Goal: Complete application form: Complete application form

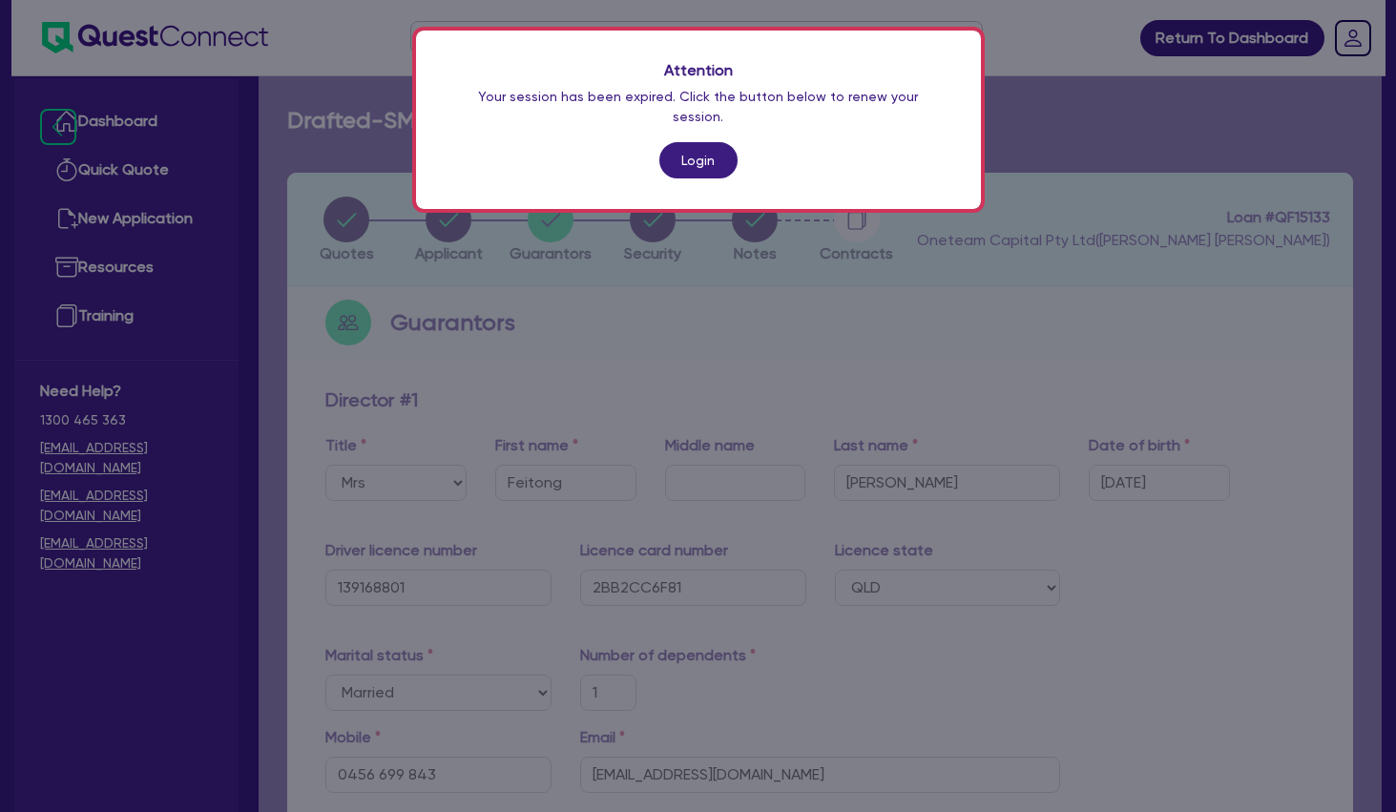
select select "MRS"
select select "QLD"
select select "MARRIED"
select select "PROPERTY"
select select "CASH"
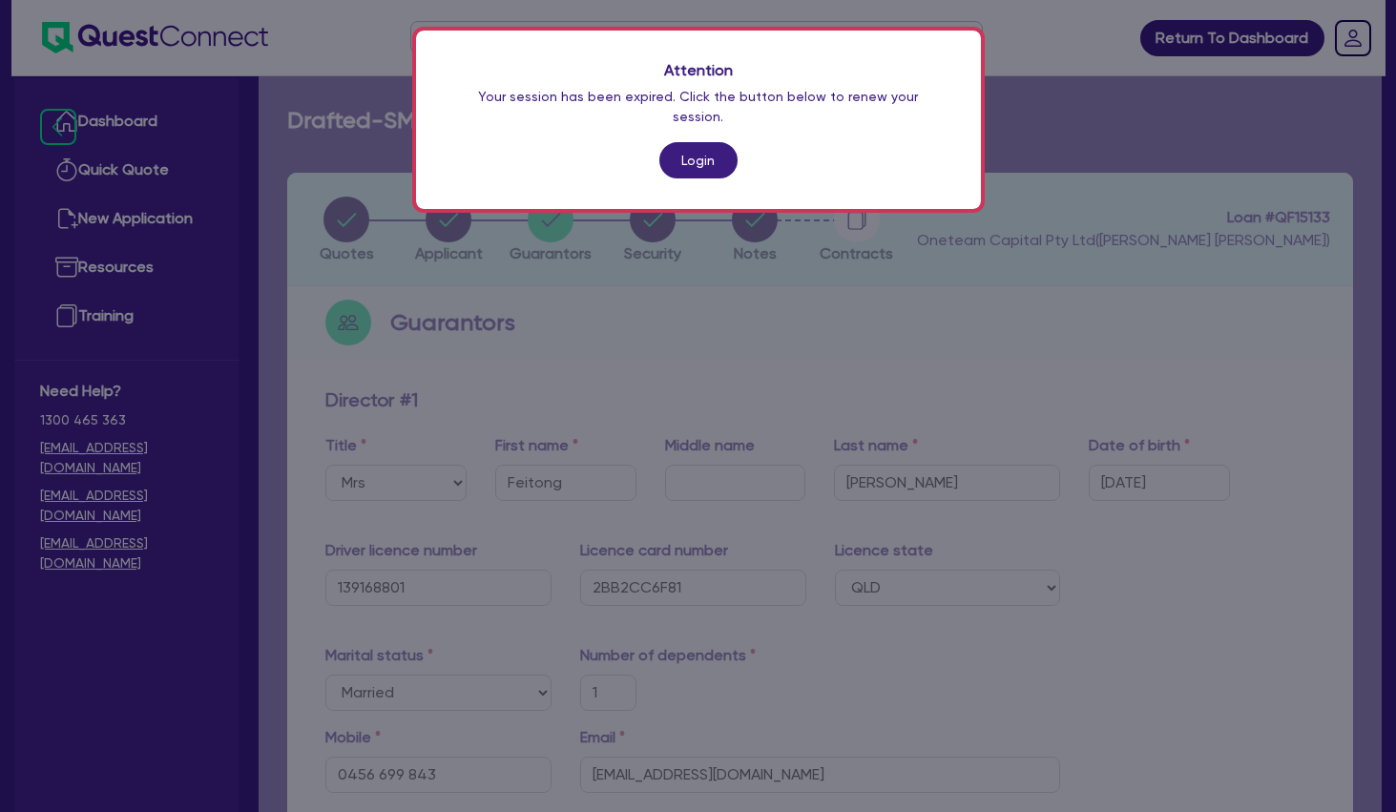
select select "VEHICLE"
select select "OTHER"
select select "MORTGAGE"
select select "VEHICLE_LOAN"
click at [691, 142] on link "Login" at bounding box center [698, 160] width 78 height 36
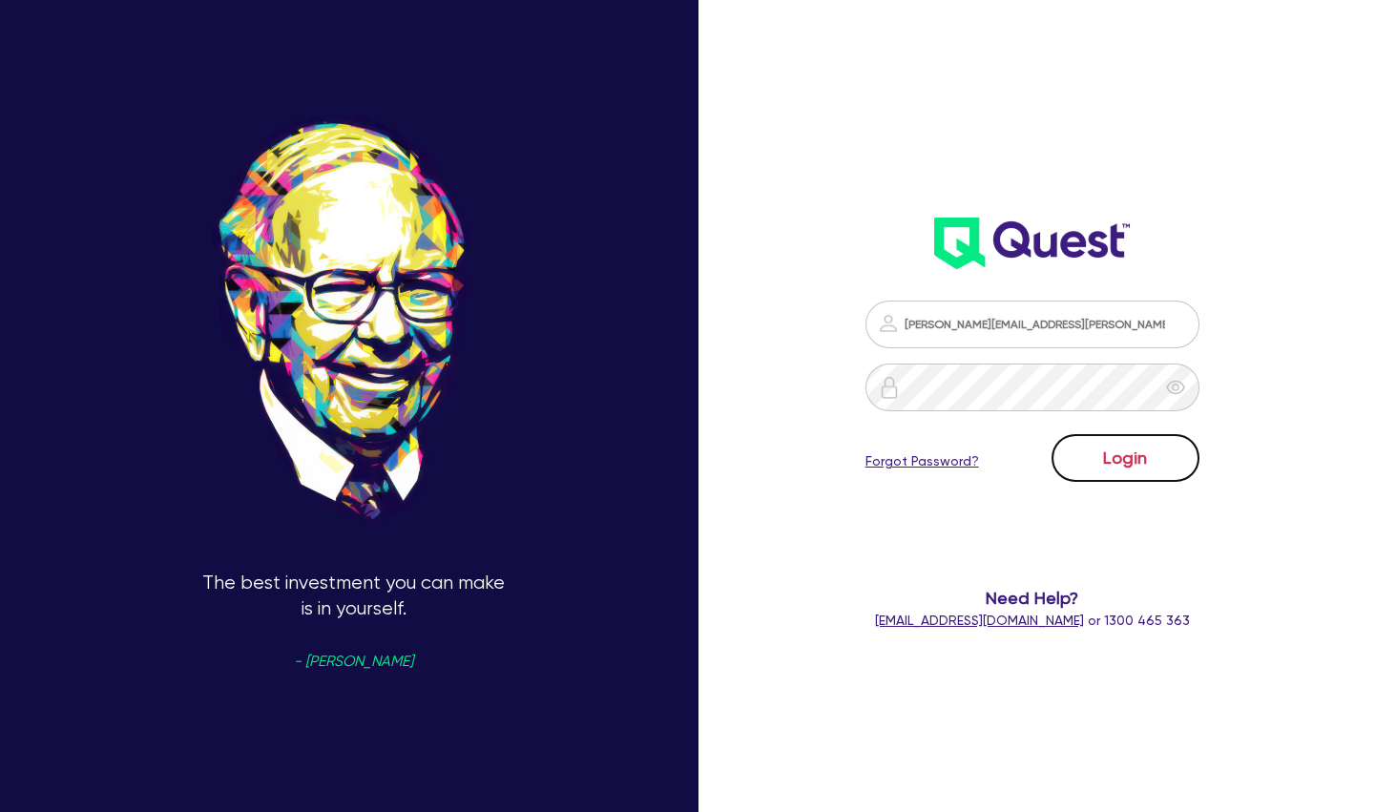
click at [1095, 458] on button "Login" at bounding box center [1126, 458] width 148 height 48
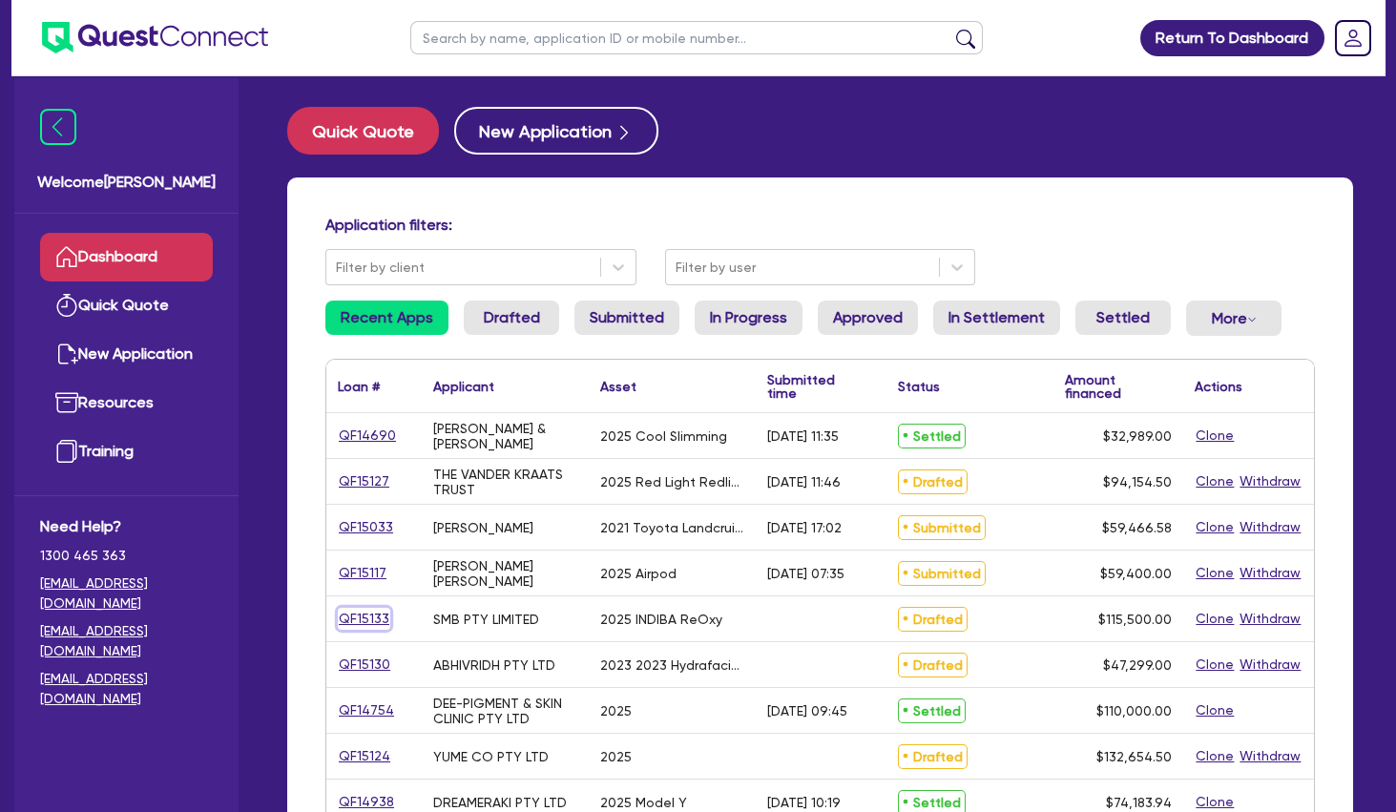
click at [381, 615] on link "QF15133" at bounding box center [364, 619] width 52 height 22
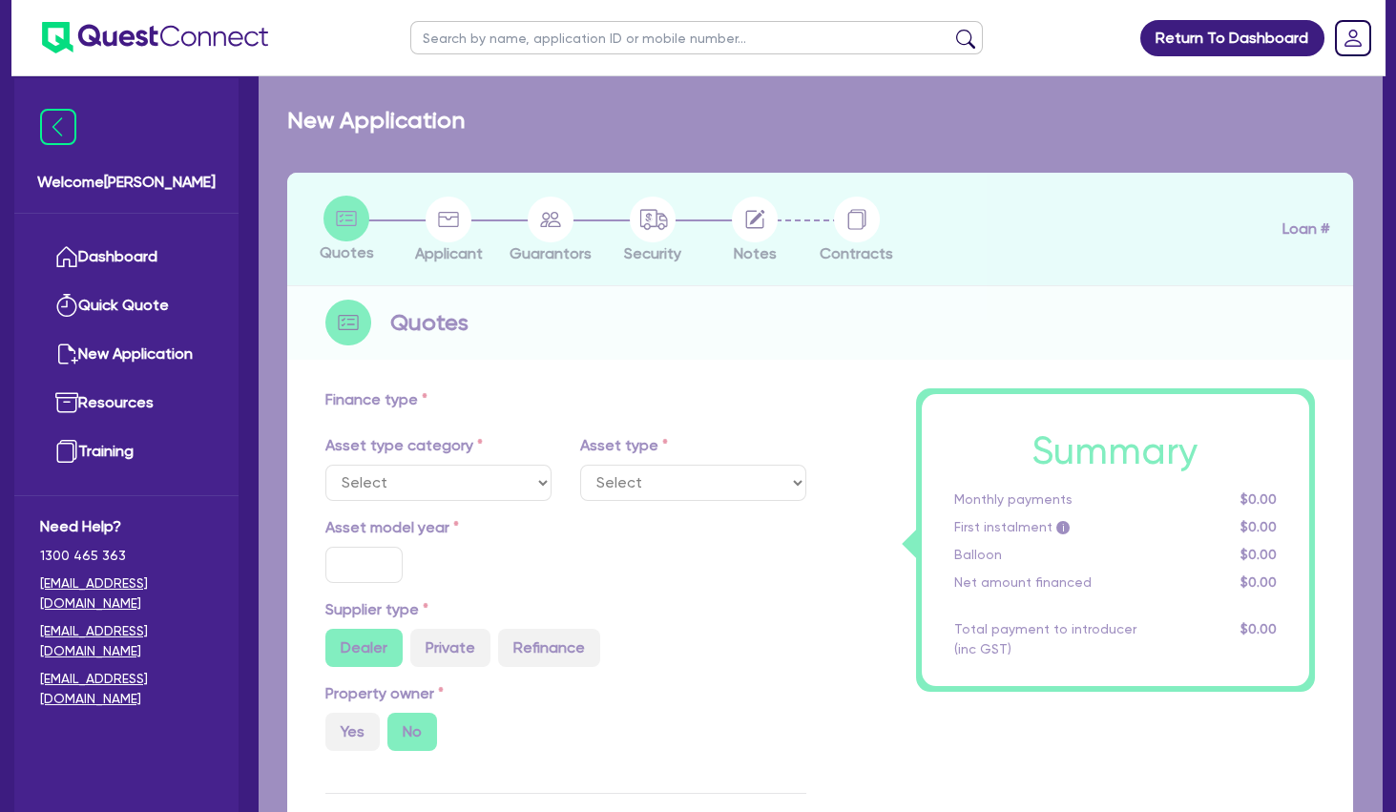
select select "TERTIARY_ASSETS"
type input "2025"
radio input "true"
type input "115,500"
type input "4"
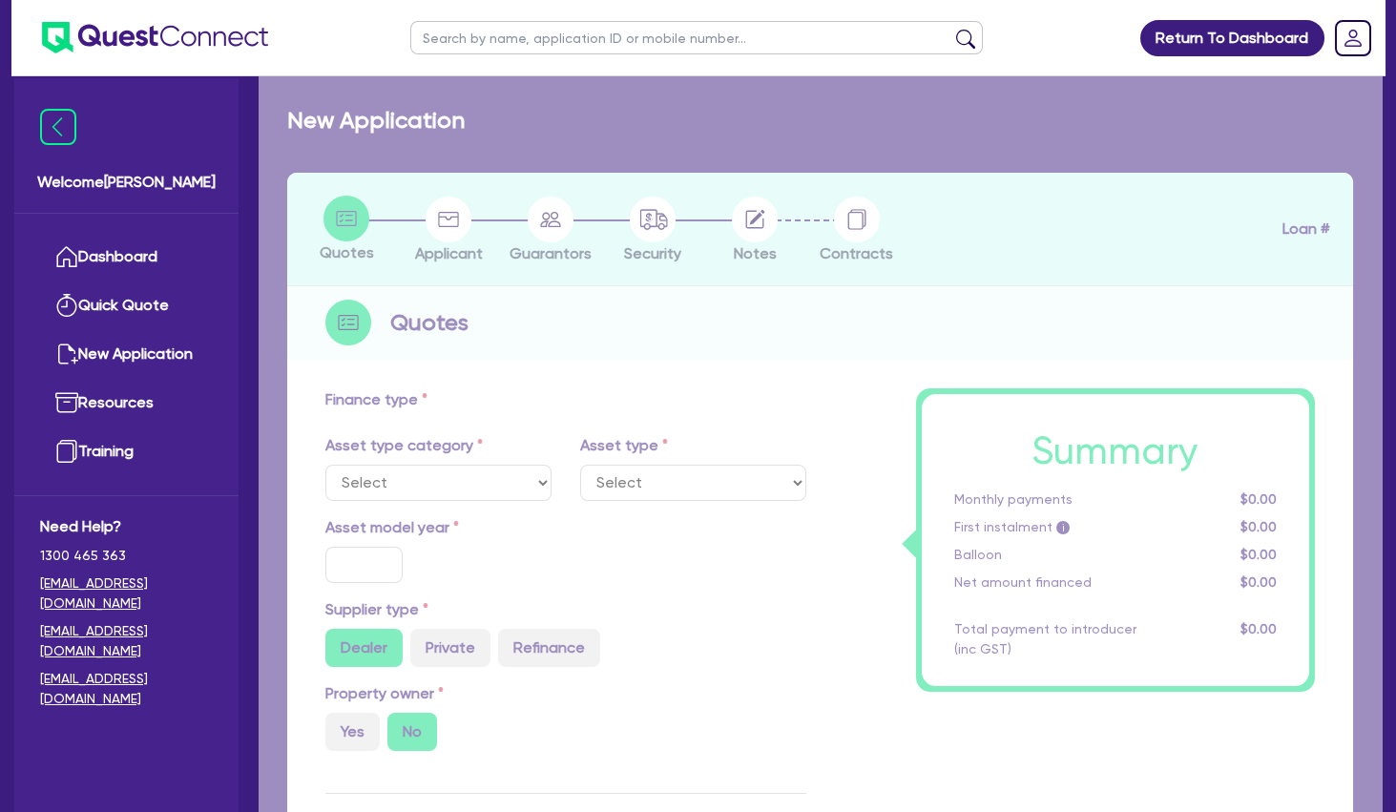
type input "4,620"
type input "10.5"
select select "BEAUTY_EQUIPMENT"
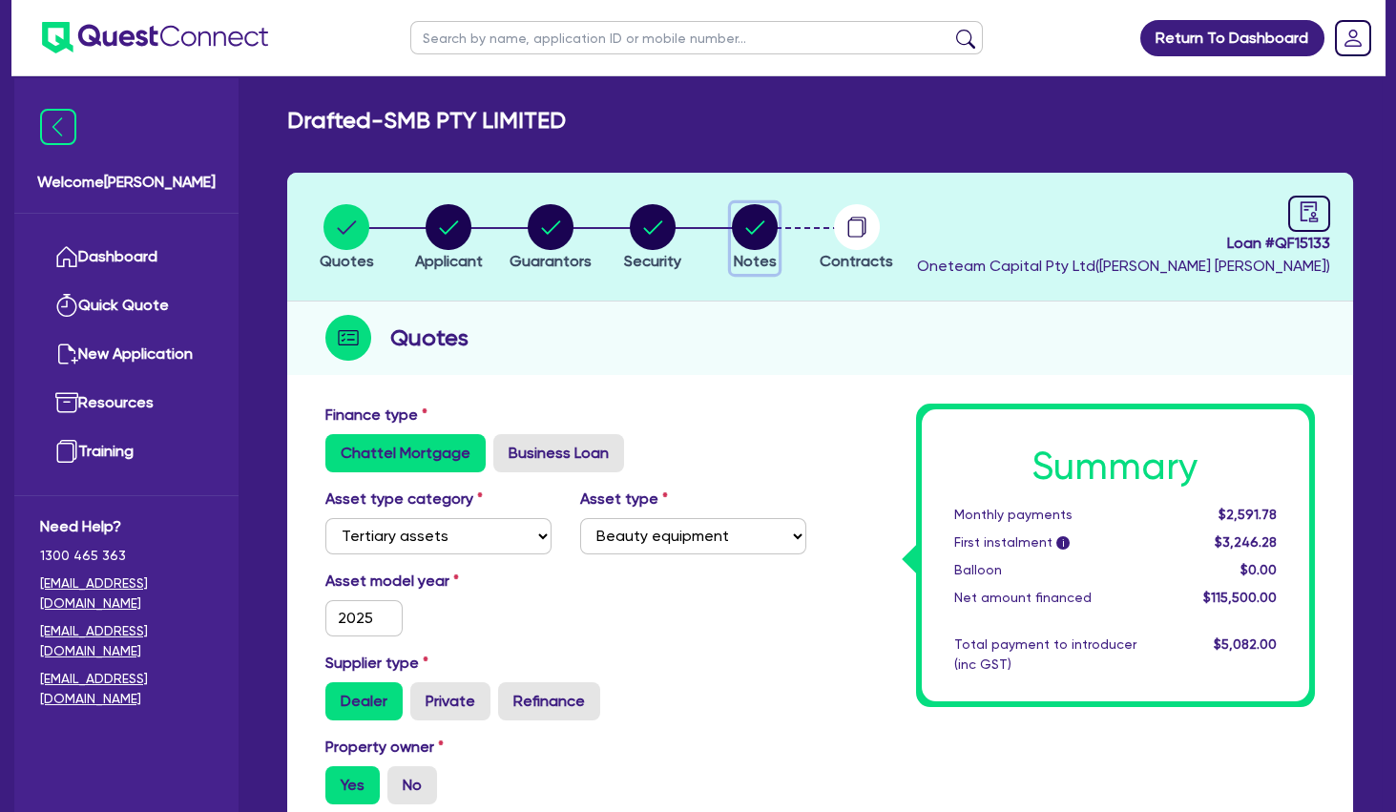
click at [755, 224] on circle "button" at bounding box center [755, 227] width 46 height 46
select select "Other"
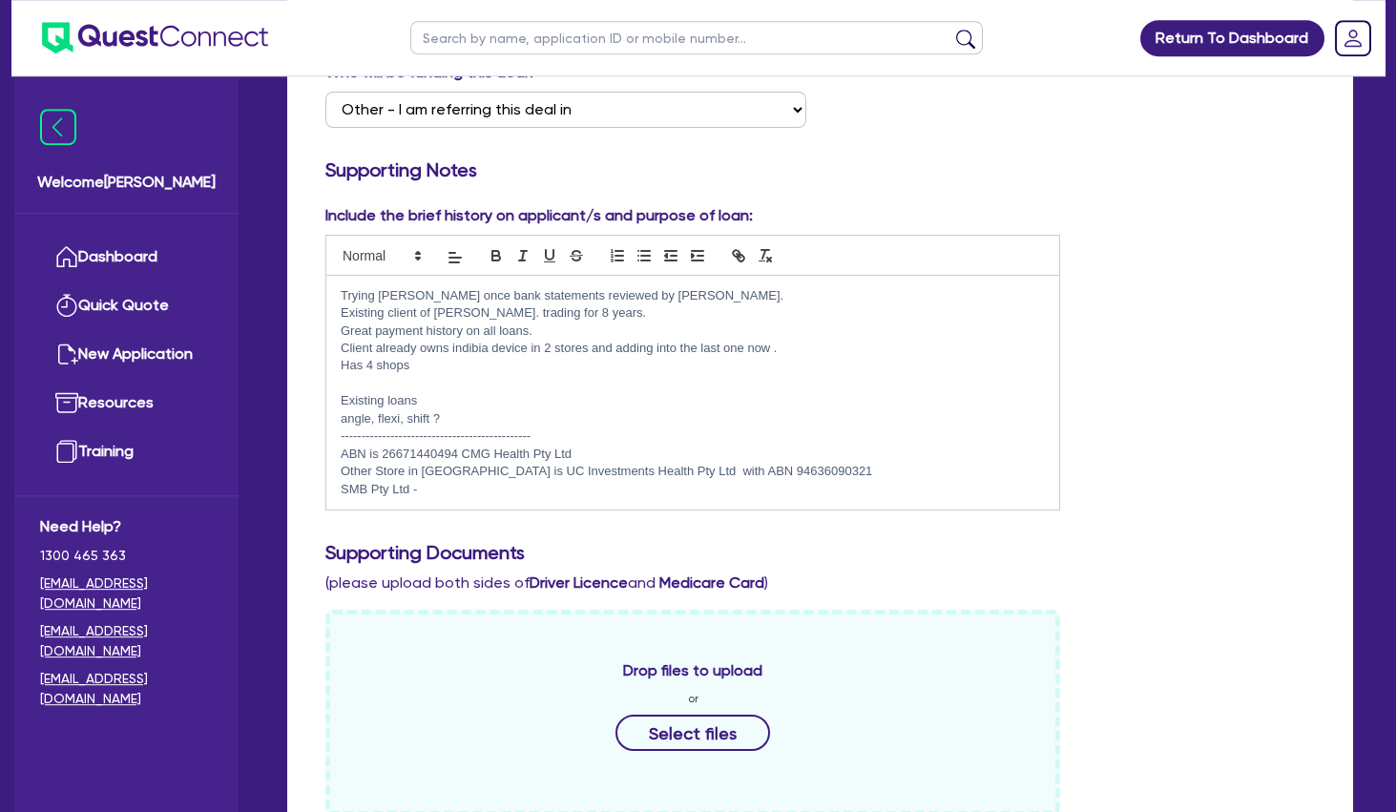
scroll to position [737, 0]
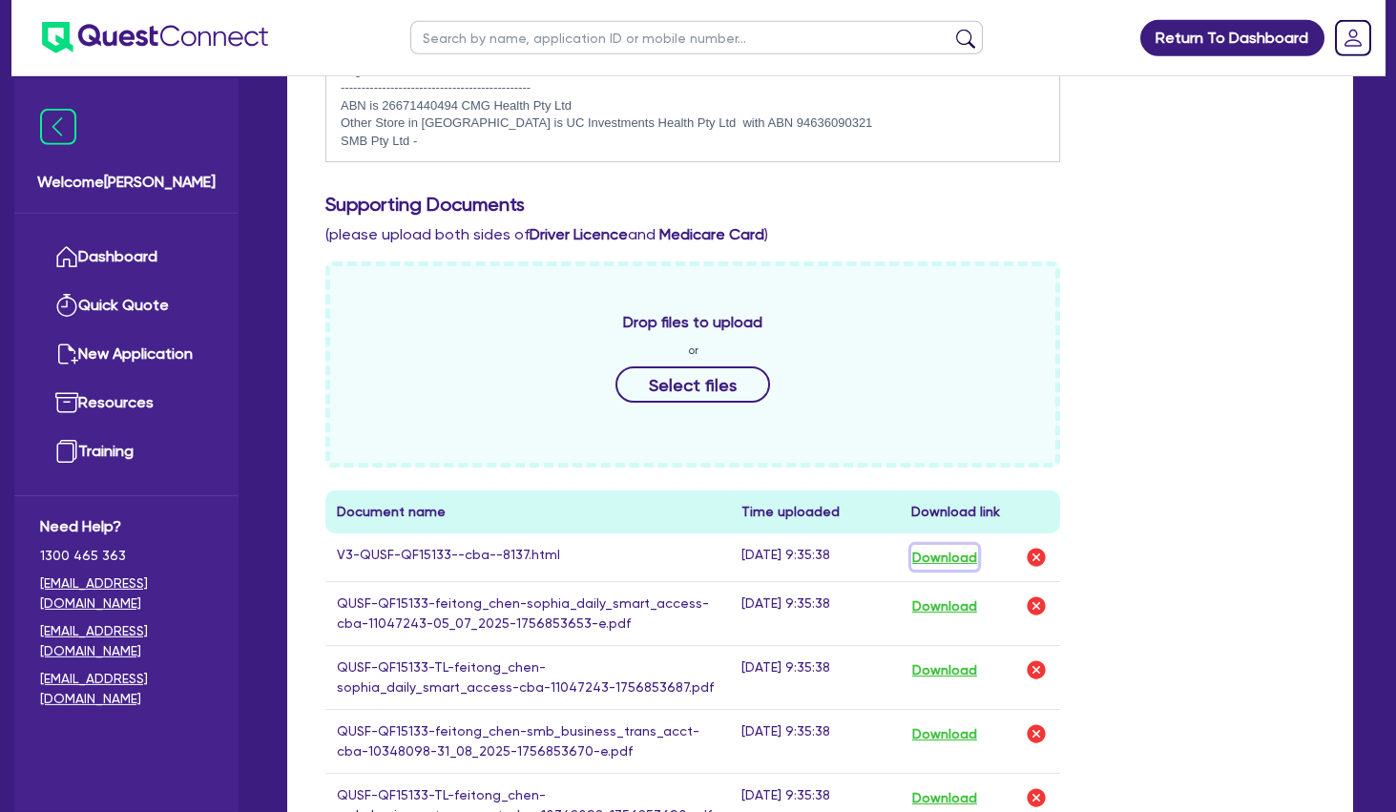
click at [938, 558] on button "Download" at bounding box center [944, 557] width 67 height 25
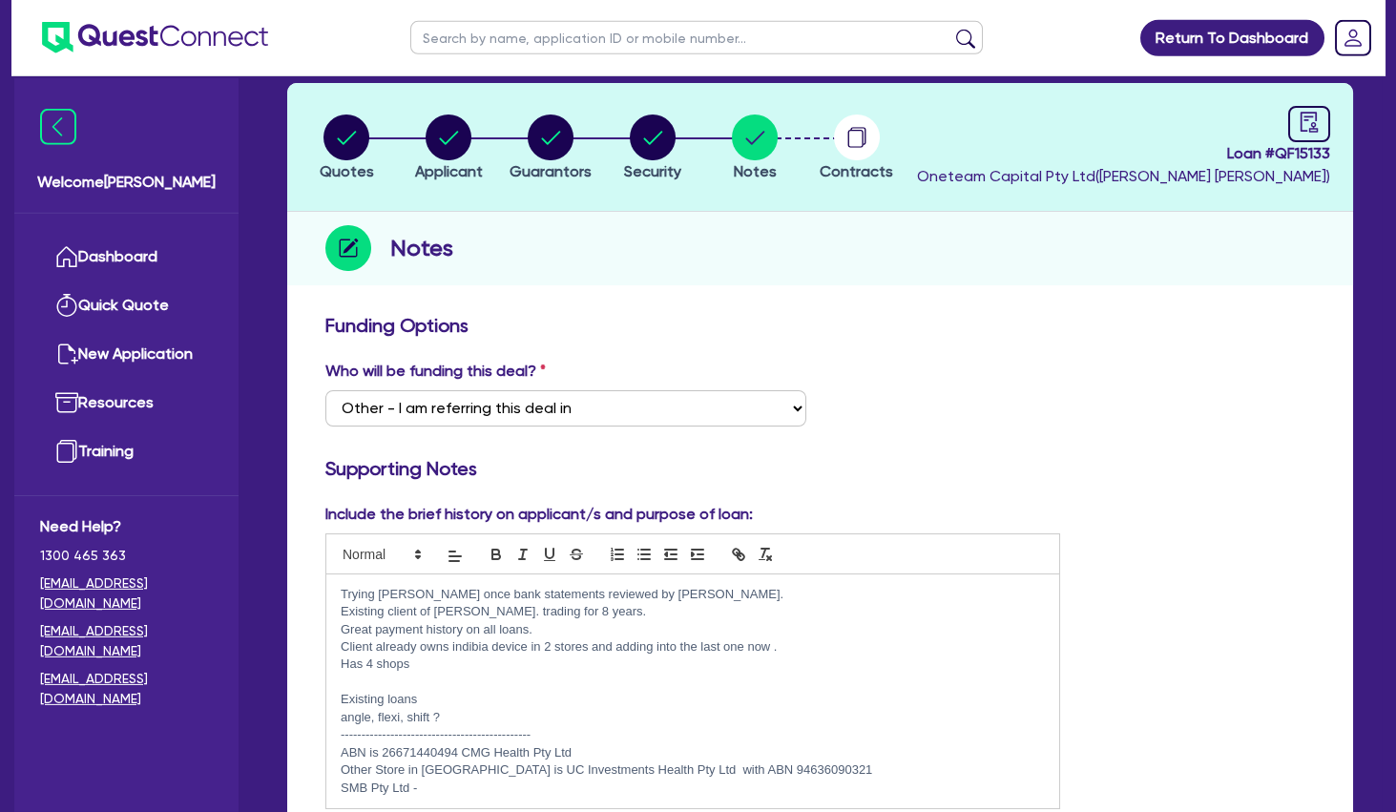
scroll to position [0, 0]
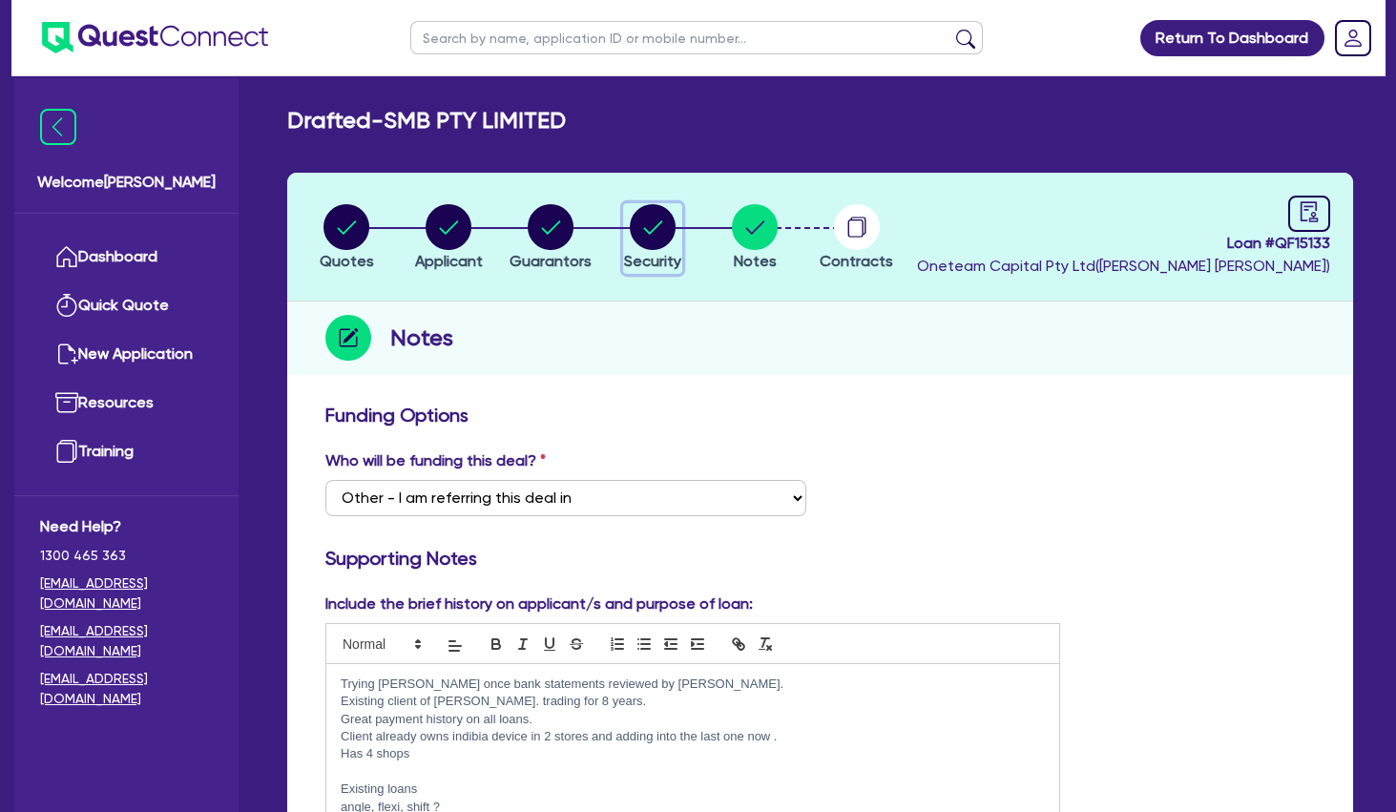
click at [653, 230] on icon "button" at bounding box center [653, 226] width 19 height 13
select select "TERTIARY_ASSETS"
select select "BEAUTY_EQUIPMENT"
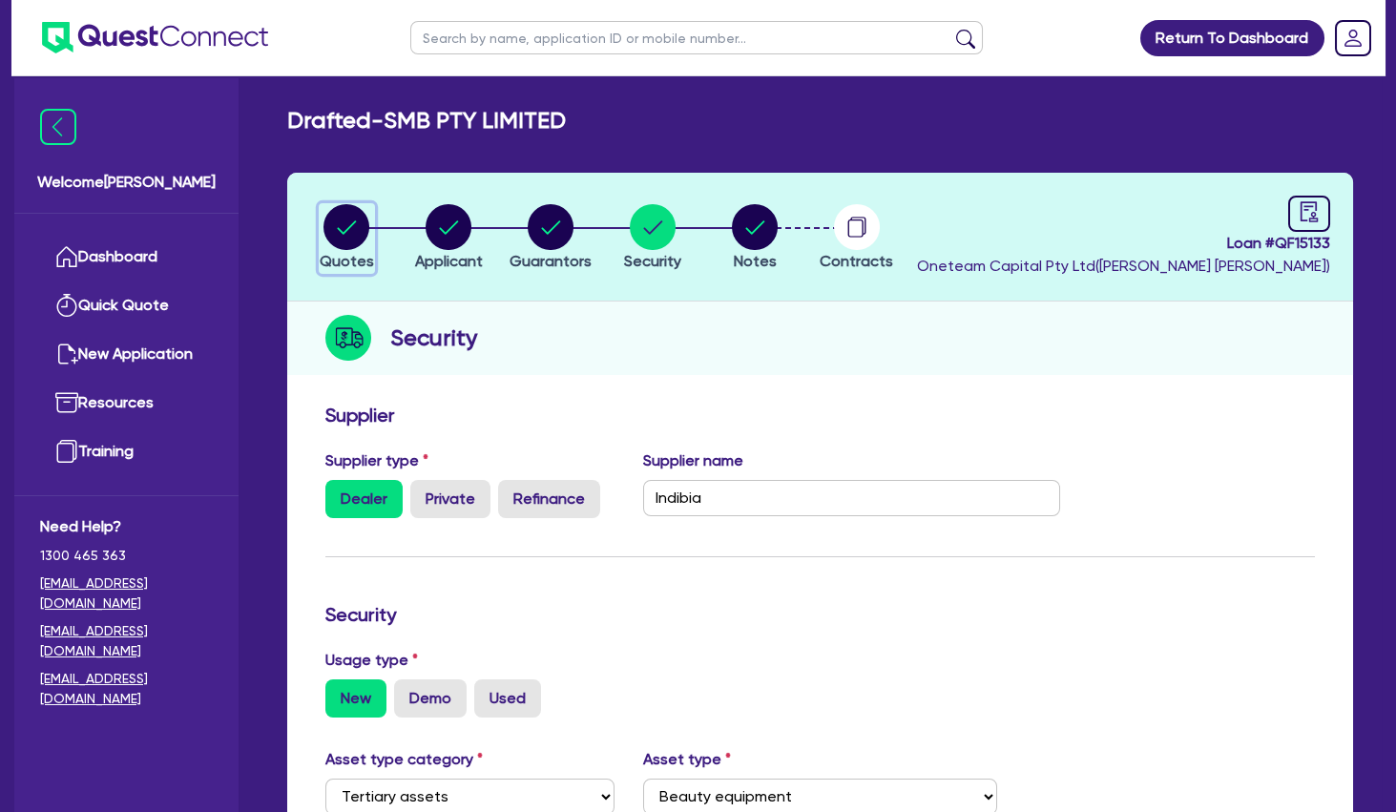
click at [331, 219] on circle "button" at bounding box center [346, 227] width 46 height 46
select select "TERTIARY_ASSETS"
select select "BEAUTY_EQUIPMENT"
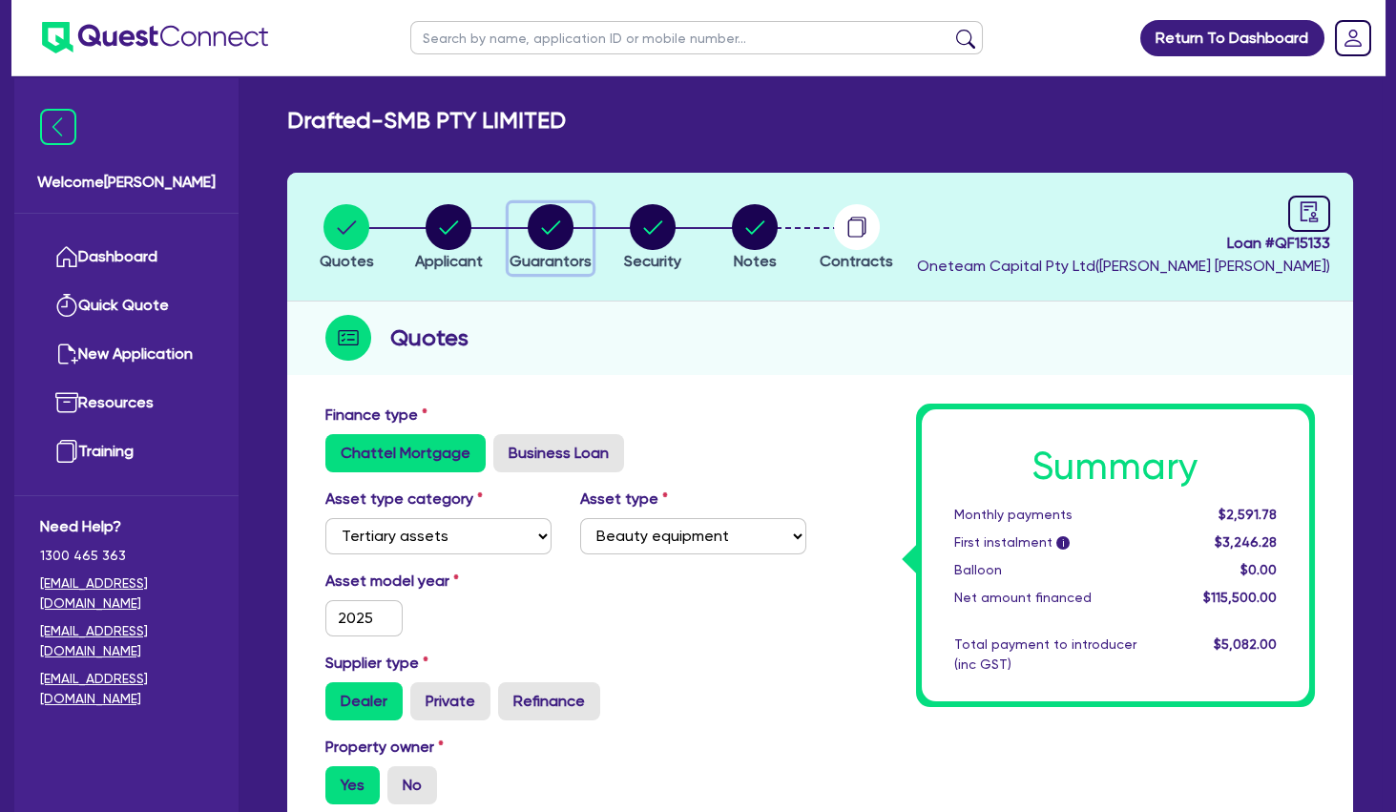
click at [563, 221] on circle "button" at bounding box center [551, 227] width 46 height 46
select select "MRS"
select select "QLD"
select select "MARRIED"
select select "PROPERTY"
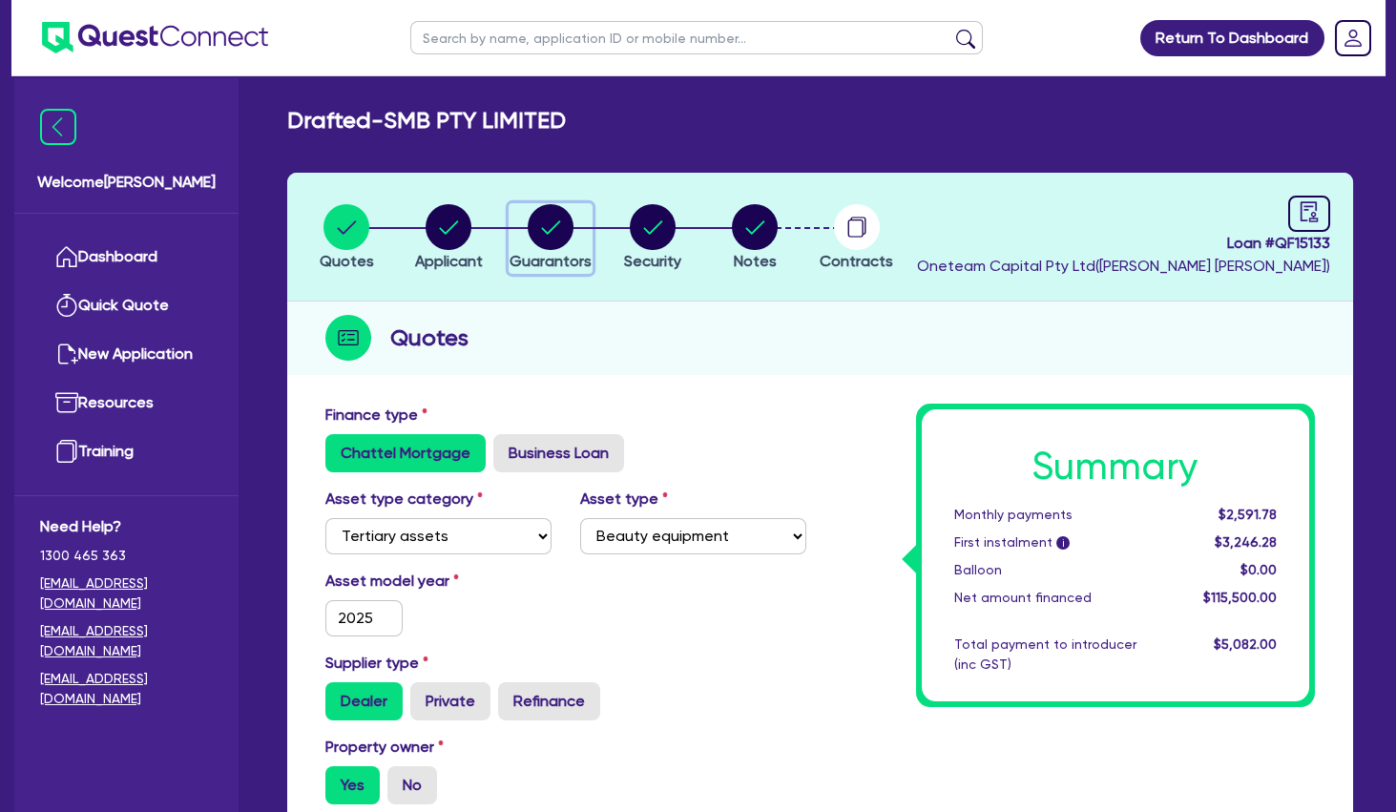
select select "CASH"
select select "VEHICLE"
select select "OTHER"
select select "MORTGAGE"
select select "VEHICLE_LOAN"
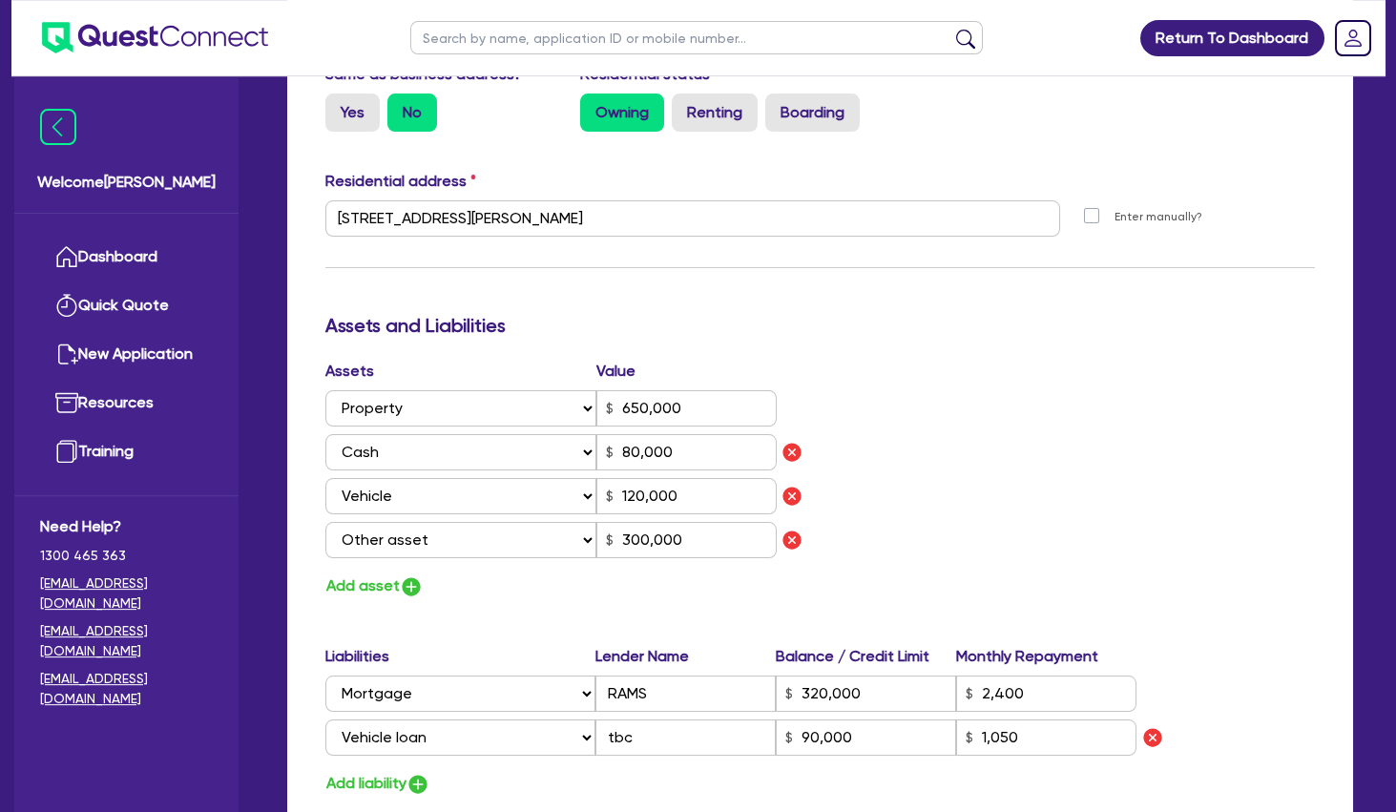
scroll to position [947, 0]
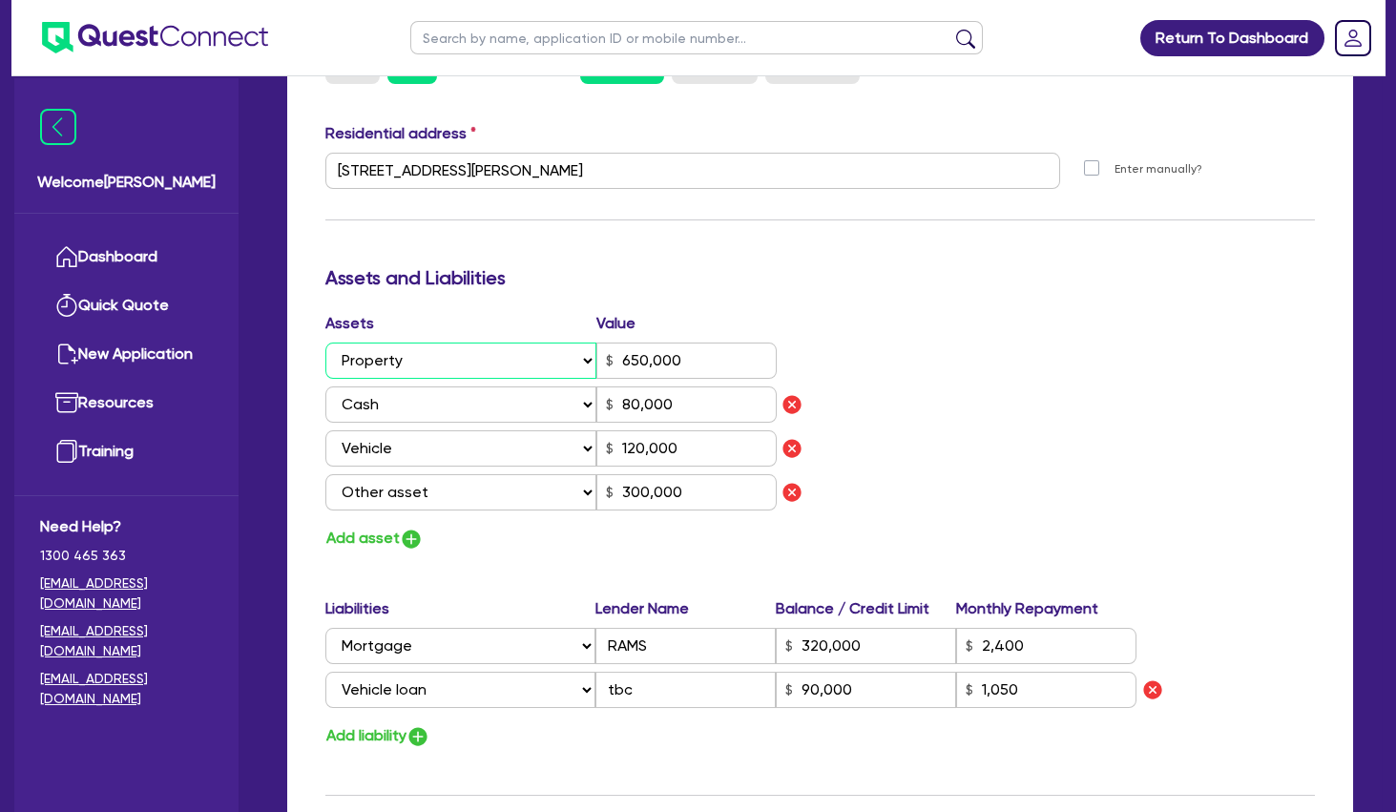
click at [325, 343] on select "Select Asset Cash Property Investment property Vehicle Truck Trailer Equipment …" at bounding box center [460, 361] width 271 height 36
select select "INVESTMENT_PROPERTY"
click option "Investment property" at bounding box center [0, 0] width 0 height 0
type input "1"
type input "0456 699 843"
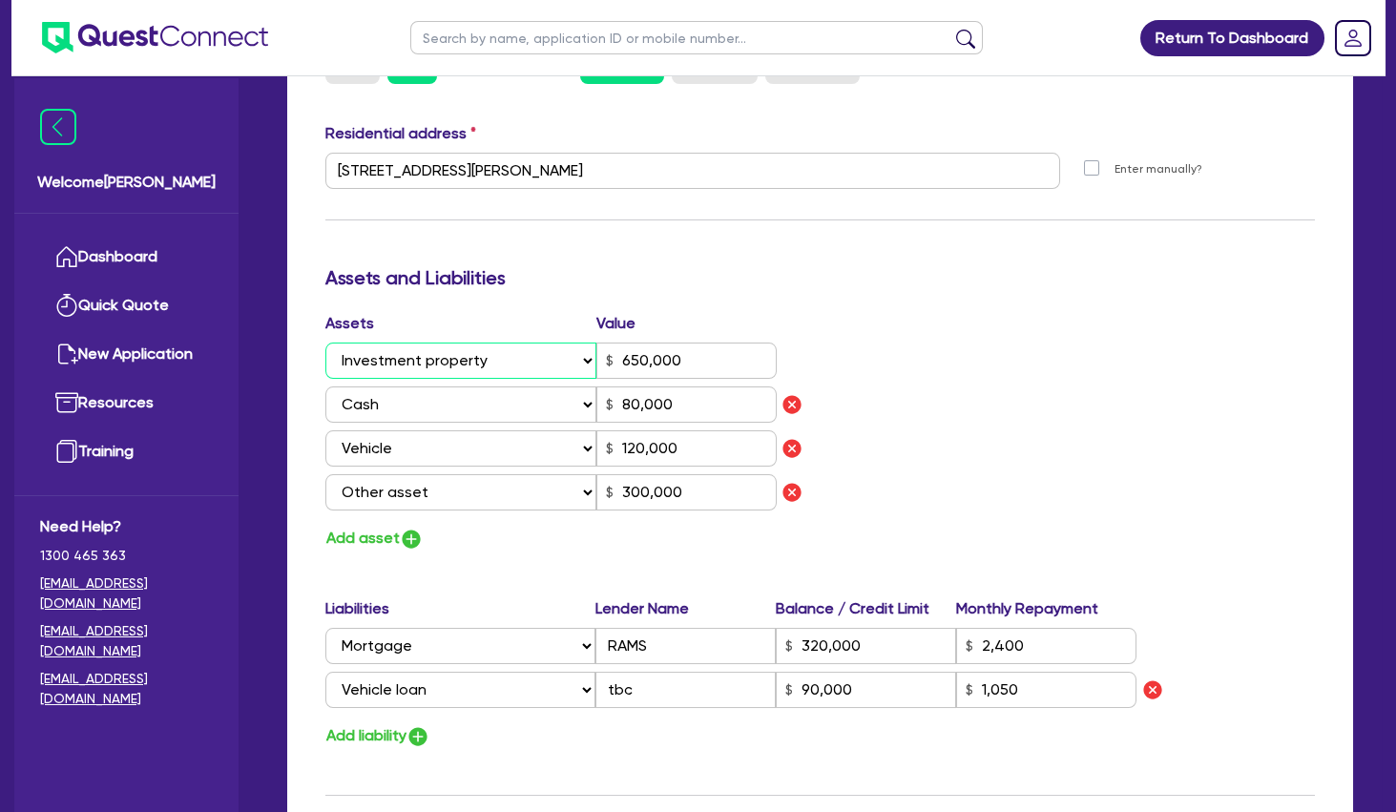
type input "650,000"
type input "80,000"
type input "120,000"
type input "300,000"
type input "320,000"
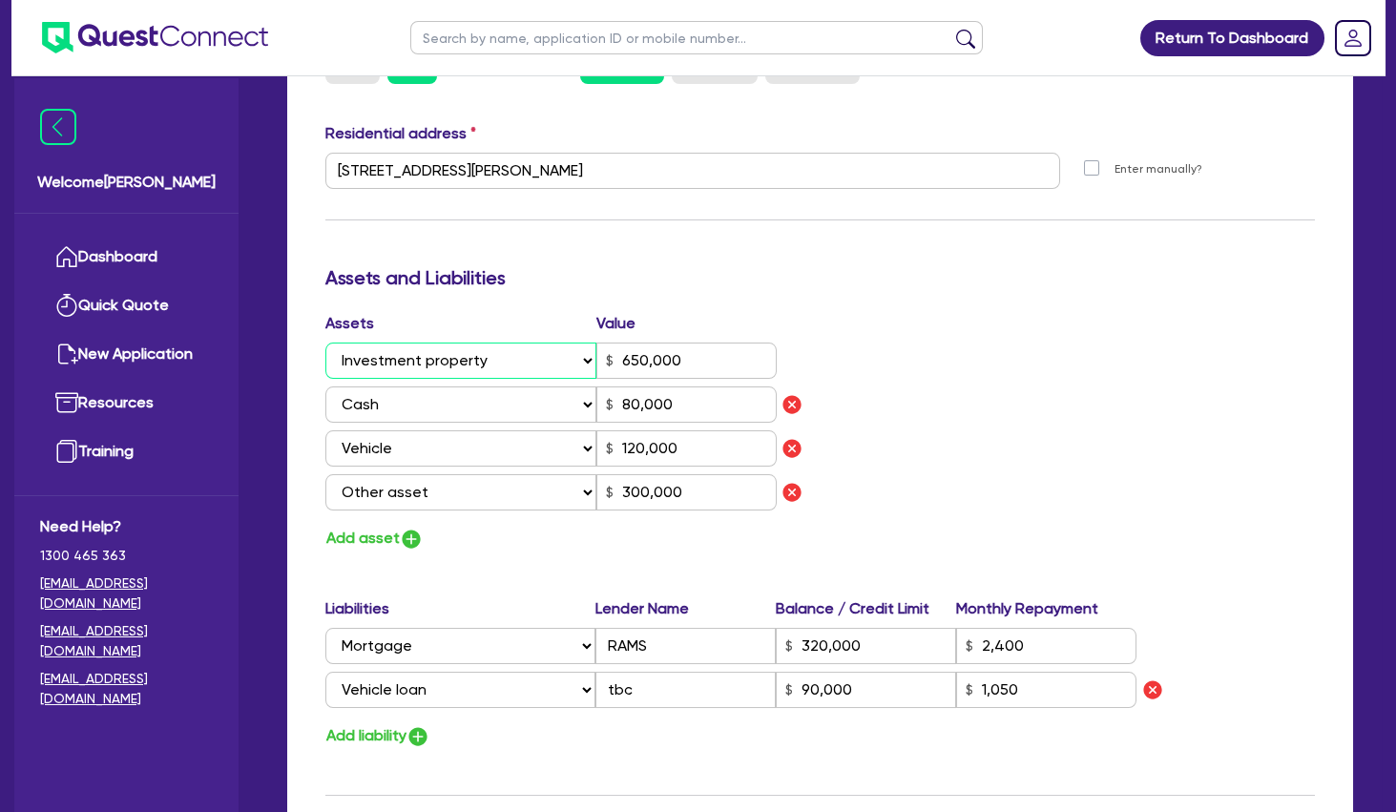
type input "2,400"
type input "90,000"
type input "1,050"
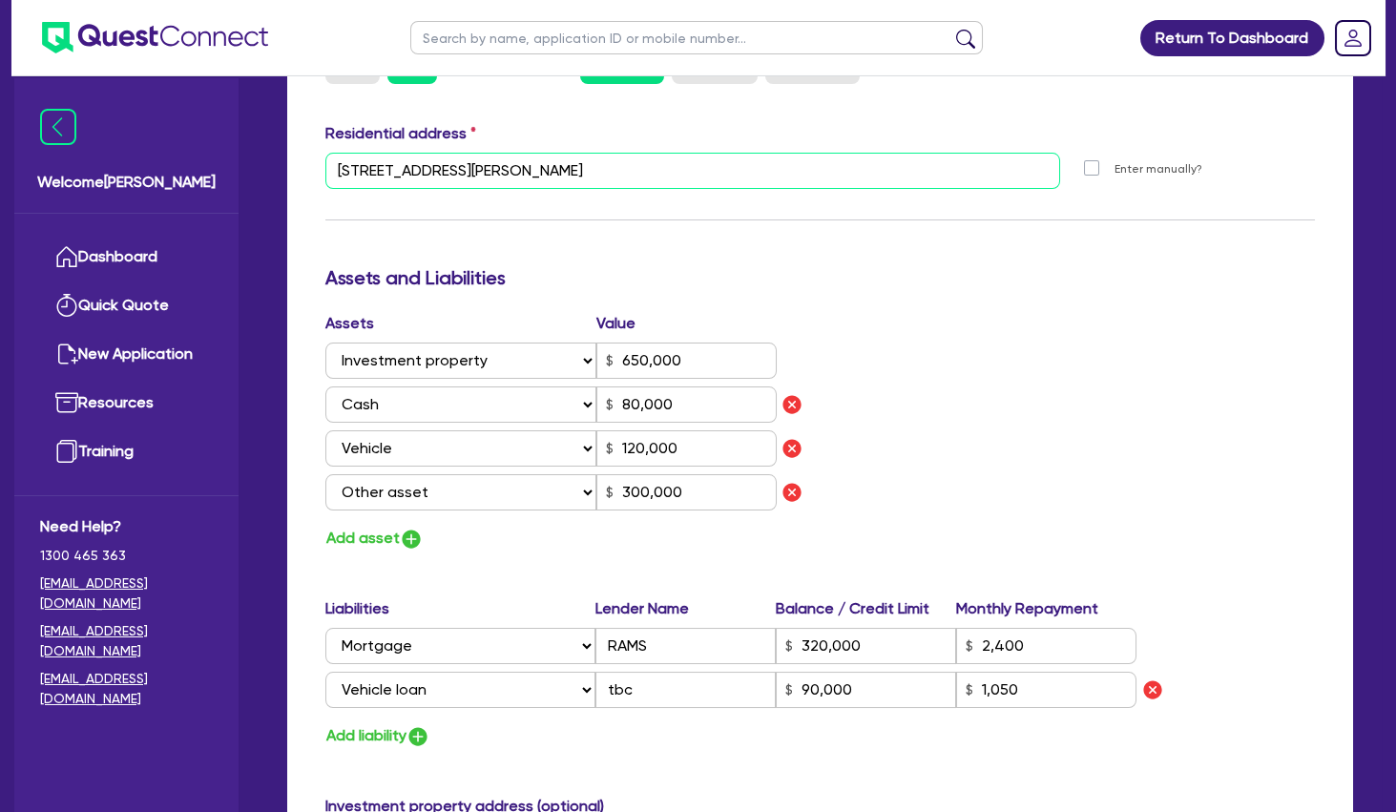
click at [456, 170] on input "[STREET_ADDRESS][PERSON_NAME]" at bounding box center [692, 171] width 735 height 36
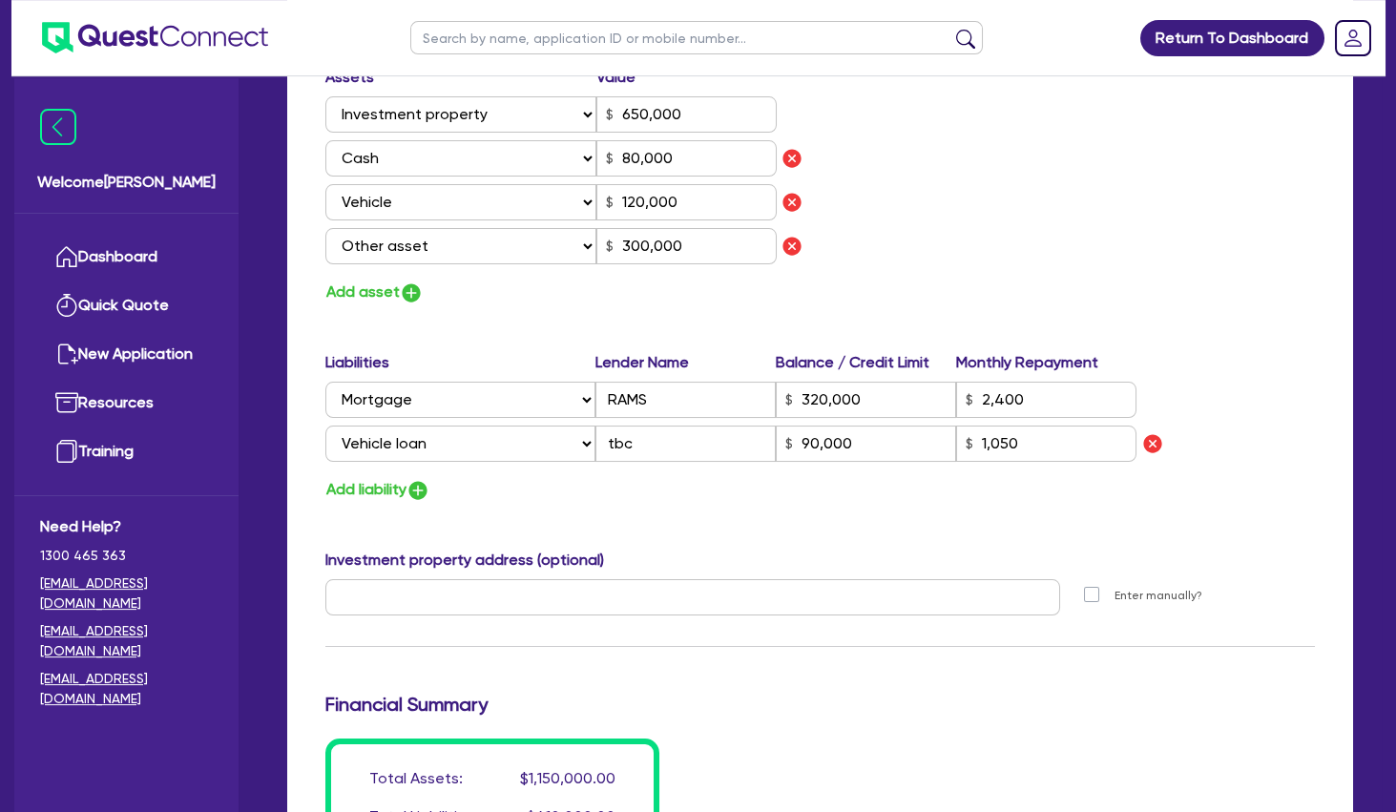
scroll to position [1193, 0]
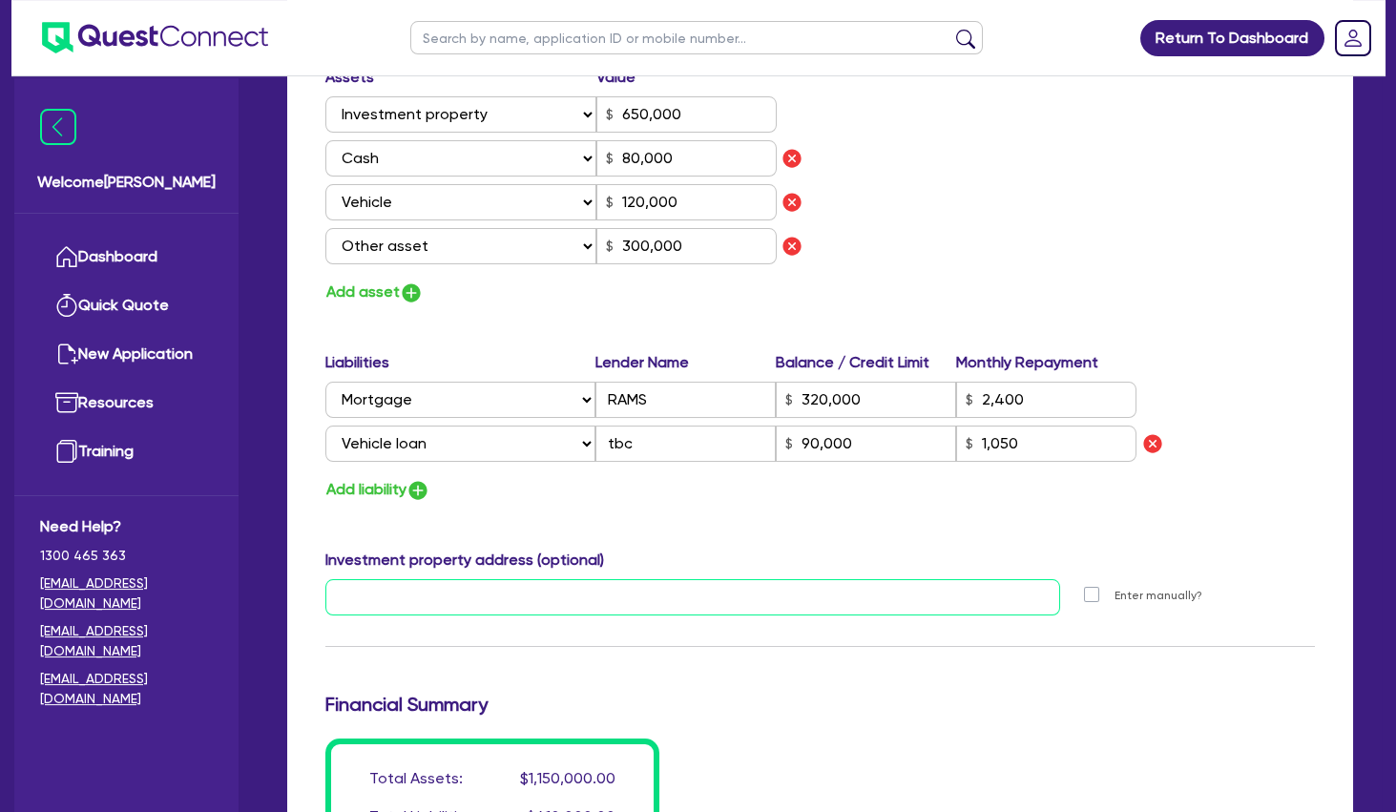
click at [516, 580] on input "text" at bounding box center [692, 597] width 735 height 36
paste input "[STREET_ADDRESS][PERSON_NAME]"
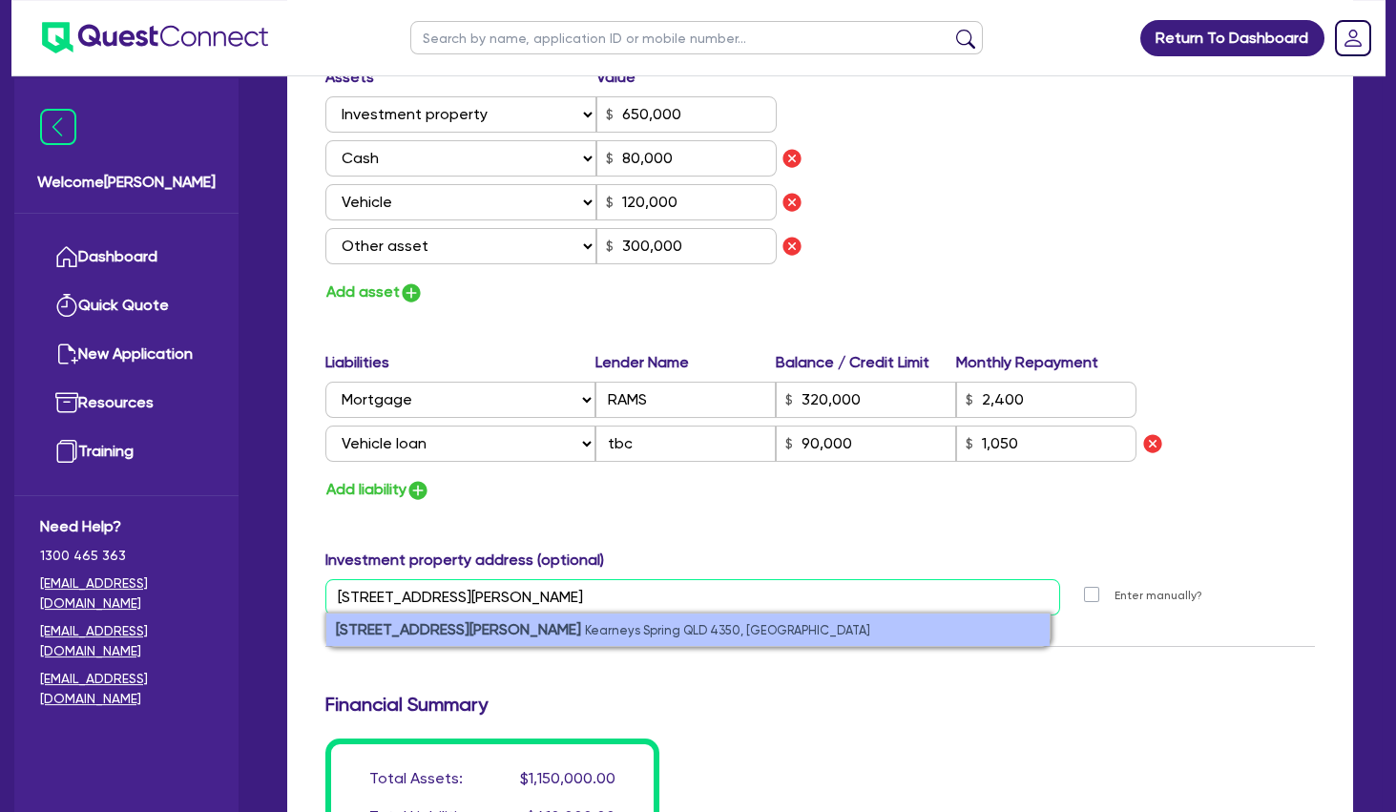
type input "[STREET_ADDRESS][PERSON_NAME]"
click at [585, 635] on small "Kearneys Spring QLD 4350, [GEOGRAPHIC_DATA]" at bounding box center [727, 630] width 285 height 14
type input "1"
type input "0456 699 843"
type input "650,000"
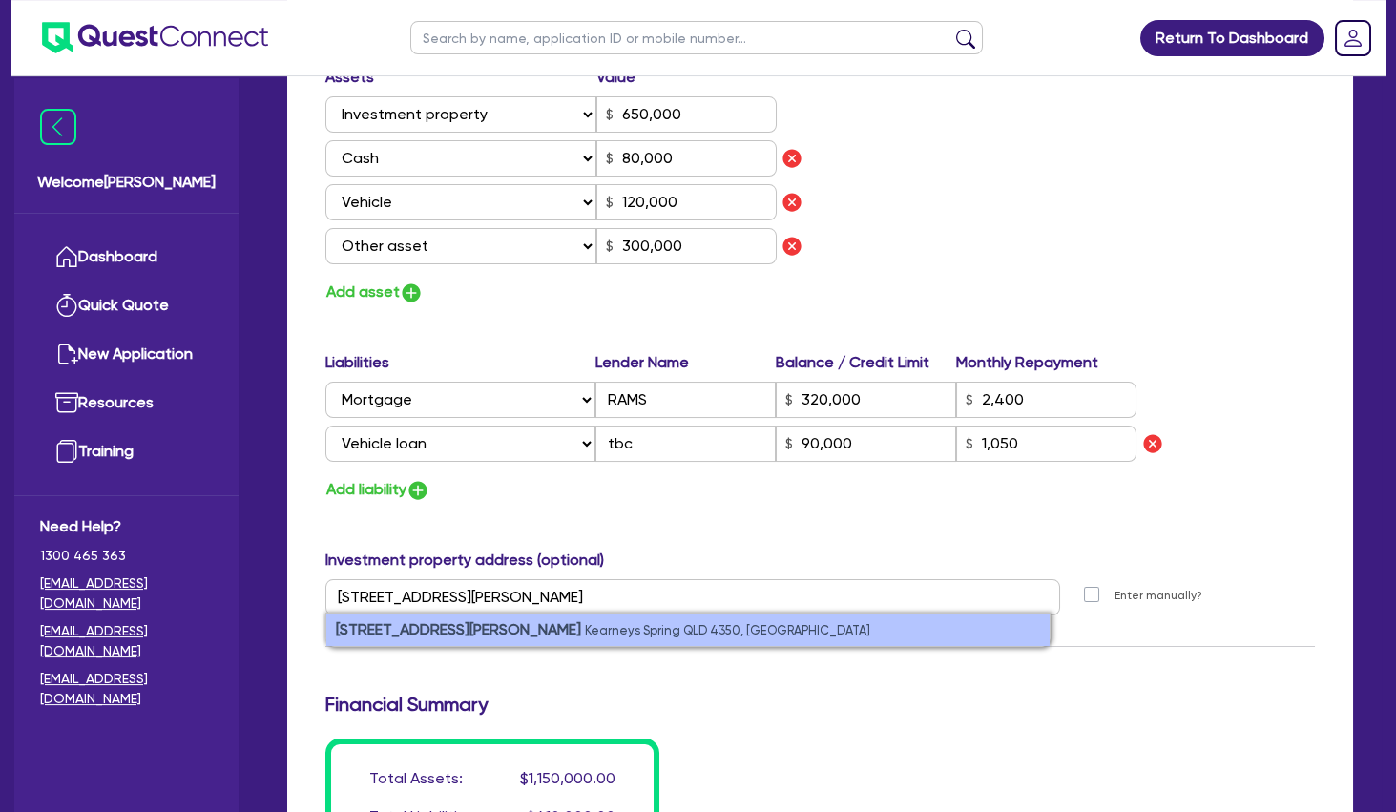
type input "80,000"
type input "120,000"
type input "300,000"
type input "320,000"
type input "2,400"
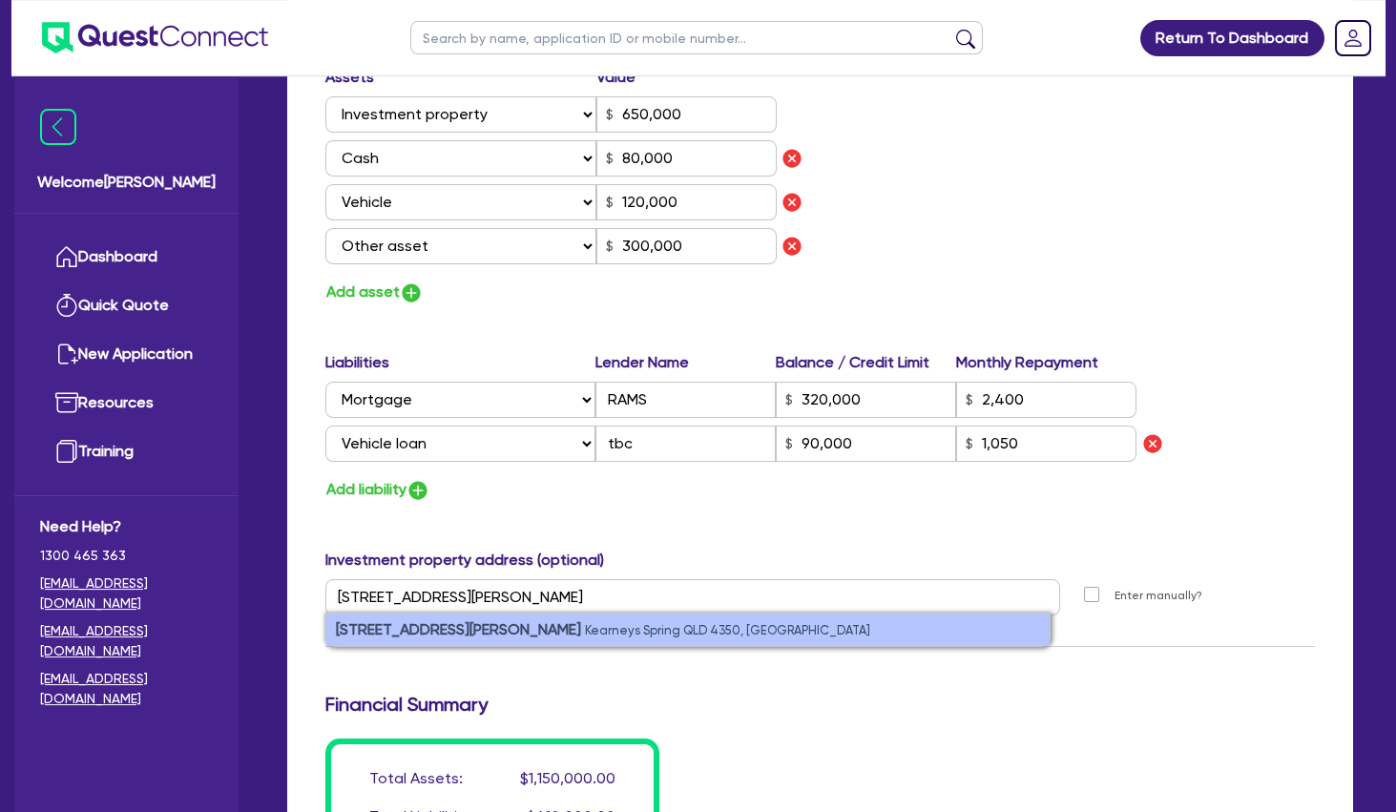
type input "90,000"
type input "1,050"
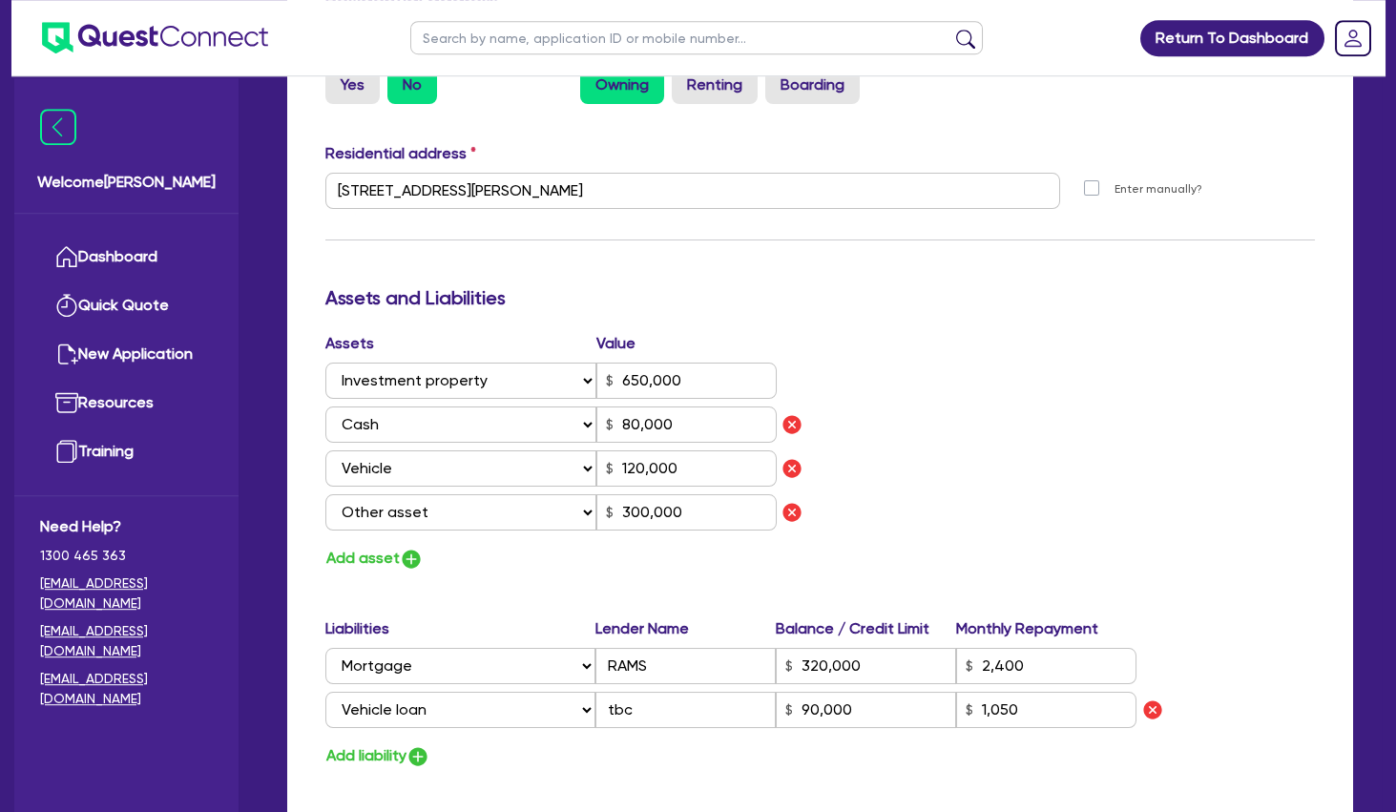
scroll to position [919, 0]
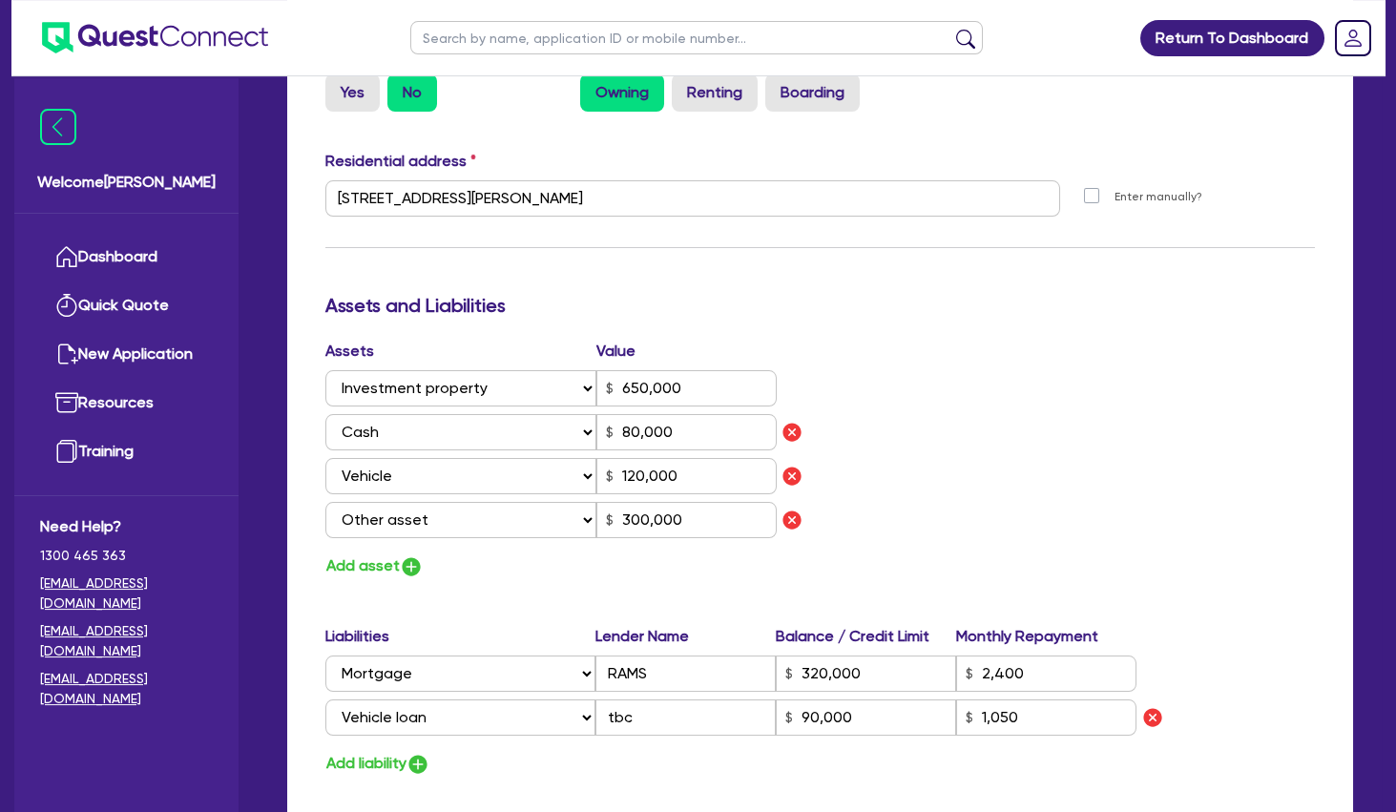
click at [729, 75] on ul at bounding box center [696, 37] width 611 height 75
click at [693, 102] on label "Renting" at bounding box center [715, 92] width 86 height 38
click at [684, 86] on input "Renting" at bounding box center [678, 79] width 12 height 12
radio input "true"
type input "1"
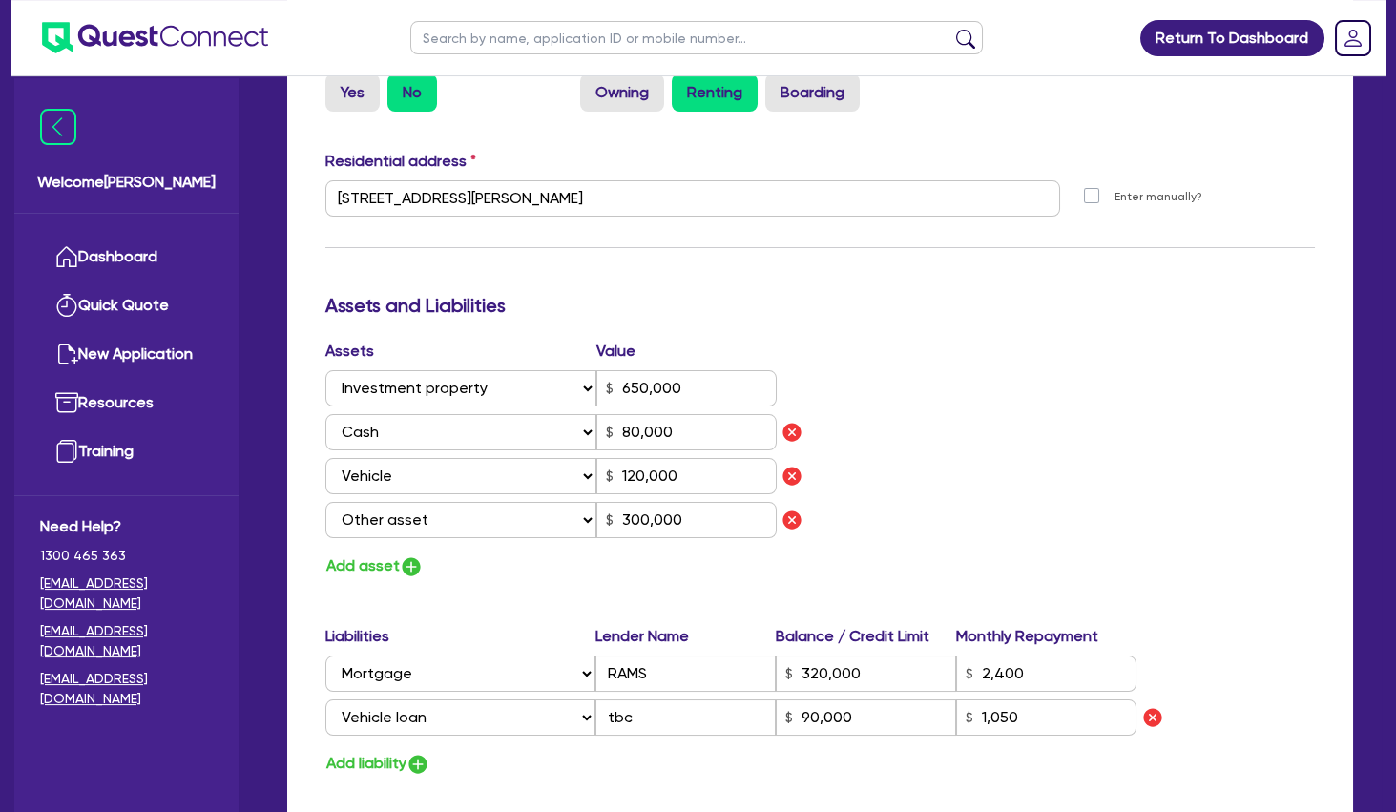
type input "0456 699 843"
type input "650,000"
type input "80,000"
type input "120,000"
type input "300,000"
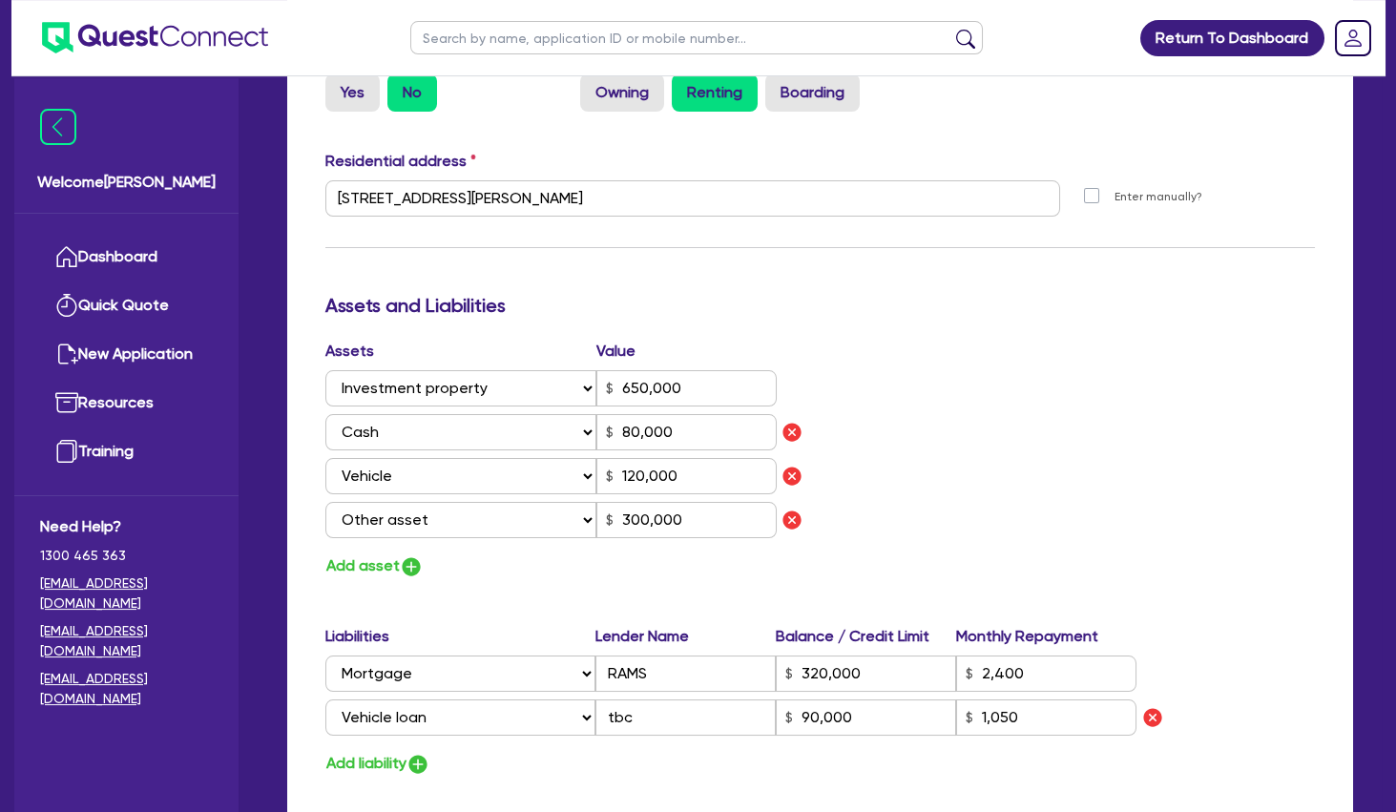
type input "320,000"
type input "2,400"
type input "90,000"
type input "1,050"
click at [486, 191] on input "[STREET_ADDRESS][PERSON_NAME]" at bounding box center [692, 198] width 735 height 36
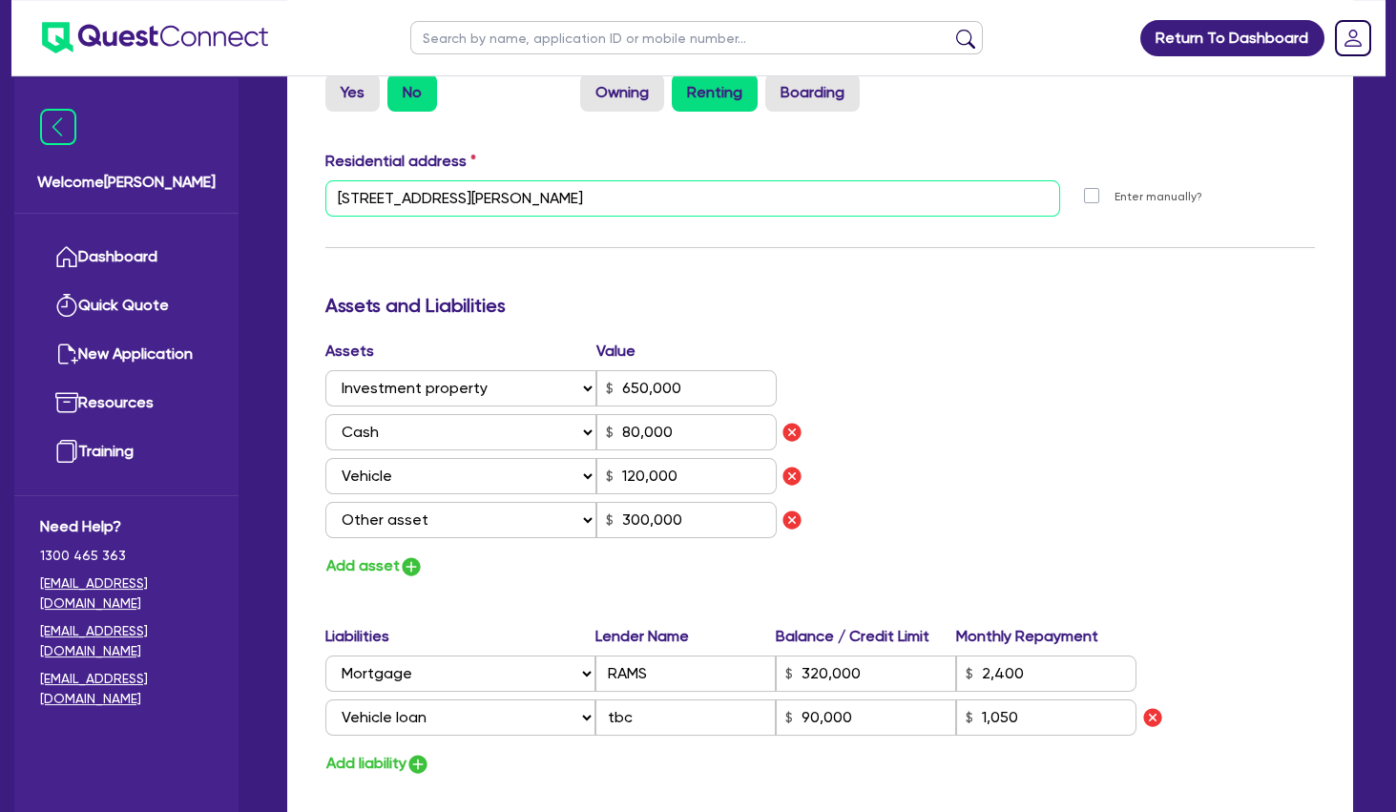
click at [486, 191] on input "[STREET_ADDRESS][PERSON_NAME]" at bounding box center [692, 198] width 735 height 36
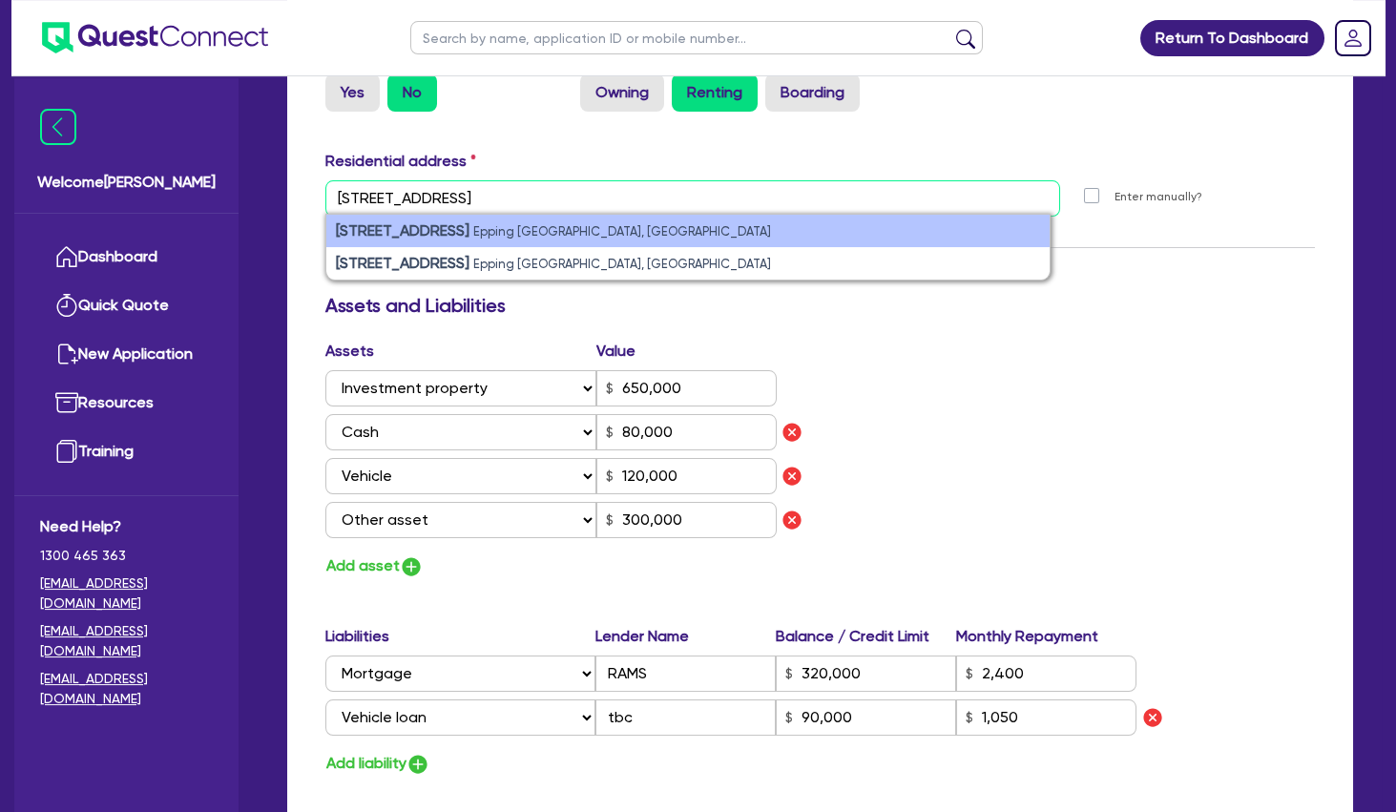
type input "[STREET_ADDRESS]"
click at [450, 219] on li "[STREET_ADDRESS]" at bounding box center [687, 231] width 723 height 32
type input "1"
type input "0456 699 843"
type input "[STREET_ADDRESS]"
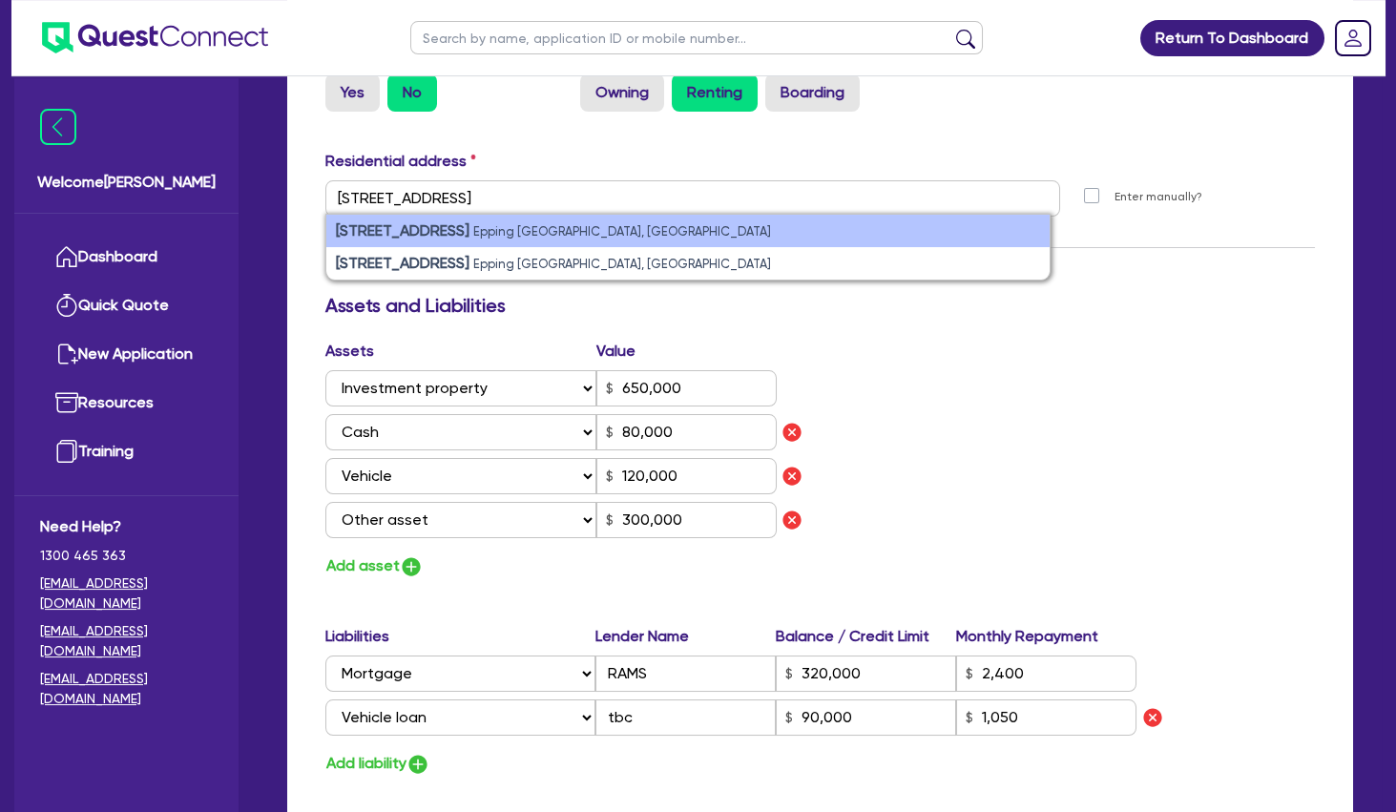
type input "650,000"
type input "80,000"
type input "120,000"
type input "300,000"
type input "320,000"
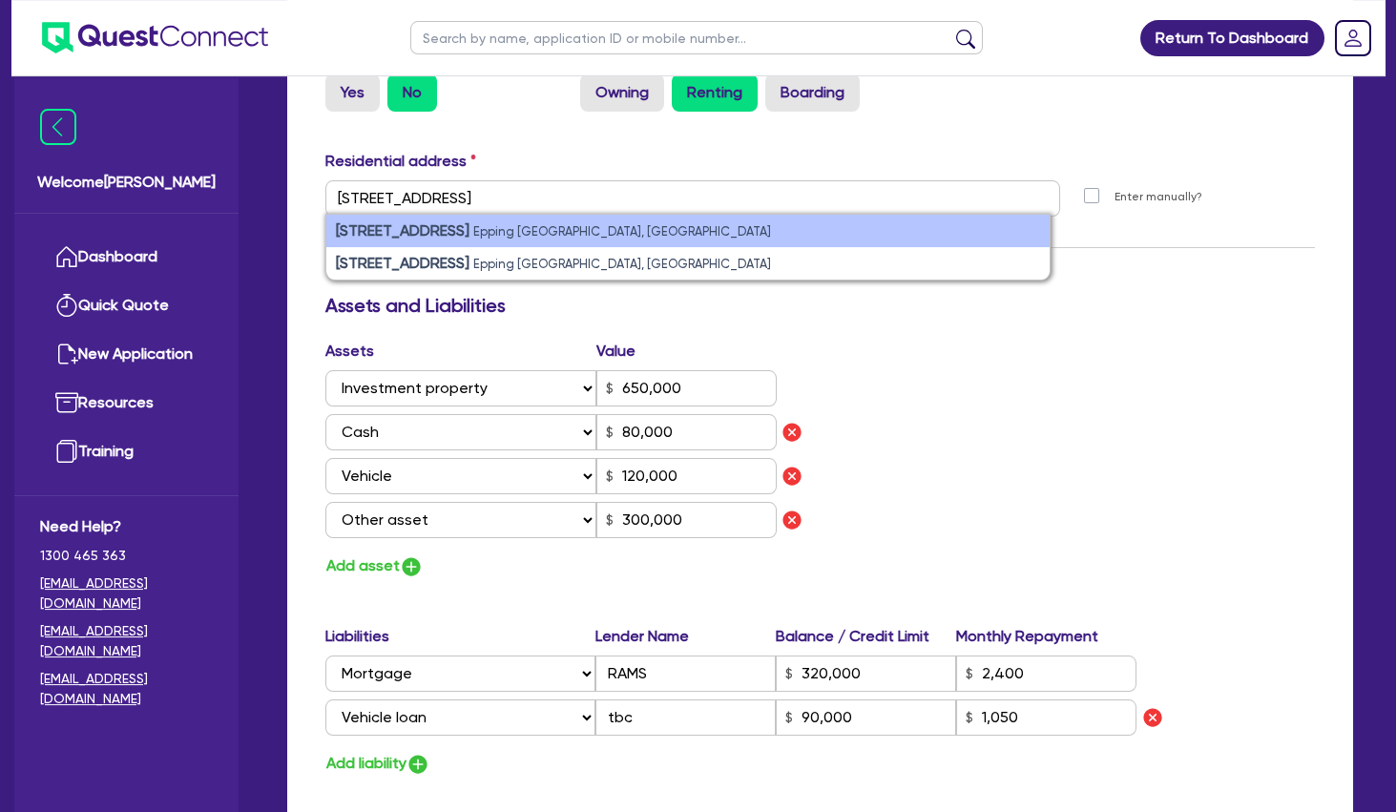
type input "2,400"
type input "90,000"
type input "1,050"
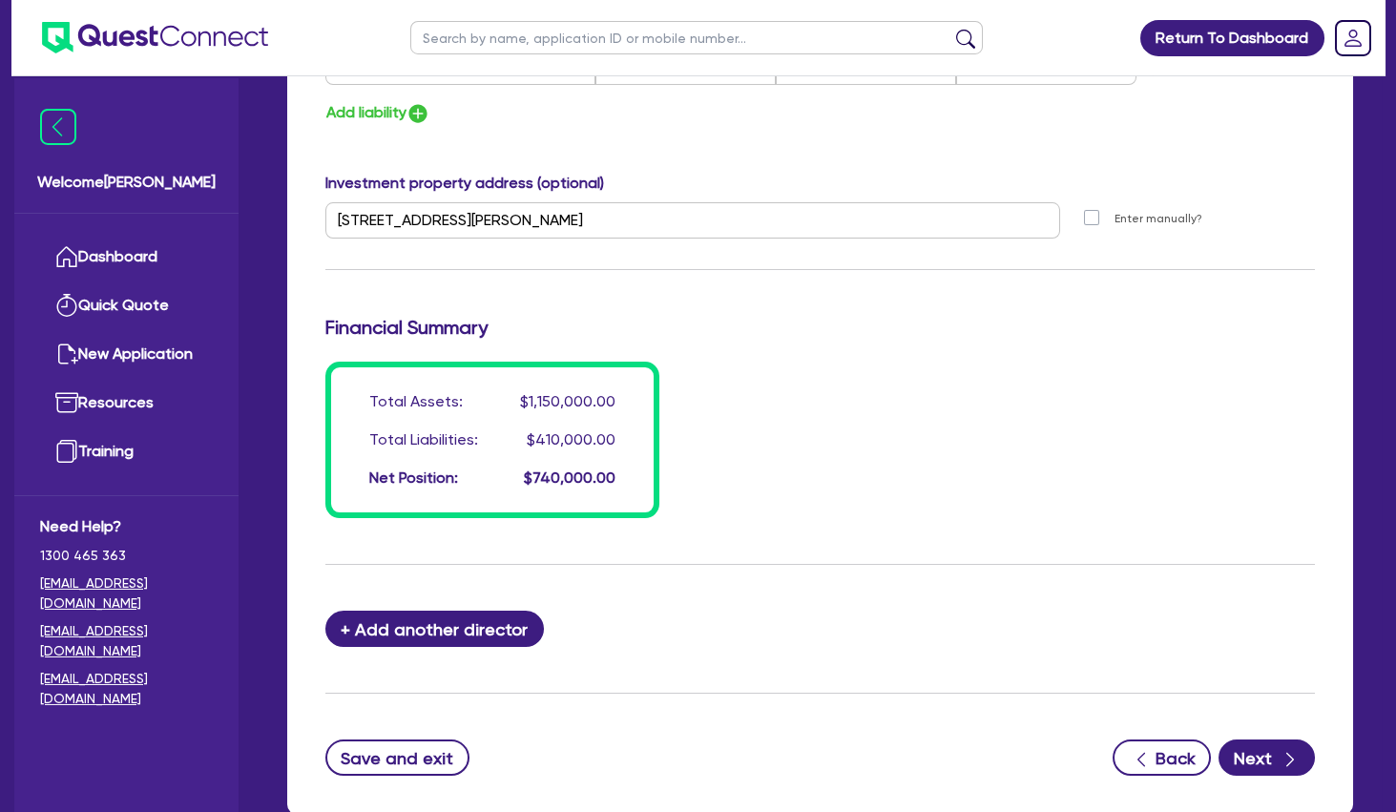
scroll to position [1686, 0]
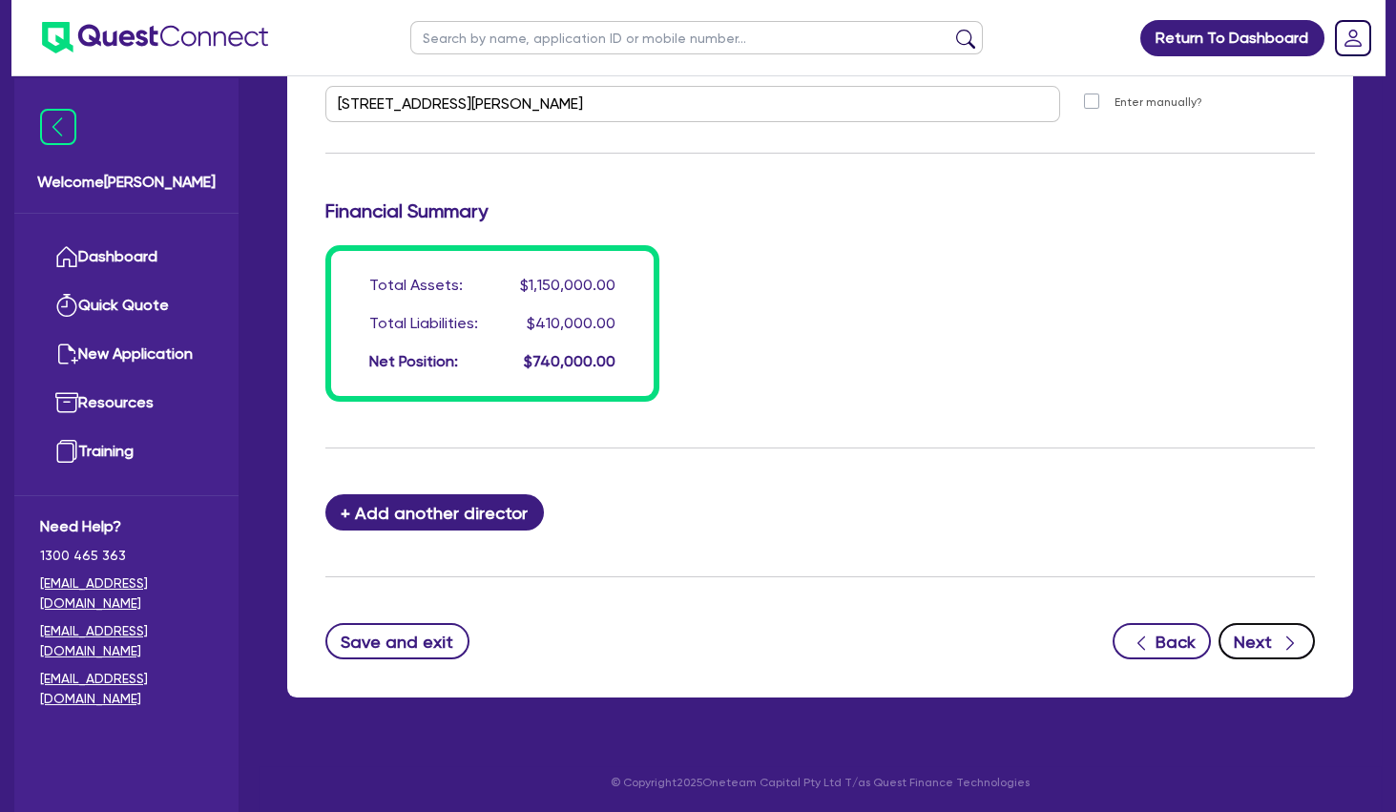
click at [1259, 636] on button "Next" at bounding box center [1267, 641] width 96 height 36
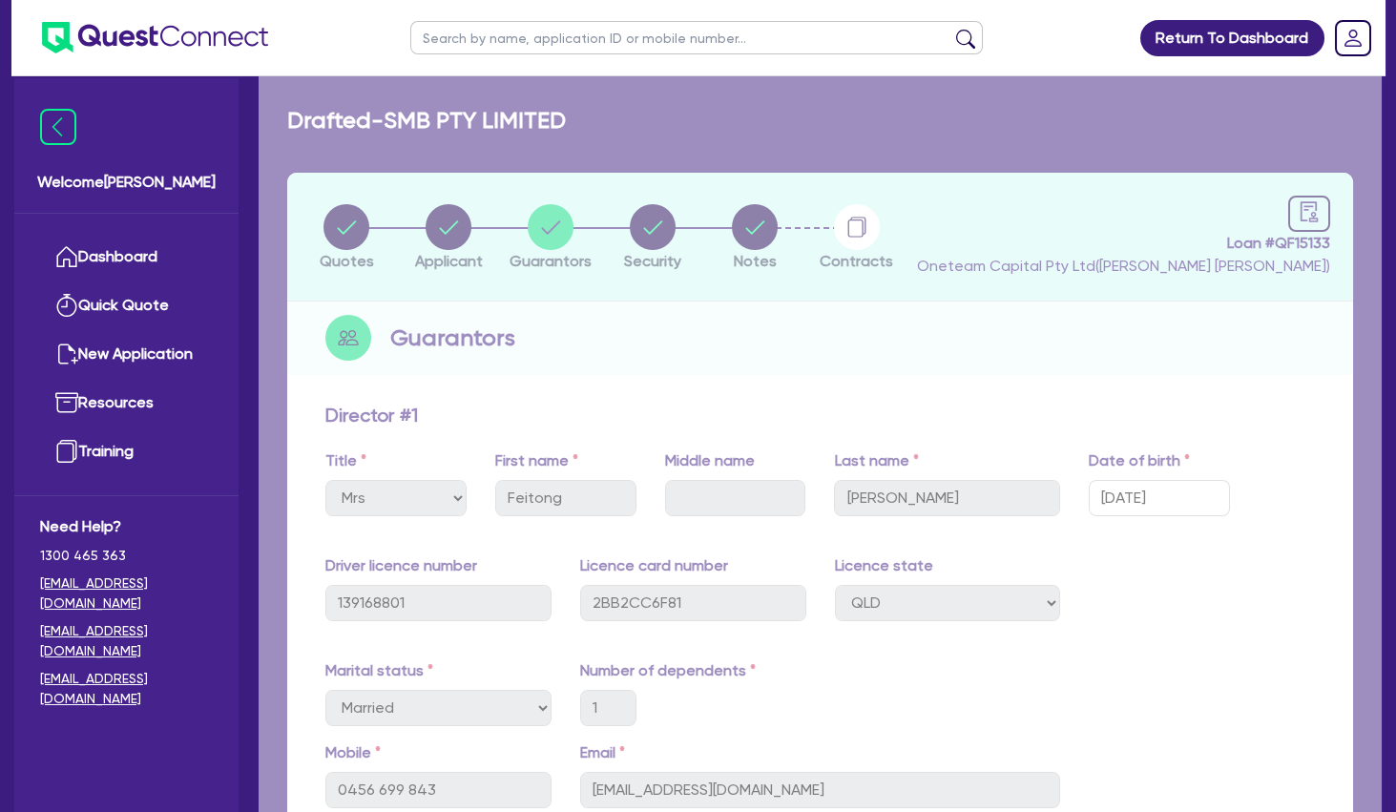
select select "TERTIARY_ASSETS"
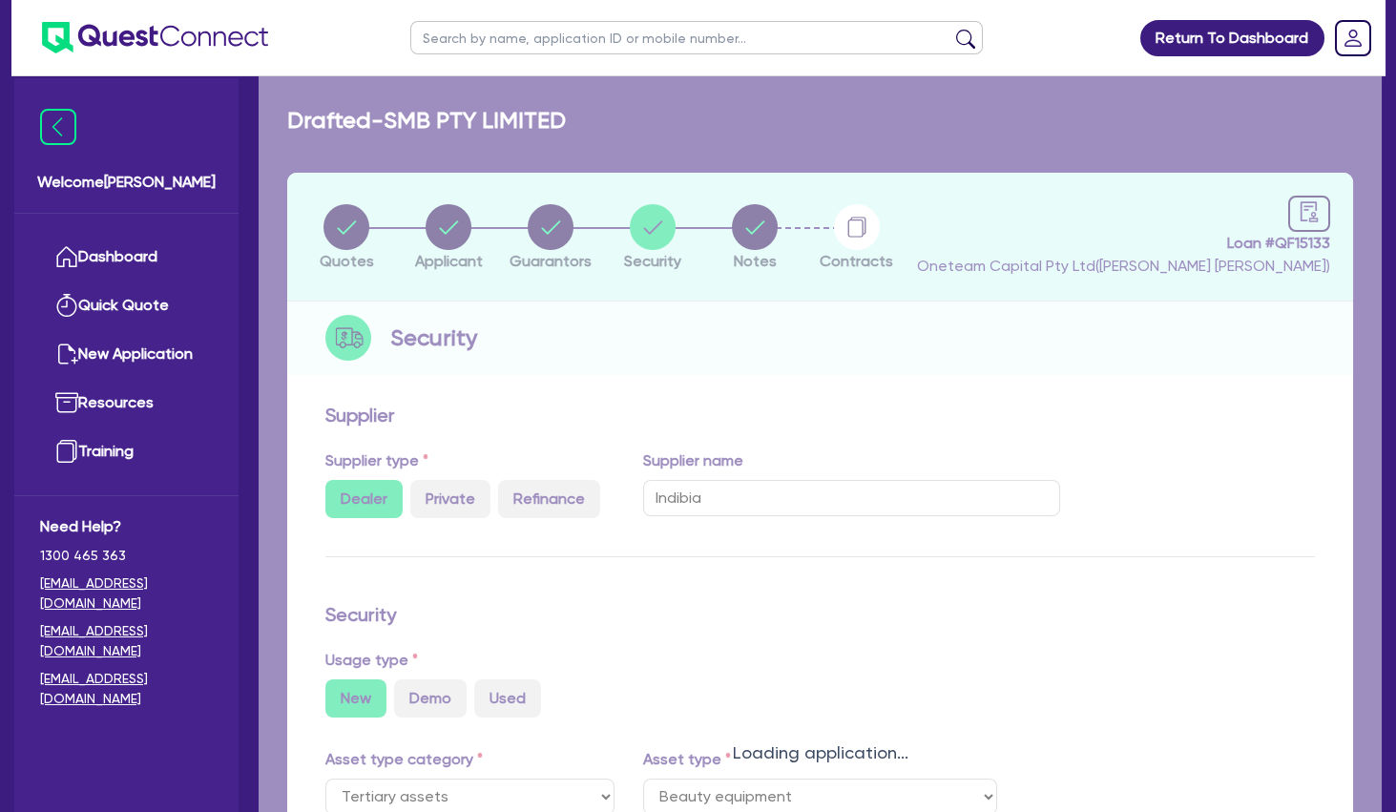
select select "BEAUTY_EQUIPMENT"
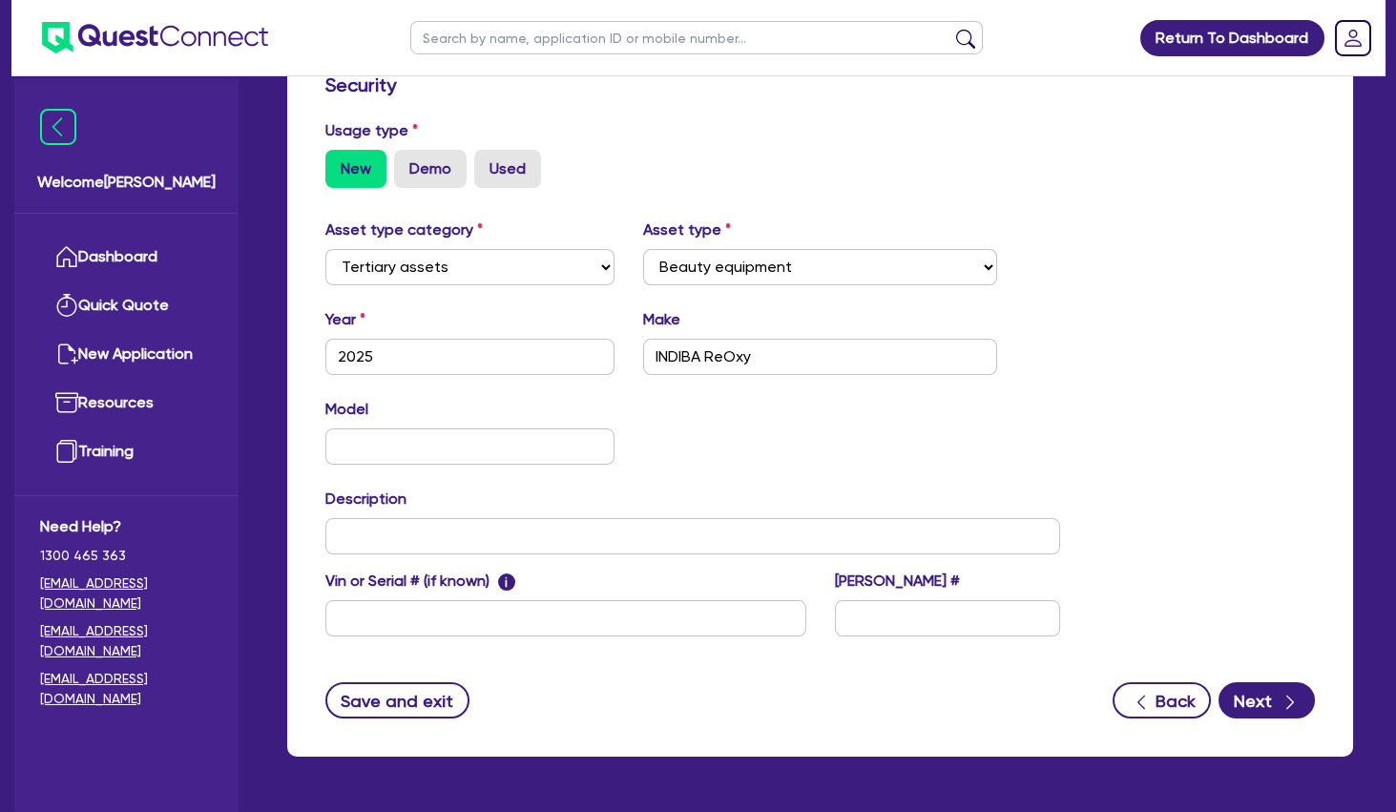
scroll to position [575, 0]
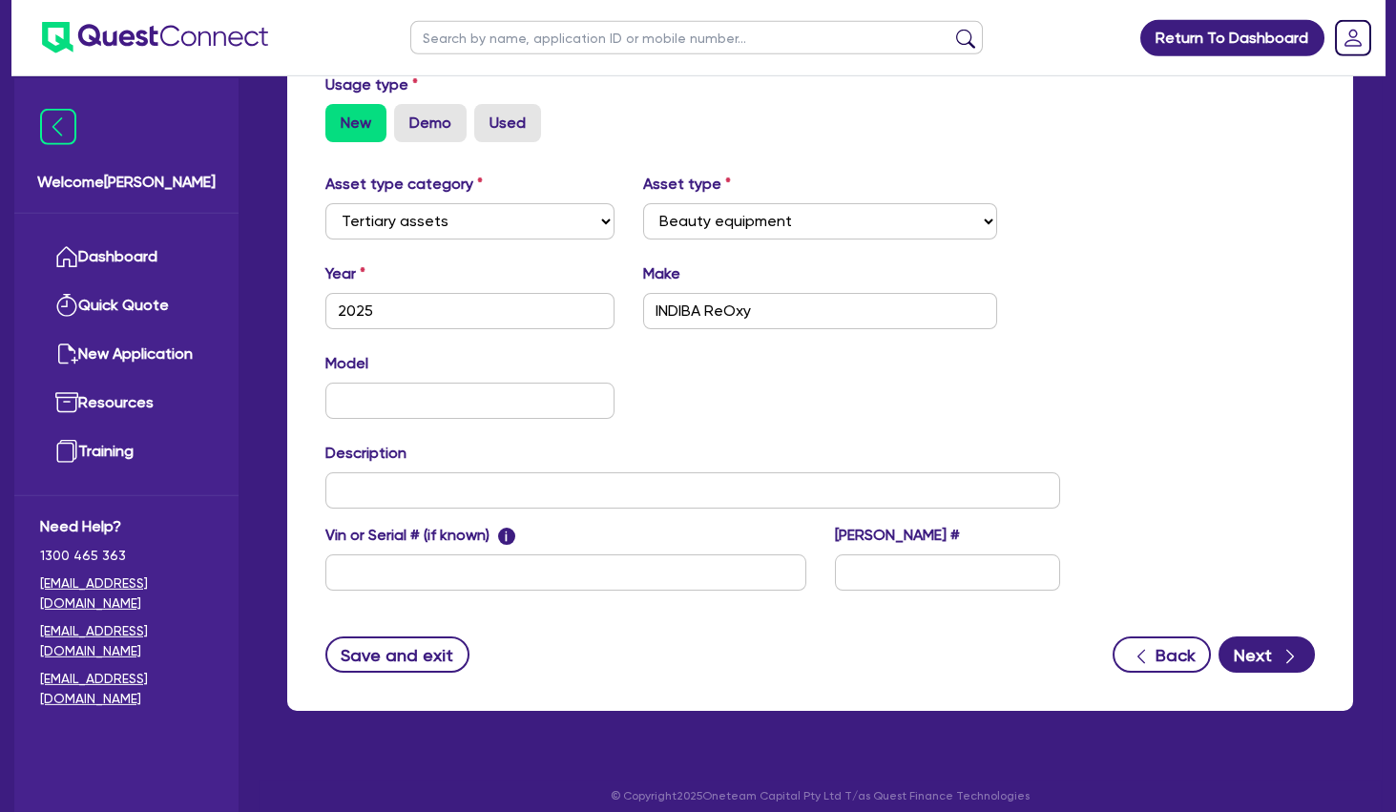
click at [741, 420] on div "Model KM" at bounding box center [692, 393] width 763 height 82
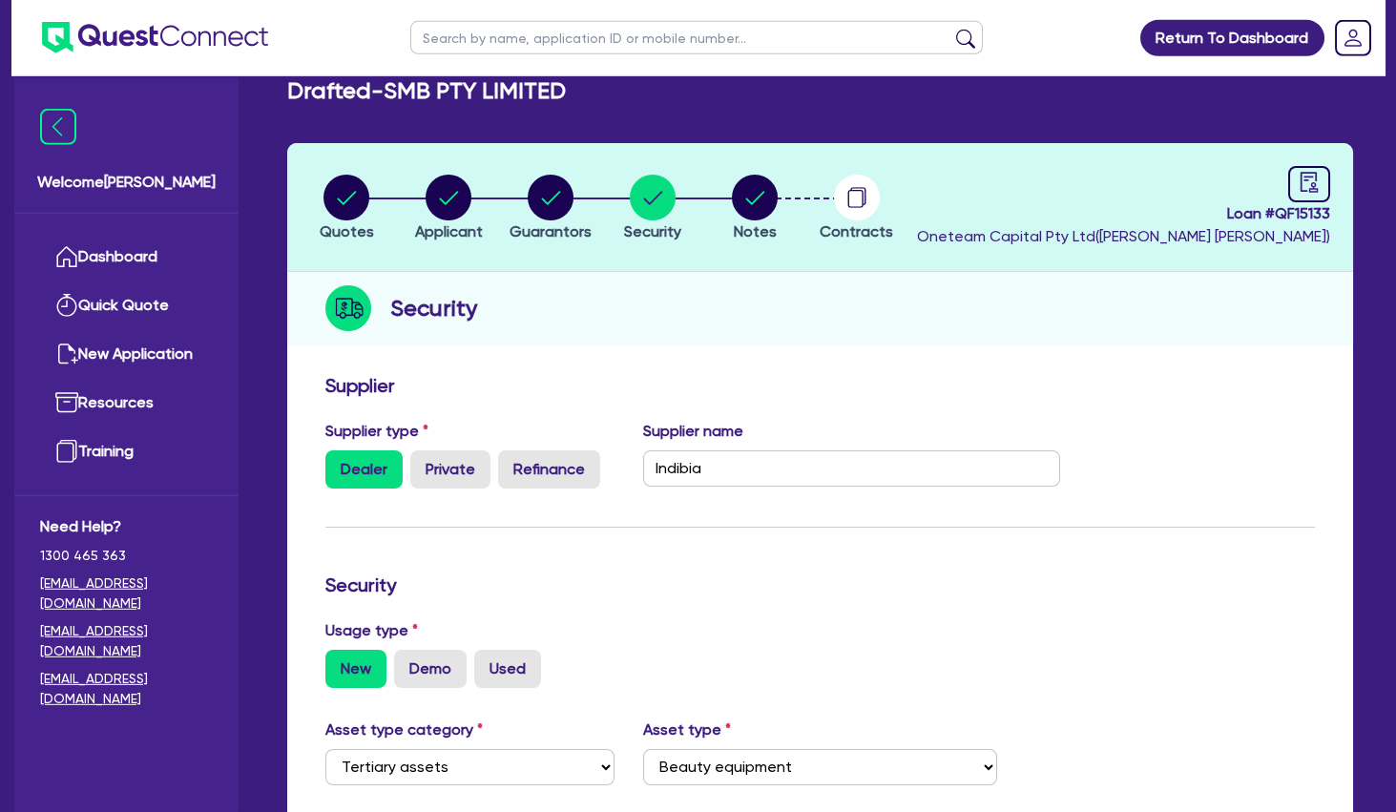
scroll to position [0, 0]
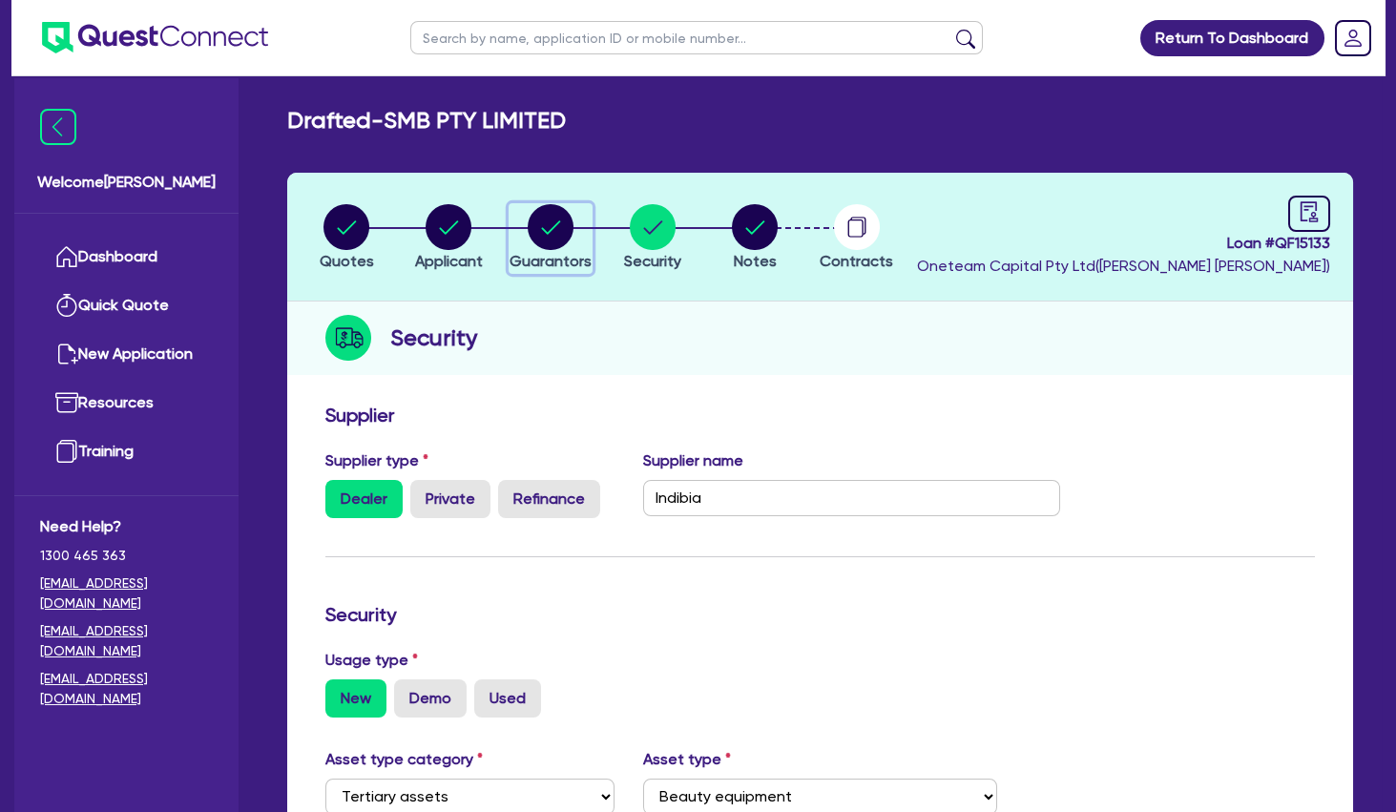
click at [542, 221] on circle "button" at bounding box center [551, 227] width 46 height 46
select select "MRS"
select select "QLD"
select select "MARRIED"
select select "INVESTMENT_PROPERTY"
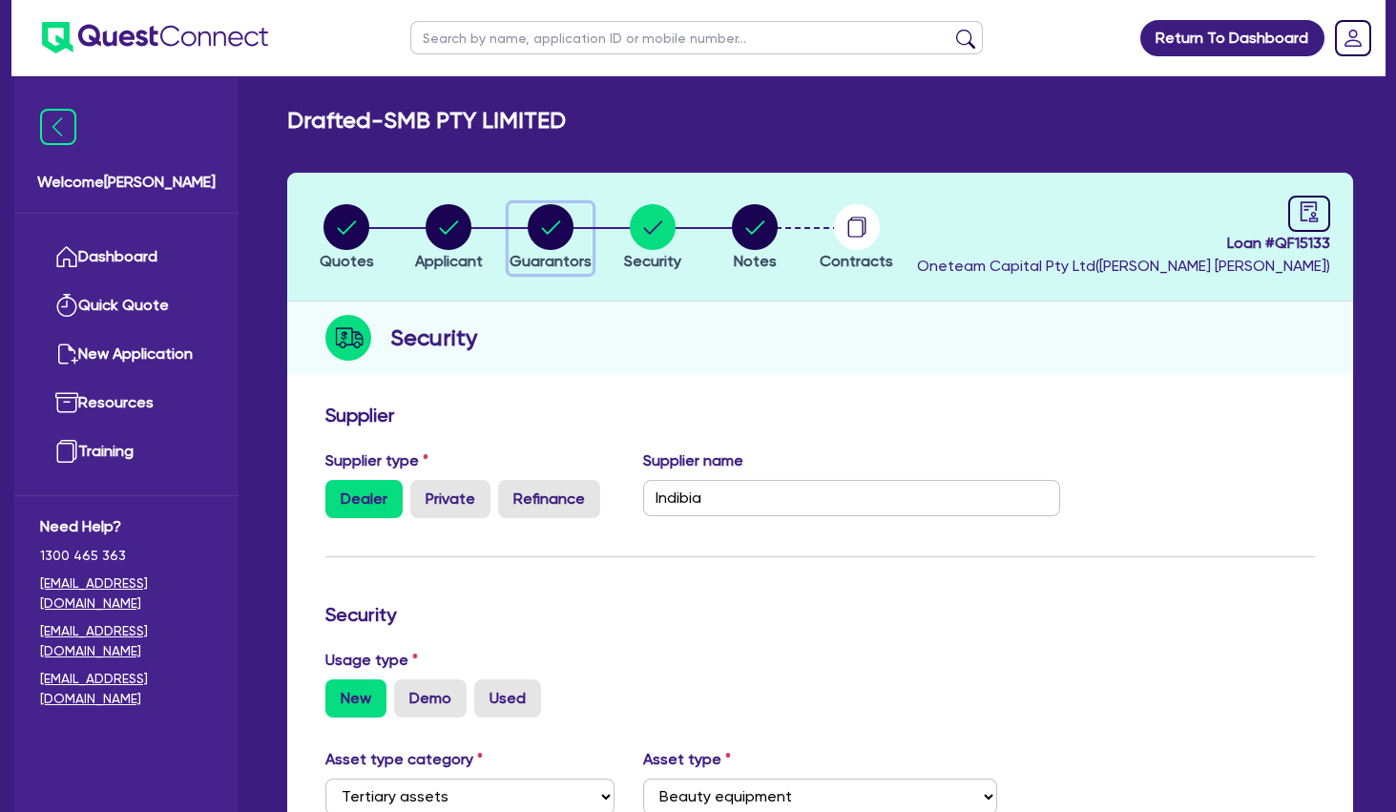
select select "CASH"
select select "VEHICLE"
select select "OTHER"
select select "MORTGAGE"
select select "VEHICLE_LOAN"
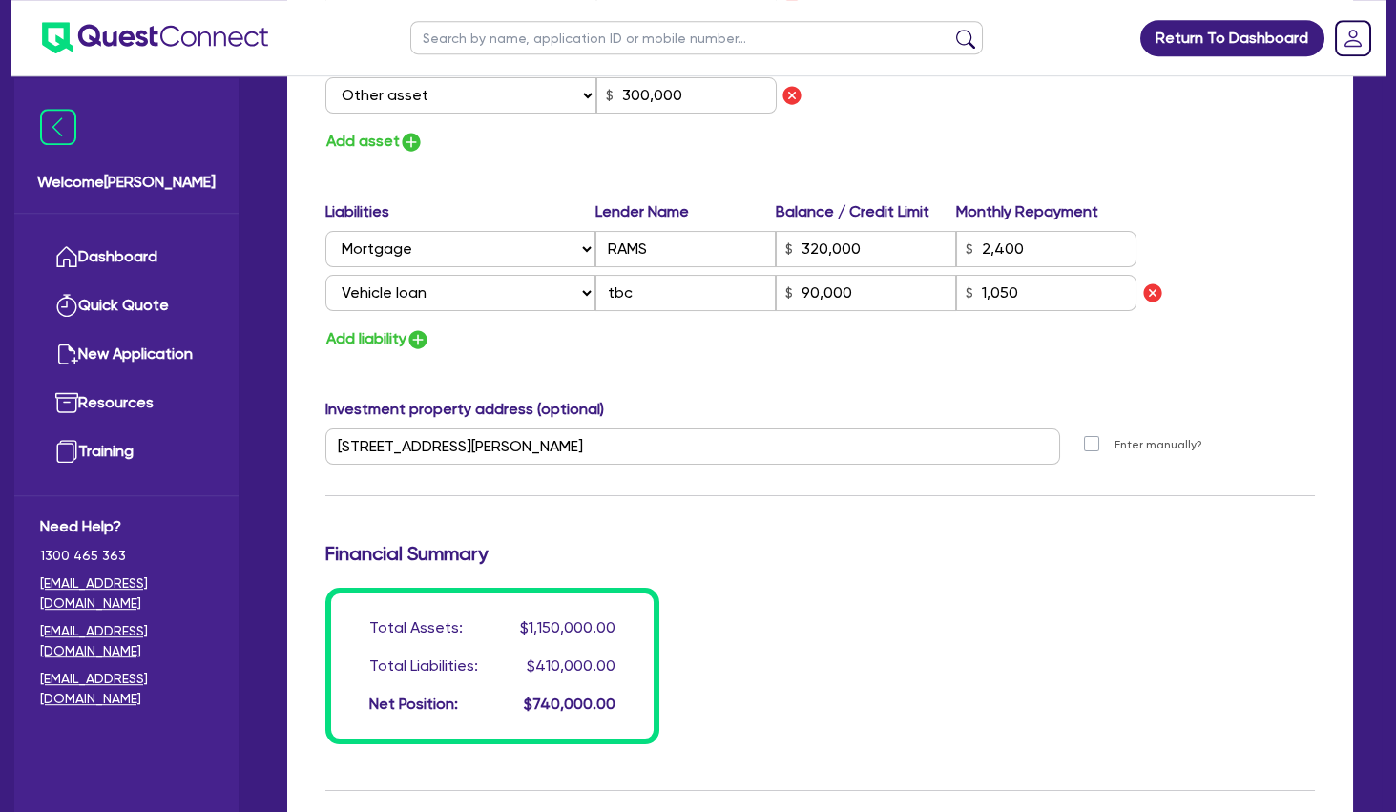
scroll to position [1327, 0]
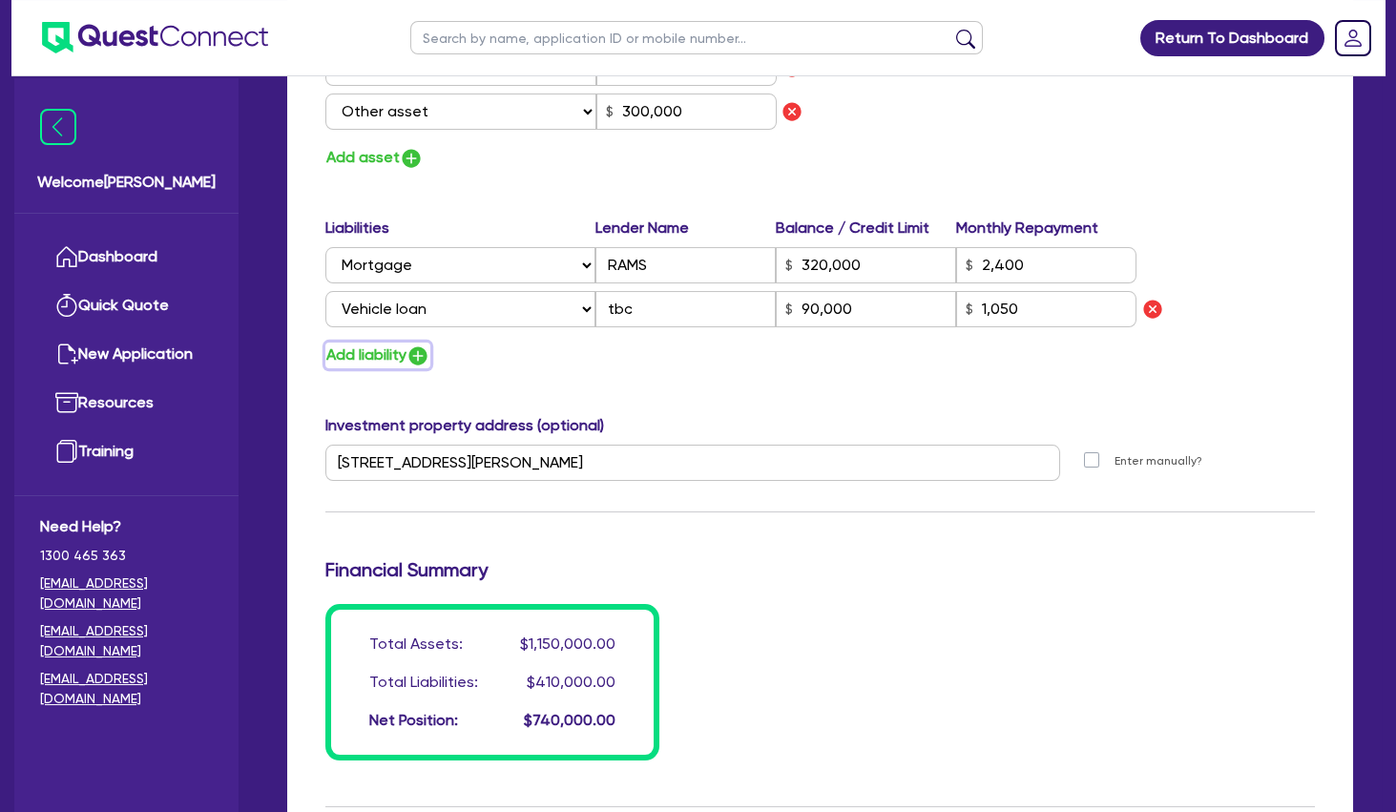
click at [389, 352] on button "Add liability" at bounding box center [377, 356] width 105 height 26
type input "1"
type input "0456 699 843"
type input "650,000"
type input "80,000"
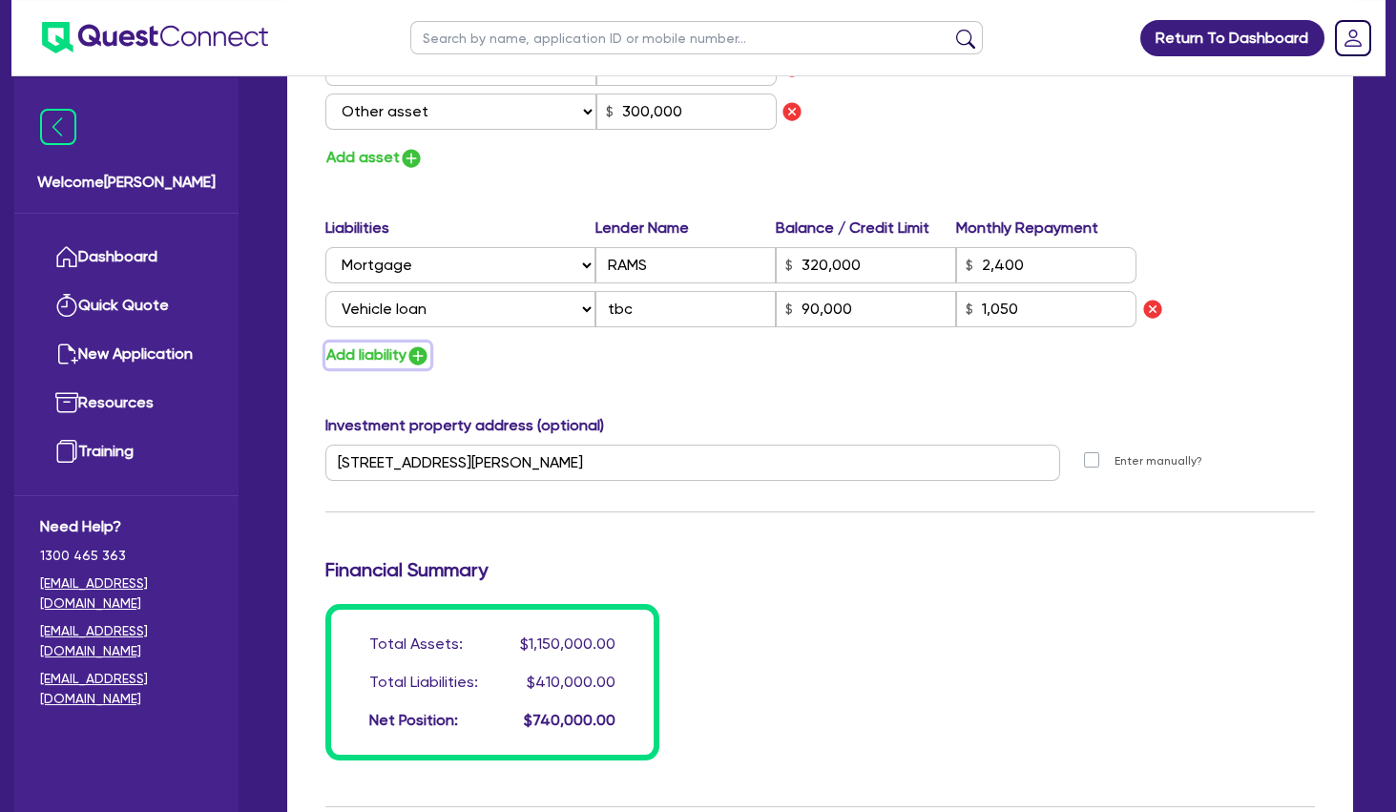
type input "120,000"
type input "300,000"
type input "320,000"
type input "2,400"
type input "90,000"
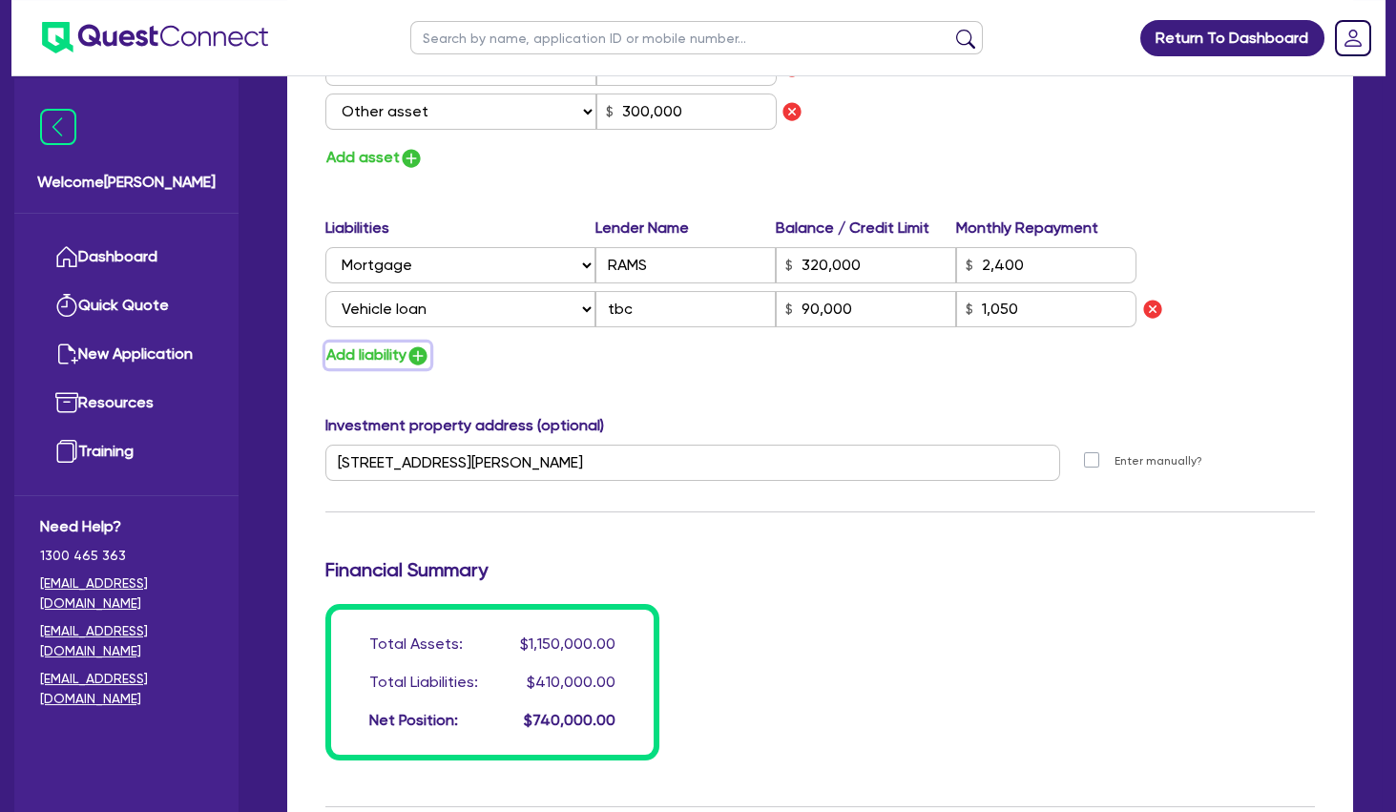
type input "1,050"
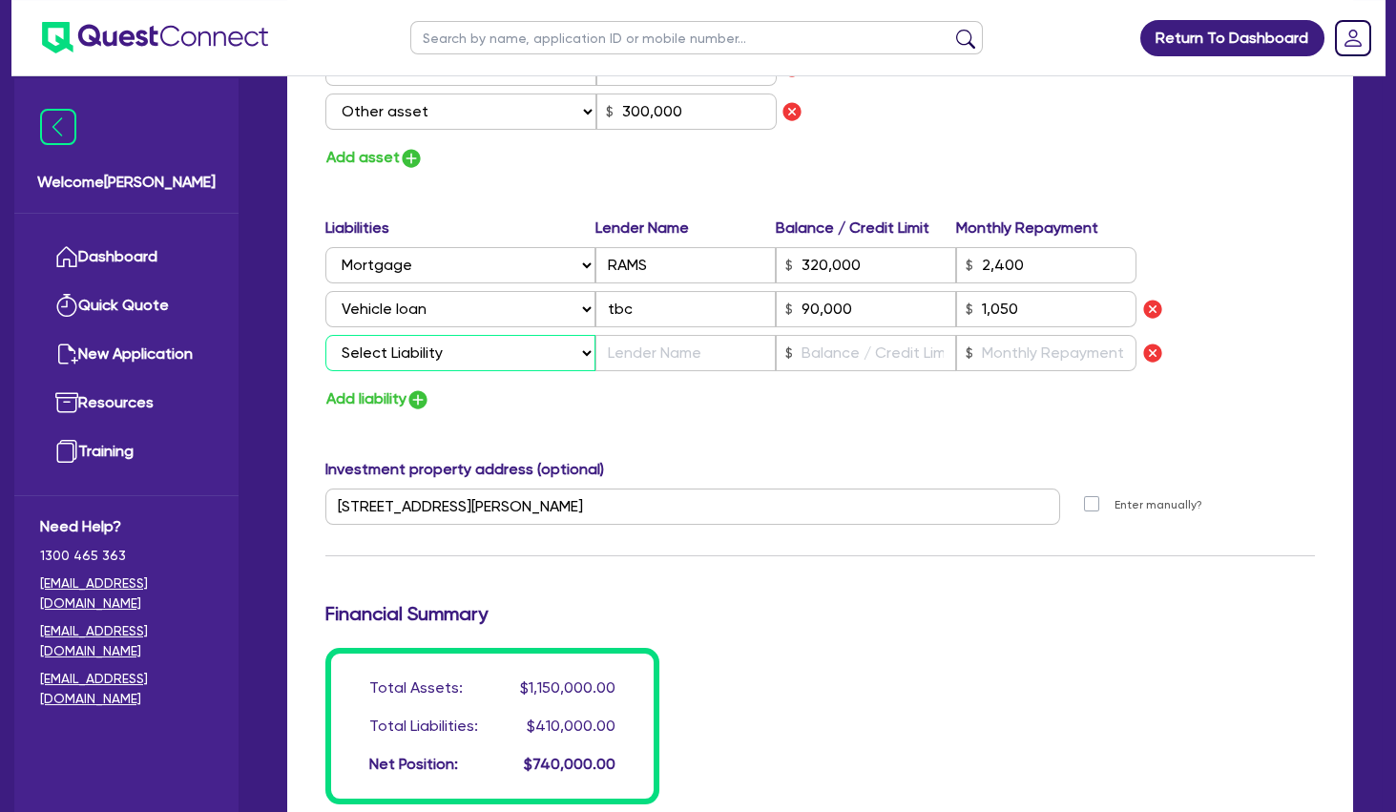
click at [325, 335] on select "Select Liability Credit card Mortgage Investment property loan Vehicle loan Tru…" at bounding box center [460, 353] width 270 height 36
select select "EQUIPMENT_LOAN"
click option "Equipment loan" at bounding box center [0, 0] width 0 height 0
type input "1"
type input "0456 699 843"
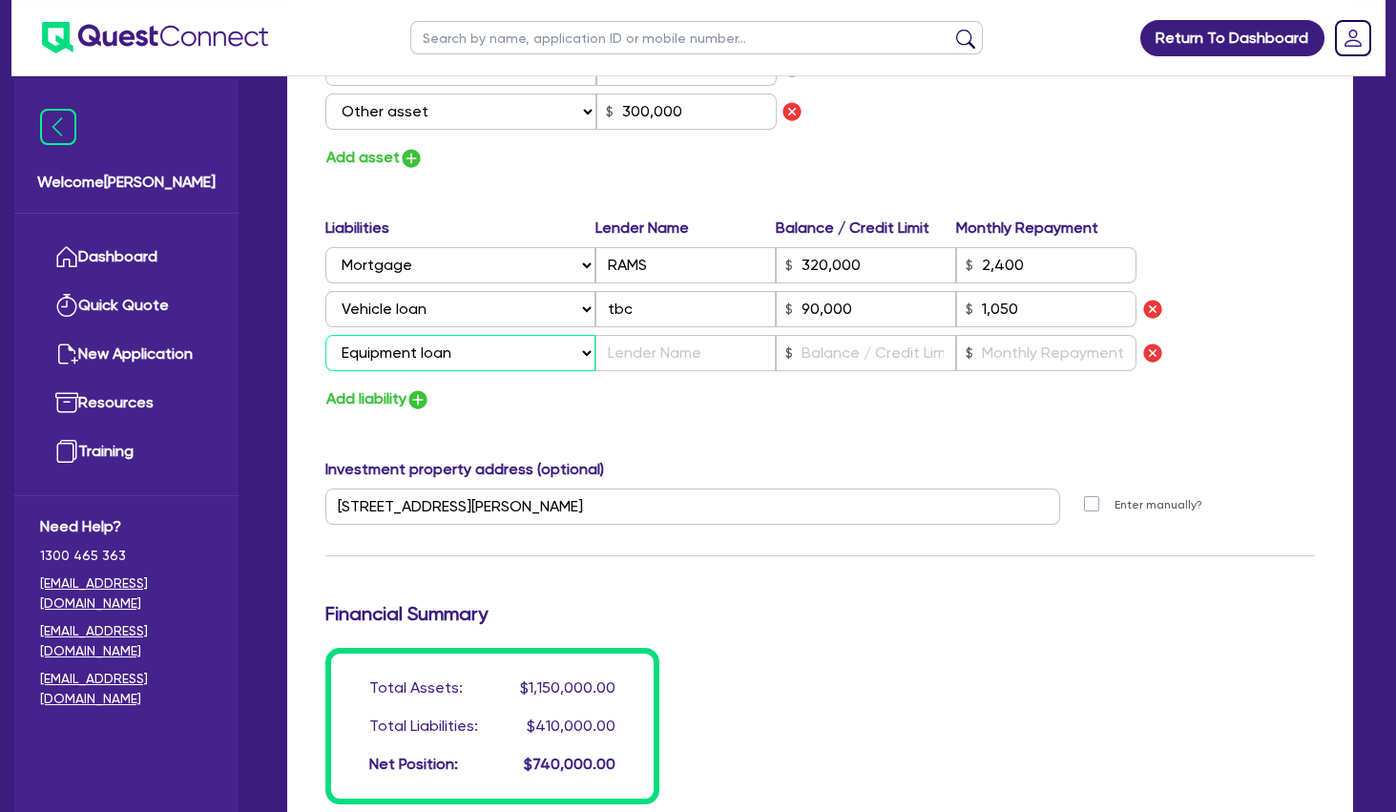
type input "650,000"
type input "80,000"
type input "120,000"
type input "300,000"
type input "320,000"
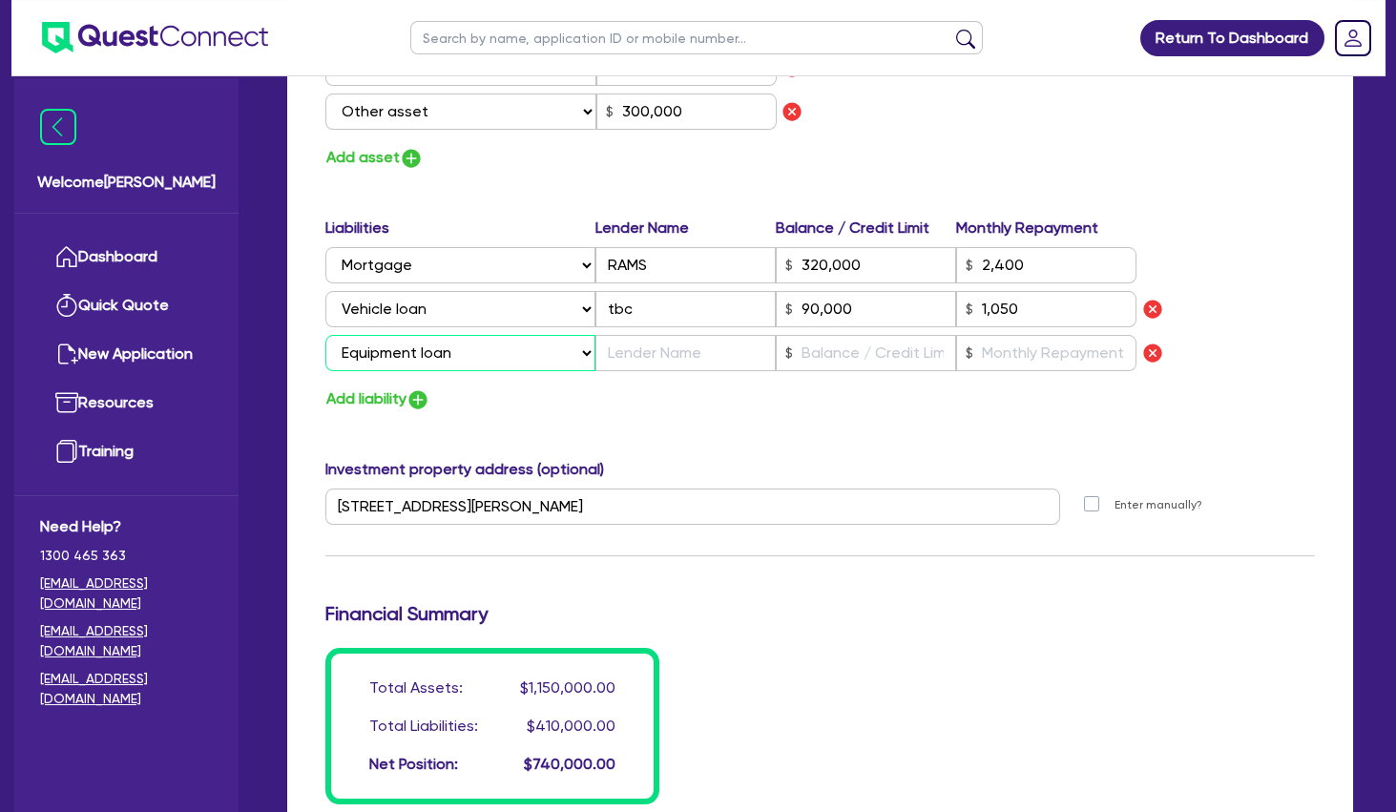
type input "2,400"
type input "90,000"
type input "1,050"
click at [387, 399] on button "Add liability" at bounding box center [377, 399] width 105 height 26
type input "1"
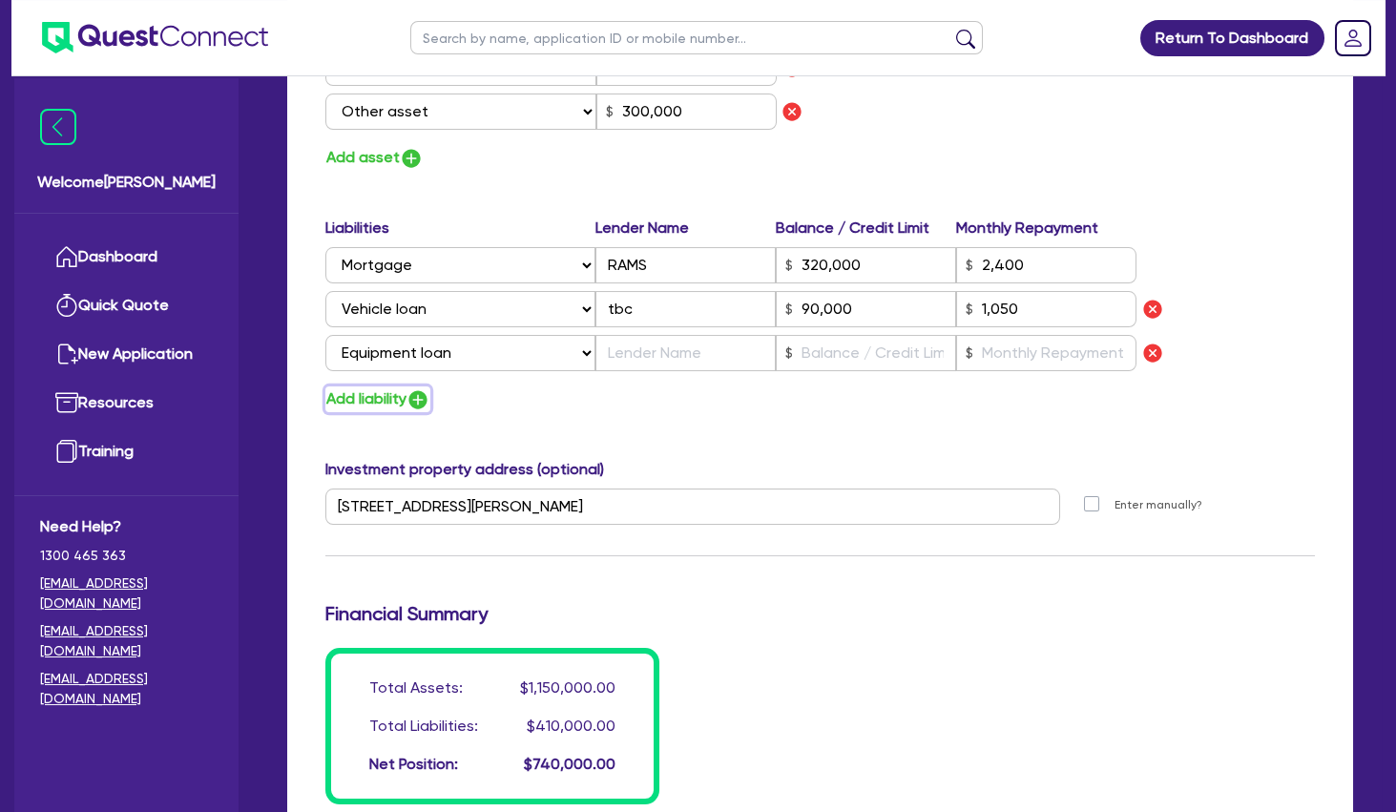
type input "0456 699 843"
type input "650,000"
type input "80,000"
type input "120,000"
type input "300,000"
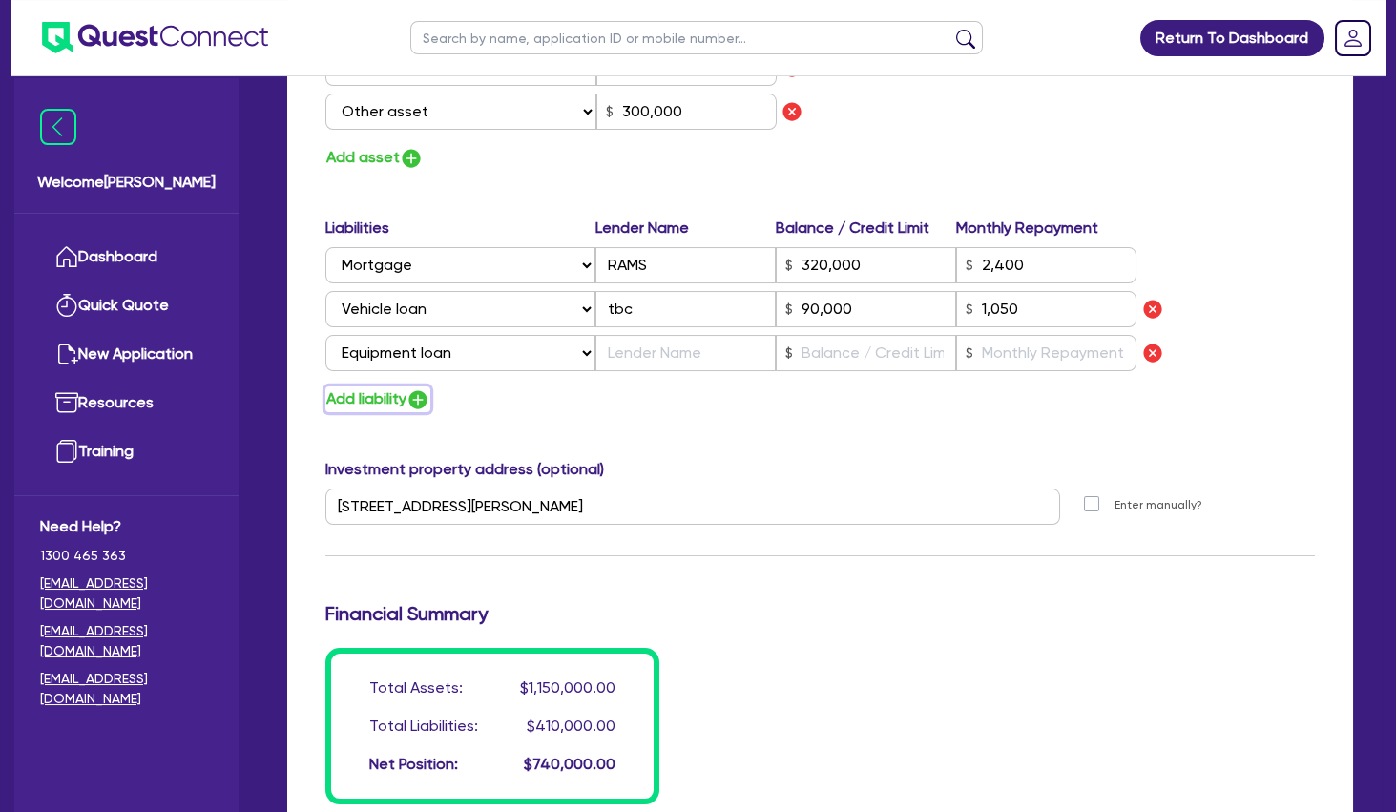
type input "320,000"
type input "2,400"
type input "90,000"
type input "1,050"
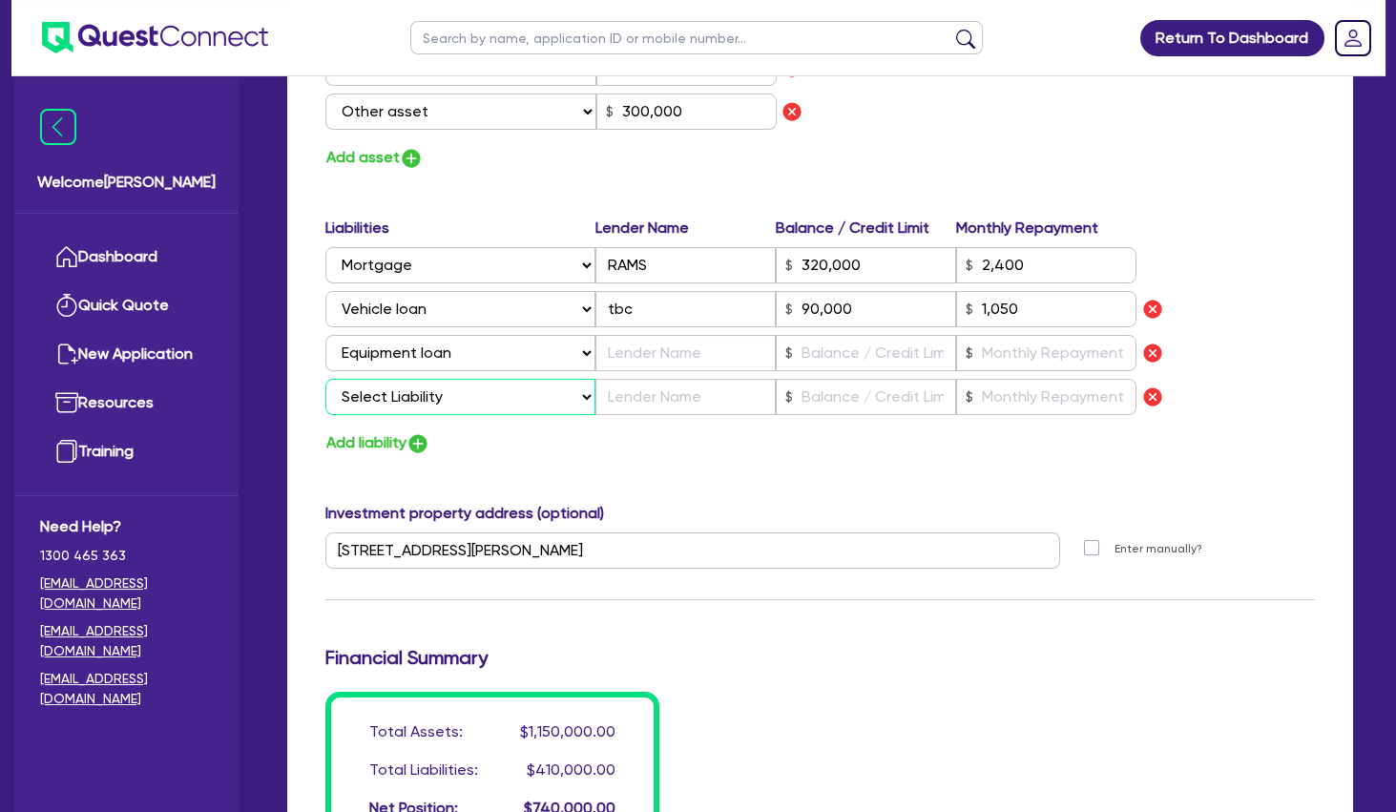
click at [325, 379] on select "Select Liability Credit card Mortgage Investment property loan Vehicle loan Tru…" at bounding box center [460, 397] width 270 height 36
select select "OTHER"
click option "Other loan" at bounding box center [0, 0] width 0 height 0
type input "1"
type input "0456 699 843"
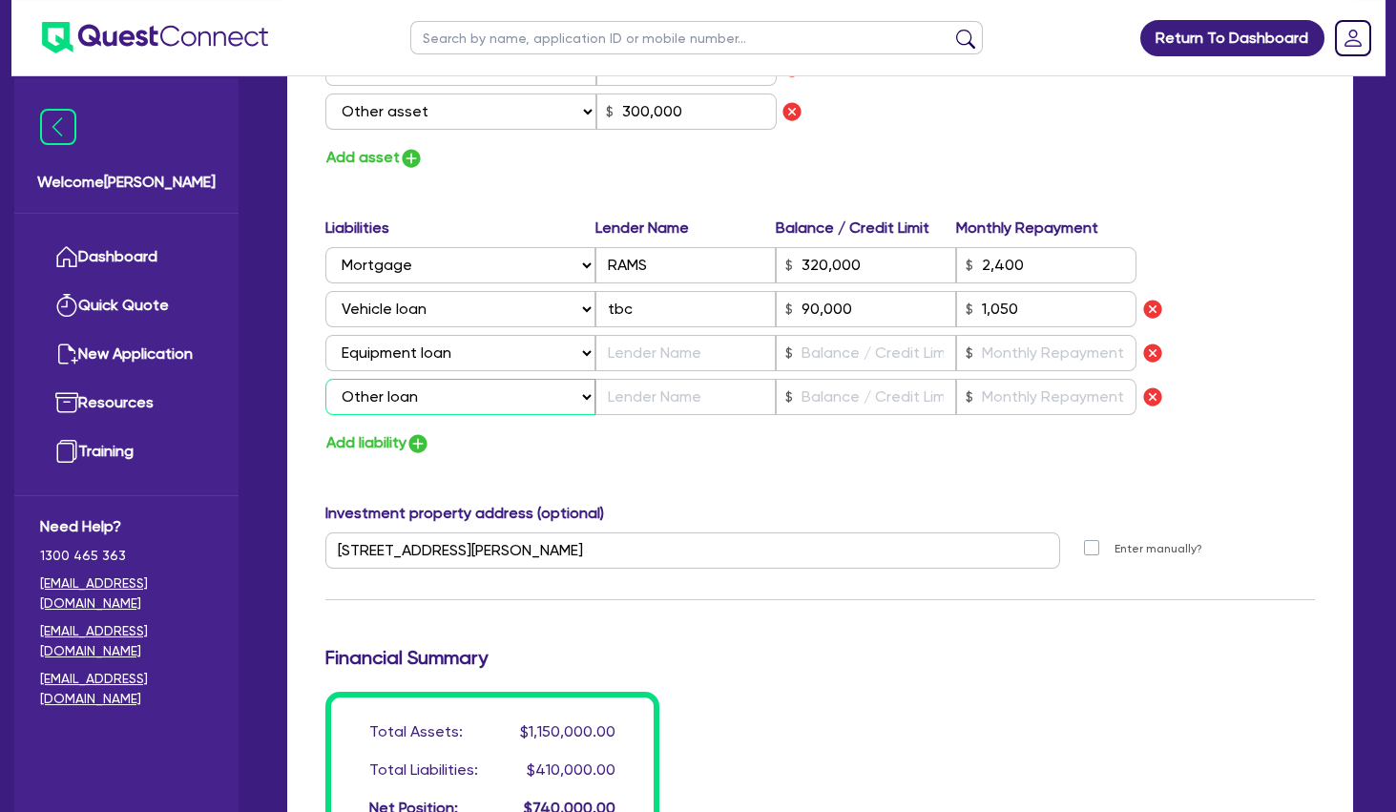
type input "650,000"
type input "80,000"
type input "120,000"
type input "300,000"
type input "320,000"
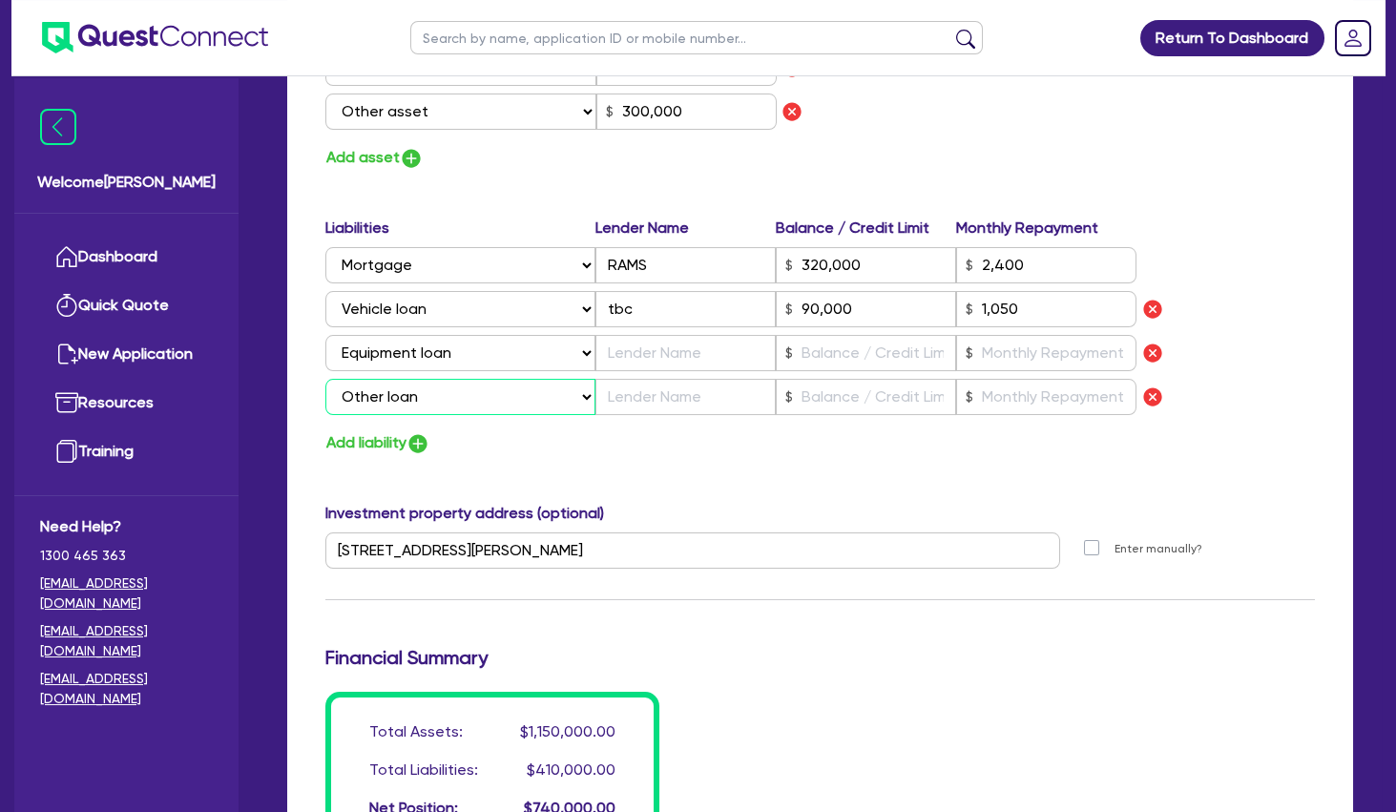
type input "2,400"
type input "90,000"
type input "1,050"
click at [674, 398] on input "text" at bounding box center [685, 397] width 180 height 36
type input "1"
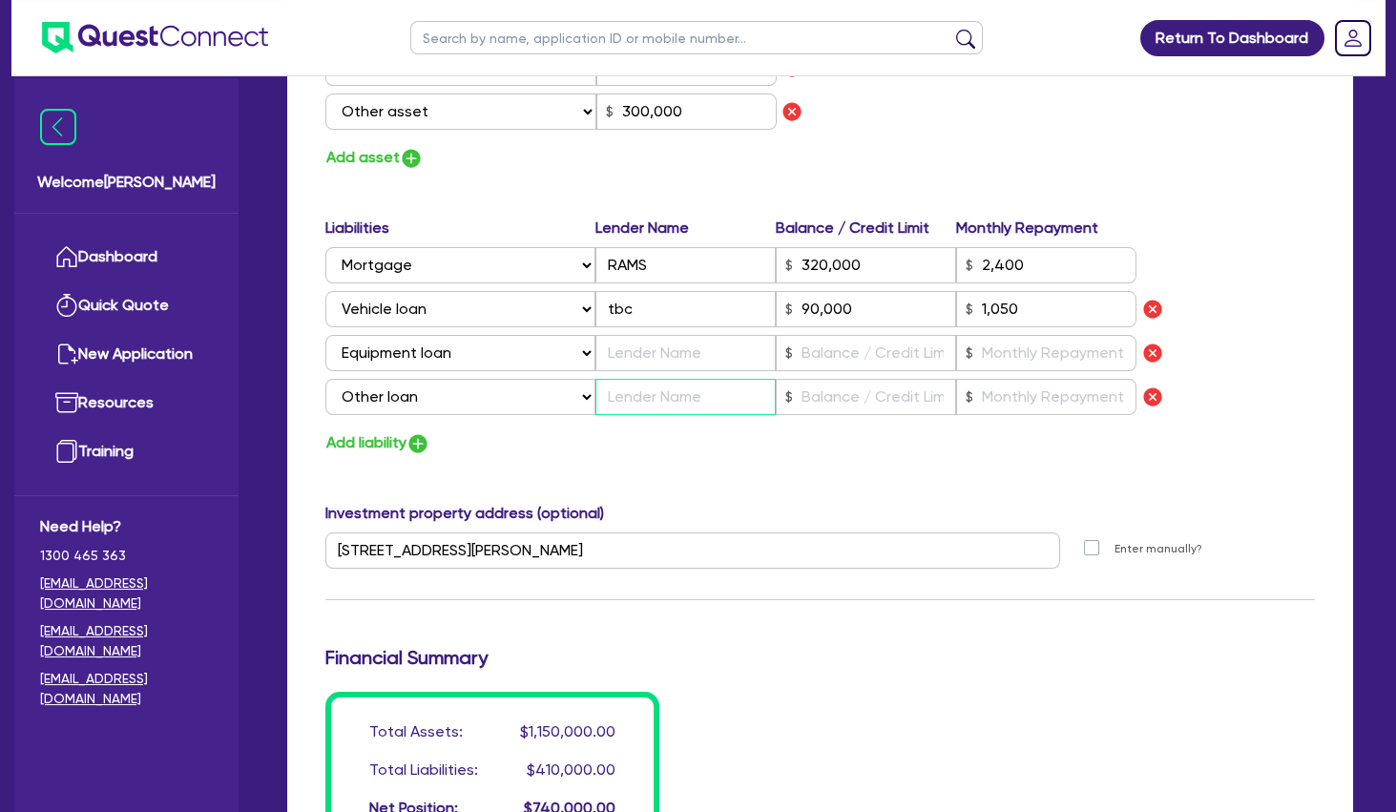
type input "0456 699 843"
type input "650,000"
type input "80,000"
type input "120,000"
type input "300,000"
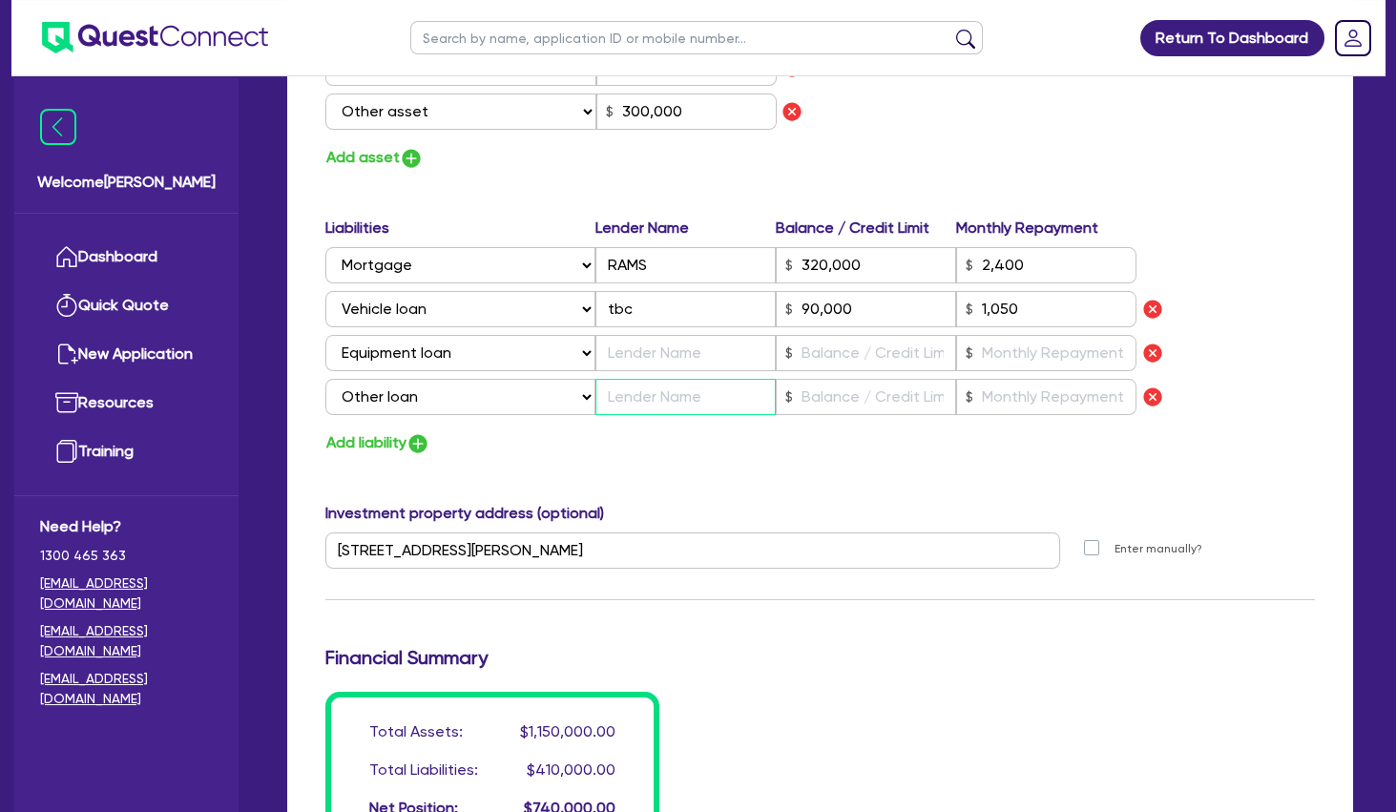
type input "320,000"
type input "2,400"
type input "90,000"
type input "1,050"
type input "o"
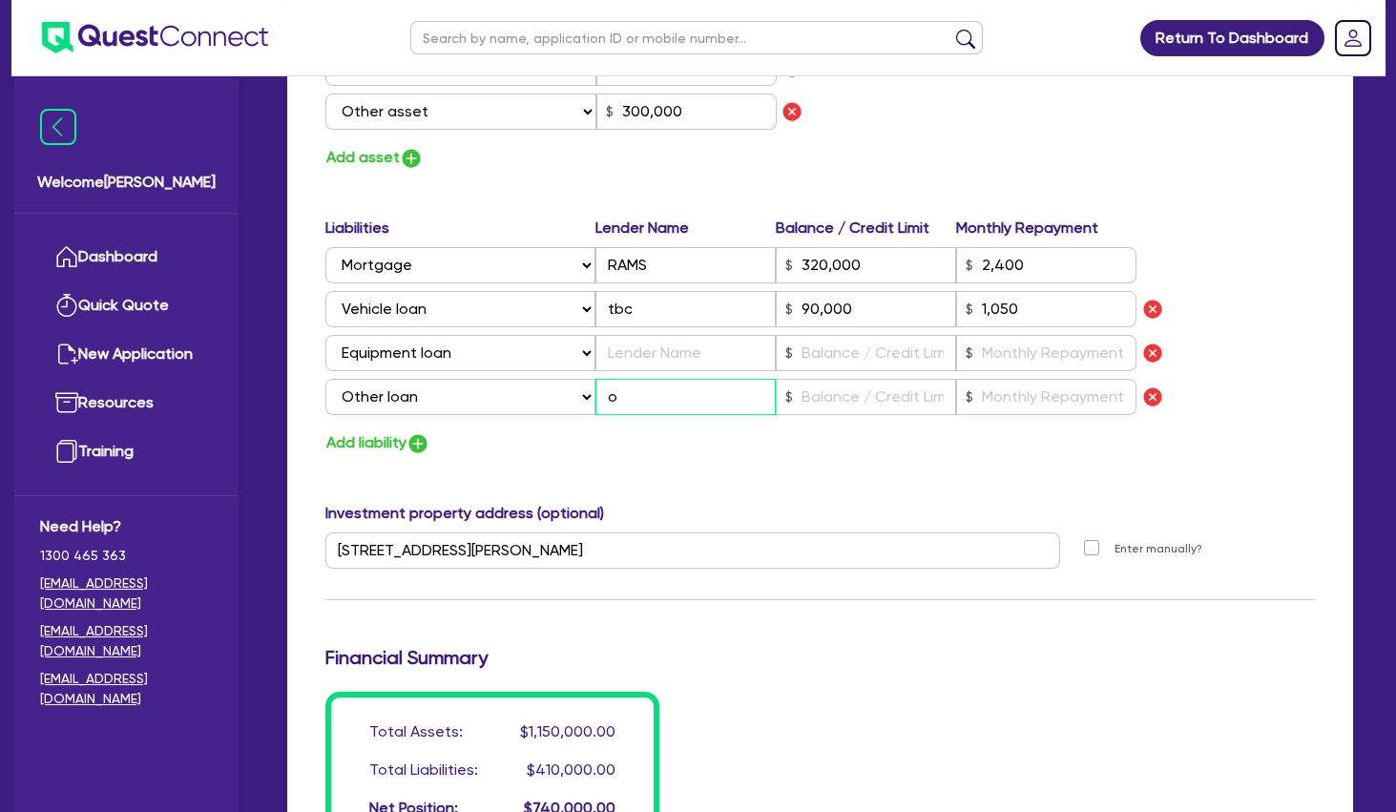
type input "1"
type input "0456 699 843"
type input "650,000"
type input "80,000"
type input "120,000"
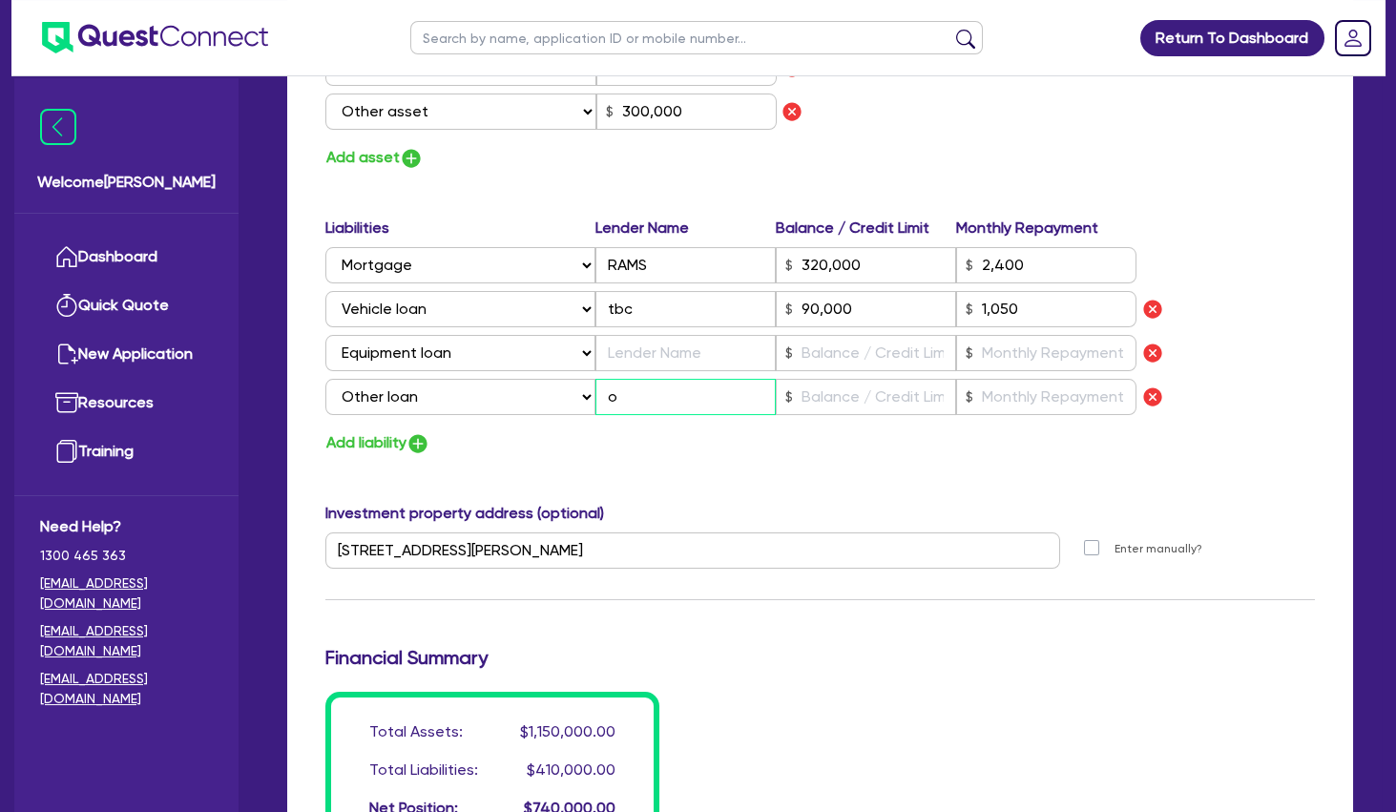
type input "300,000"
type input "320,000"
type input "2,400"
type input "90,000"
type input "1,050"
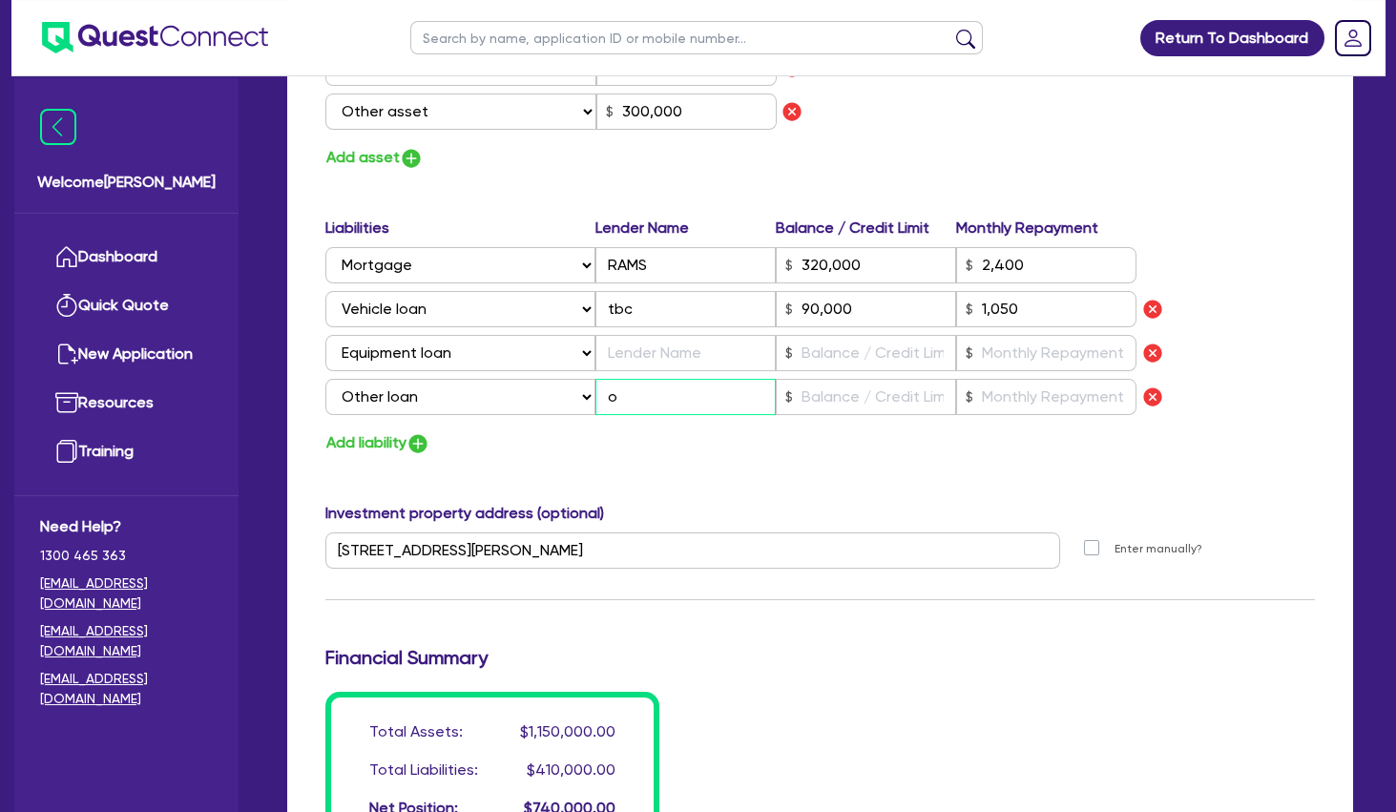
type input "on"
type input "1"
type input "0456 699 843"
type input "650,000"
type input "80,000"
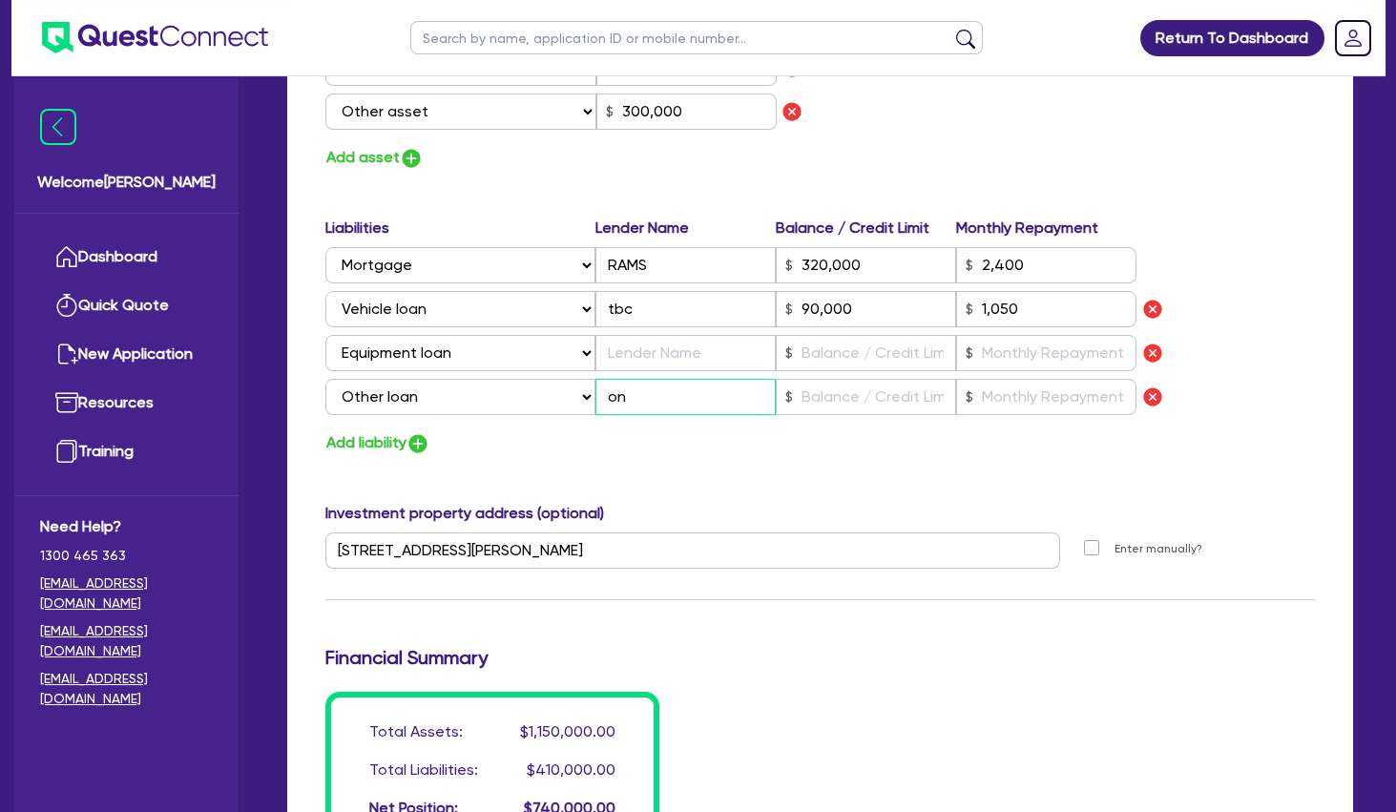
type input "120,000"
type input "300,000"
type input "320,000"
type input "2,400"
type input "90,000"
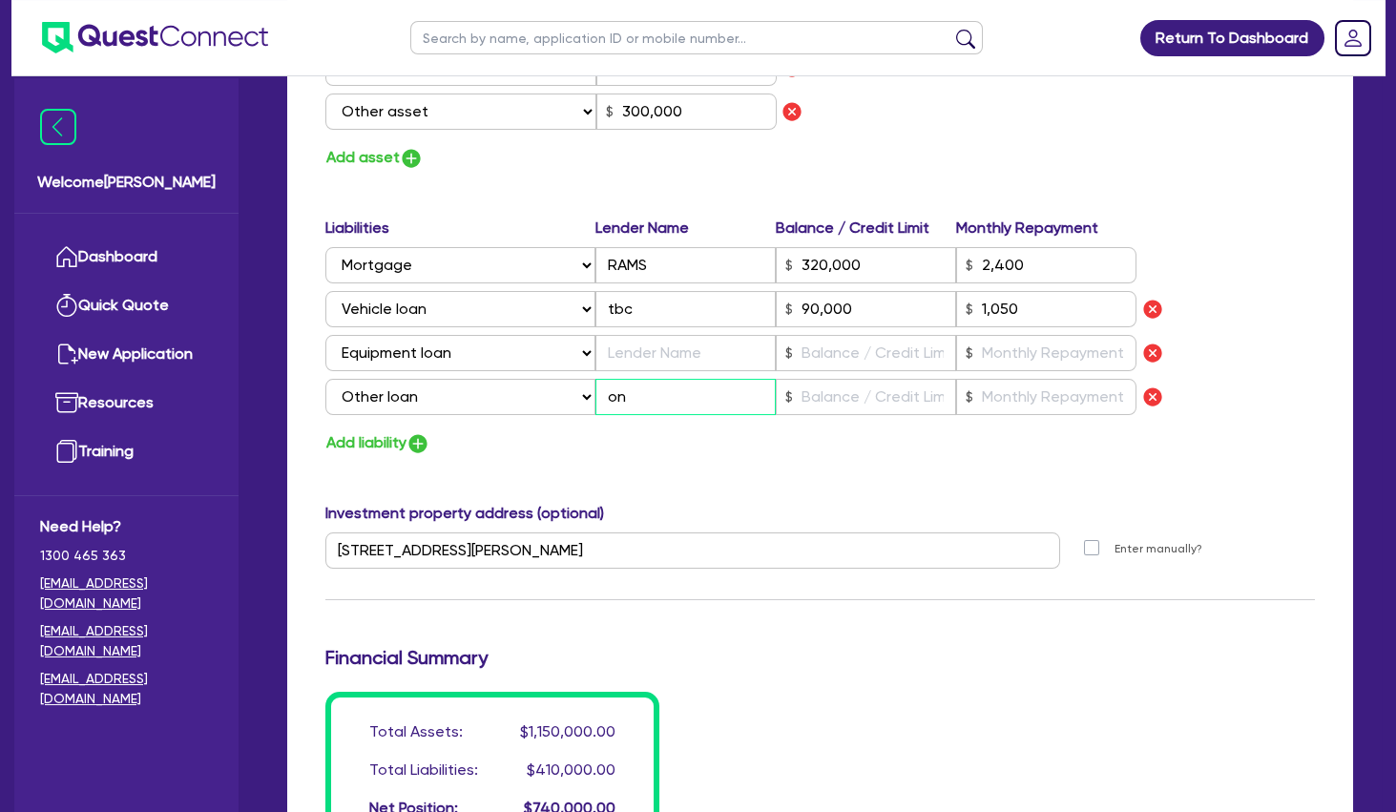
type input "1,050"
type input "ond"
type input "1"
type input "0456 699 843"
type input "650,000"
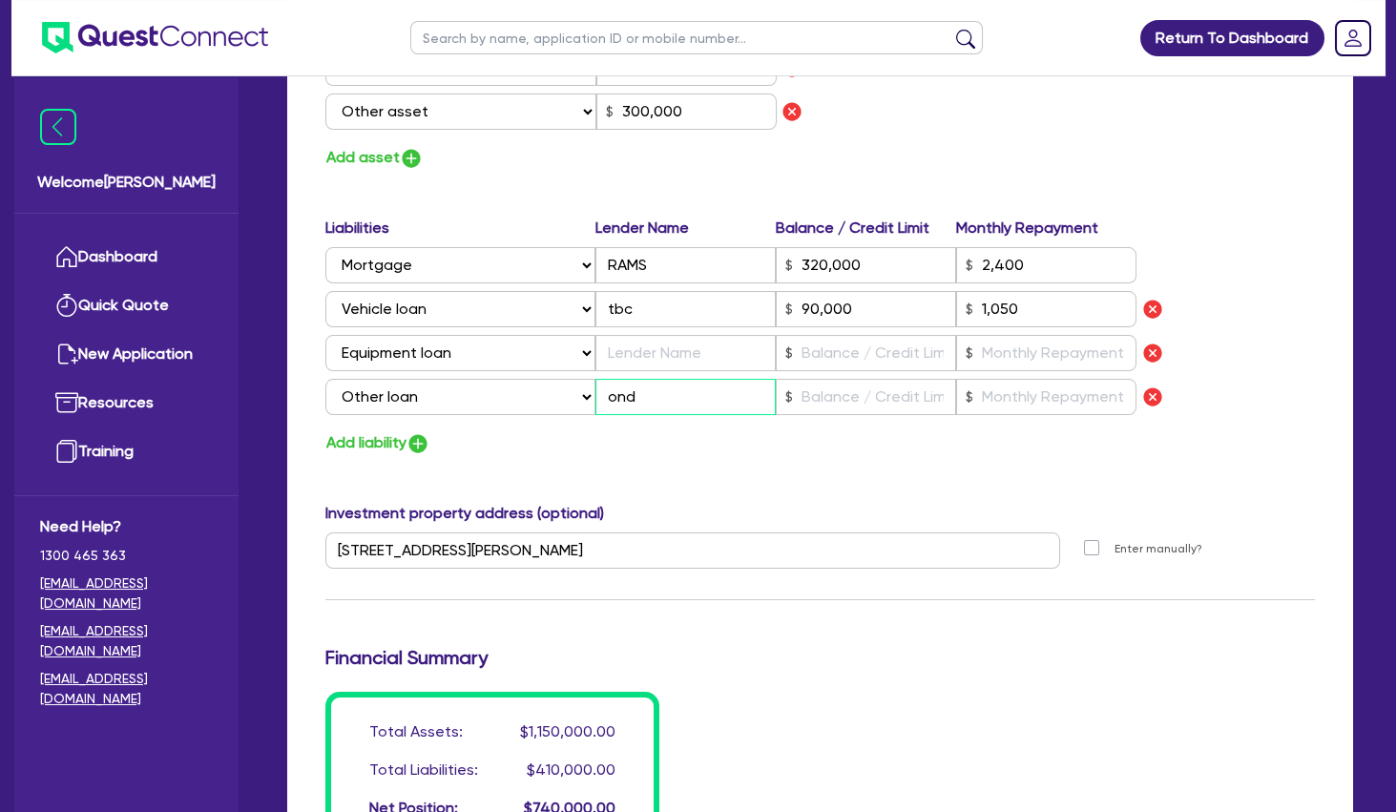
type input "80,000"
type input "120,000"
type input "300,000"
type input "320,000"
type input "2,400"
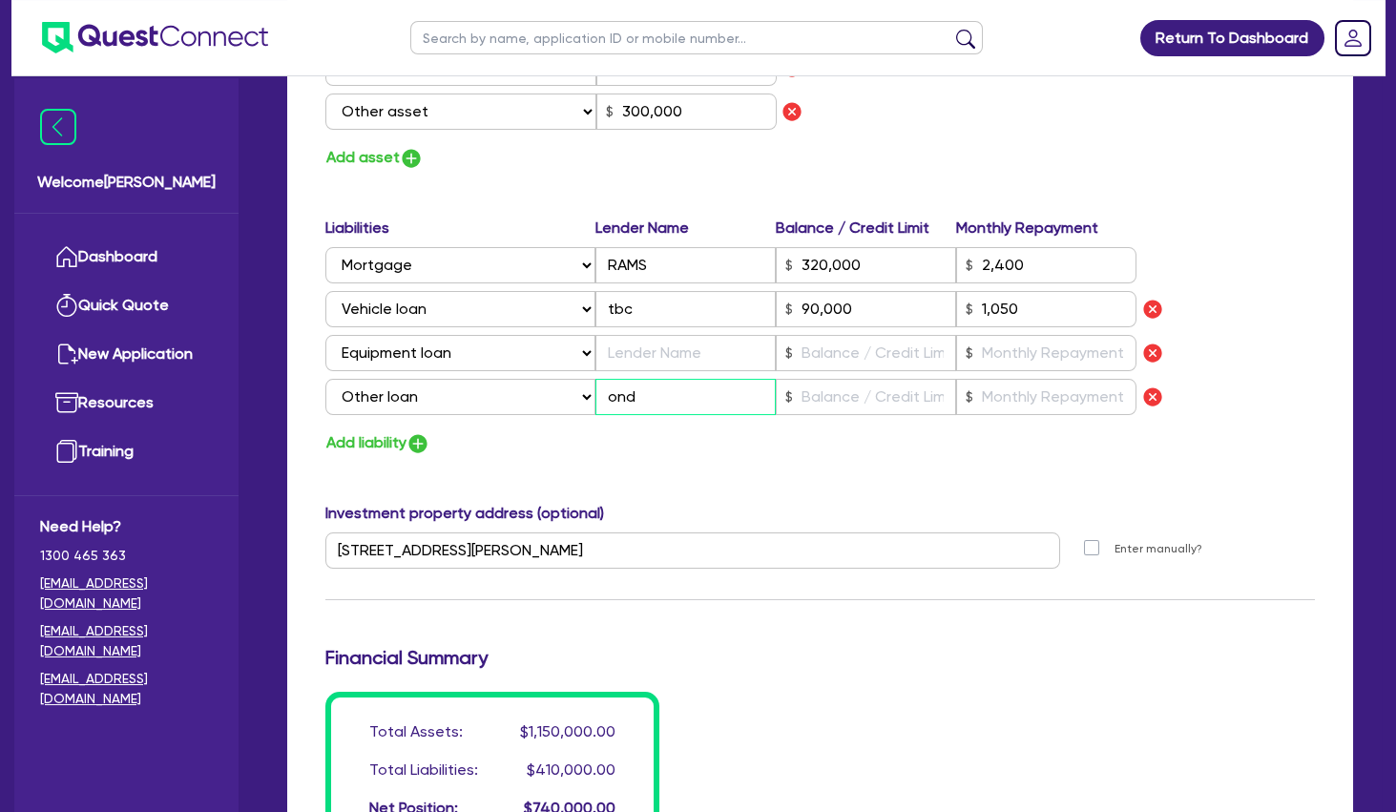
type input "90,000"
type input "1,050"
type input "onde"
type input "1"
type input "0456 699 843"
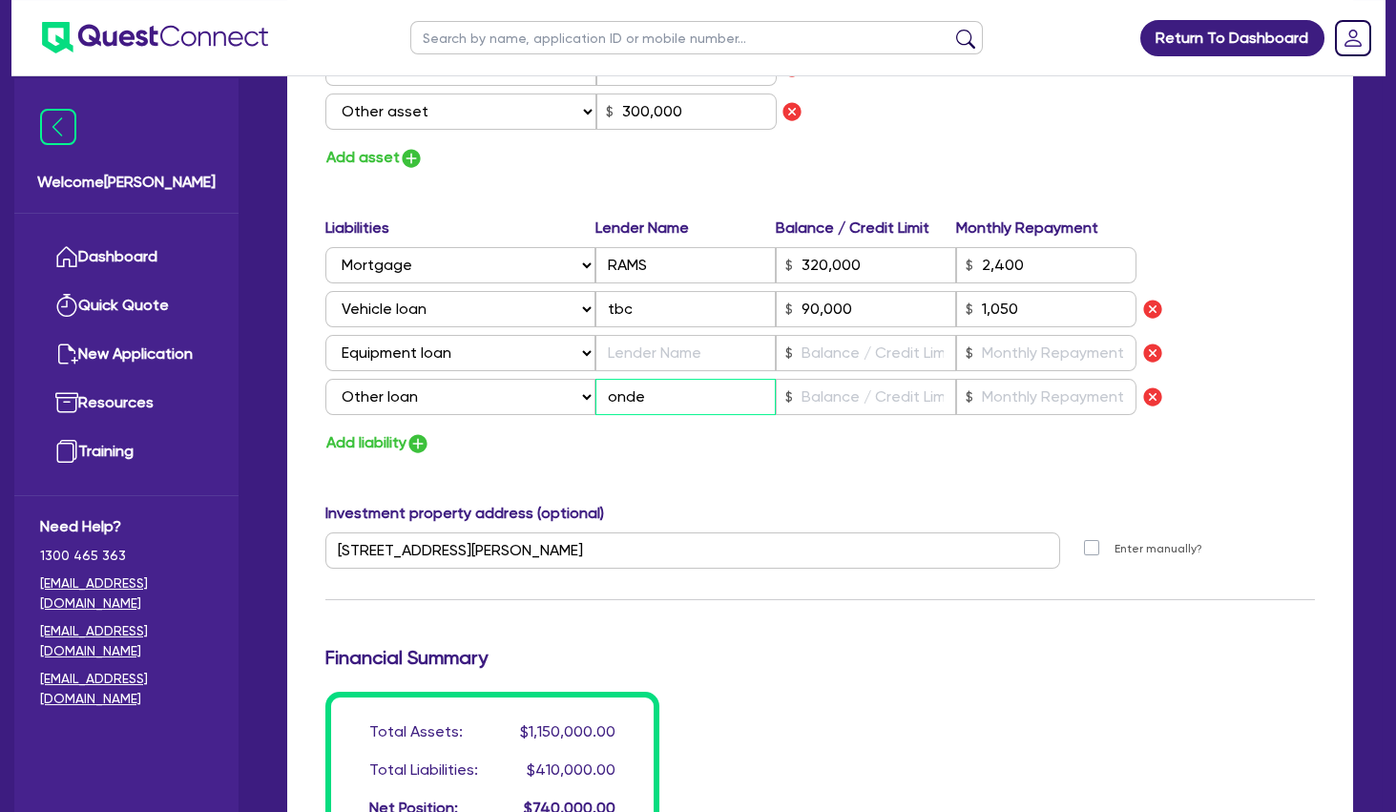
type input "650,000"
type input "80,000"
type input "120,000"
type input "300,000"
type input "320,000"
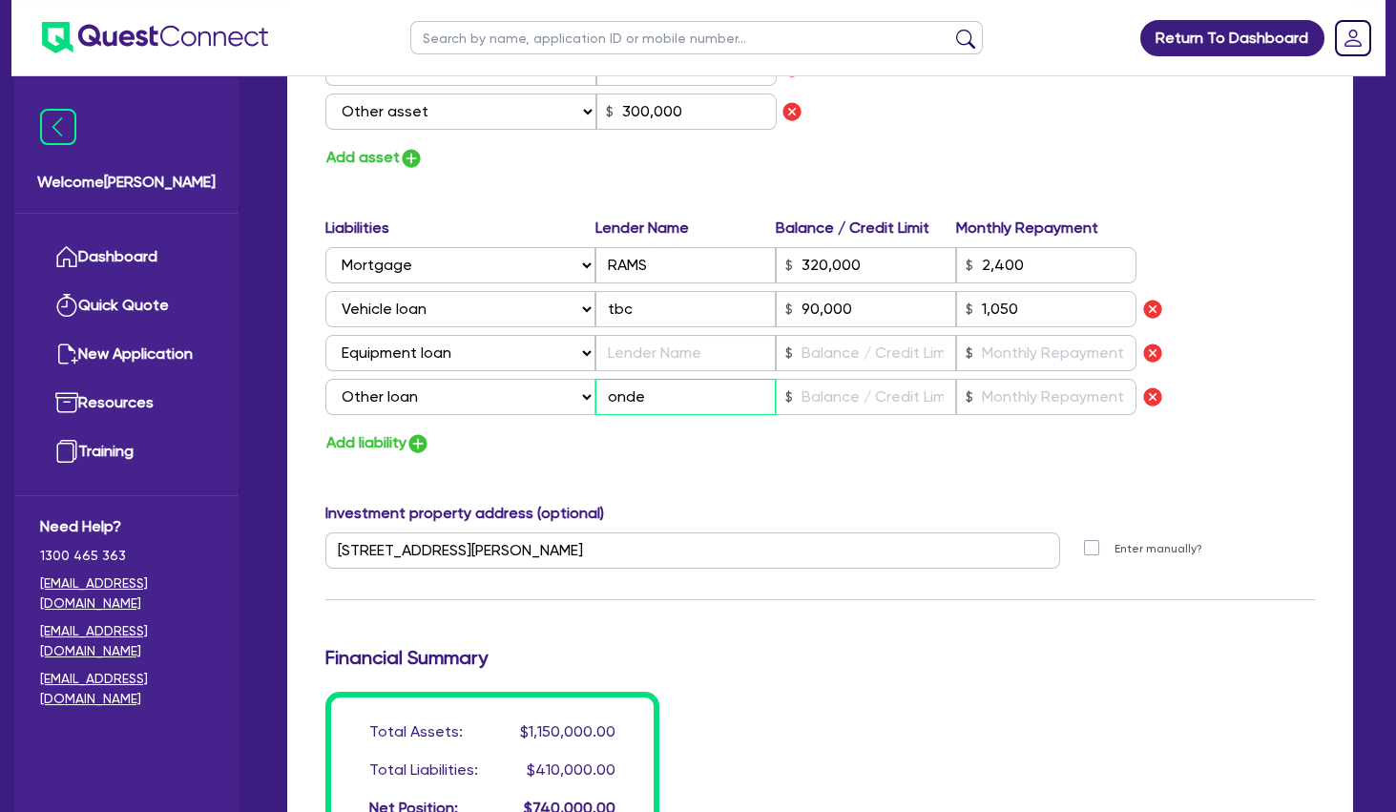
type input "2,400"
type input "90,000"
type input "1,050"
type input "[PERSON_NAME]"
type input "1"
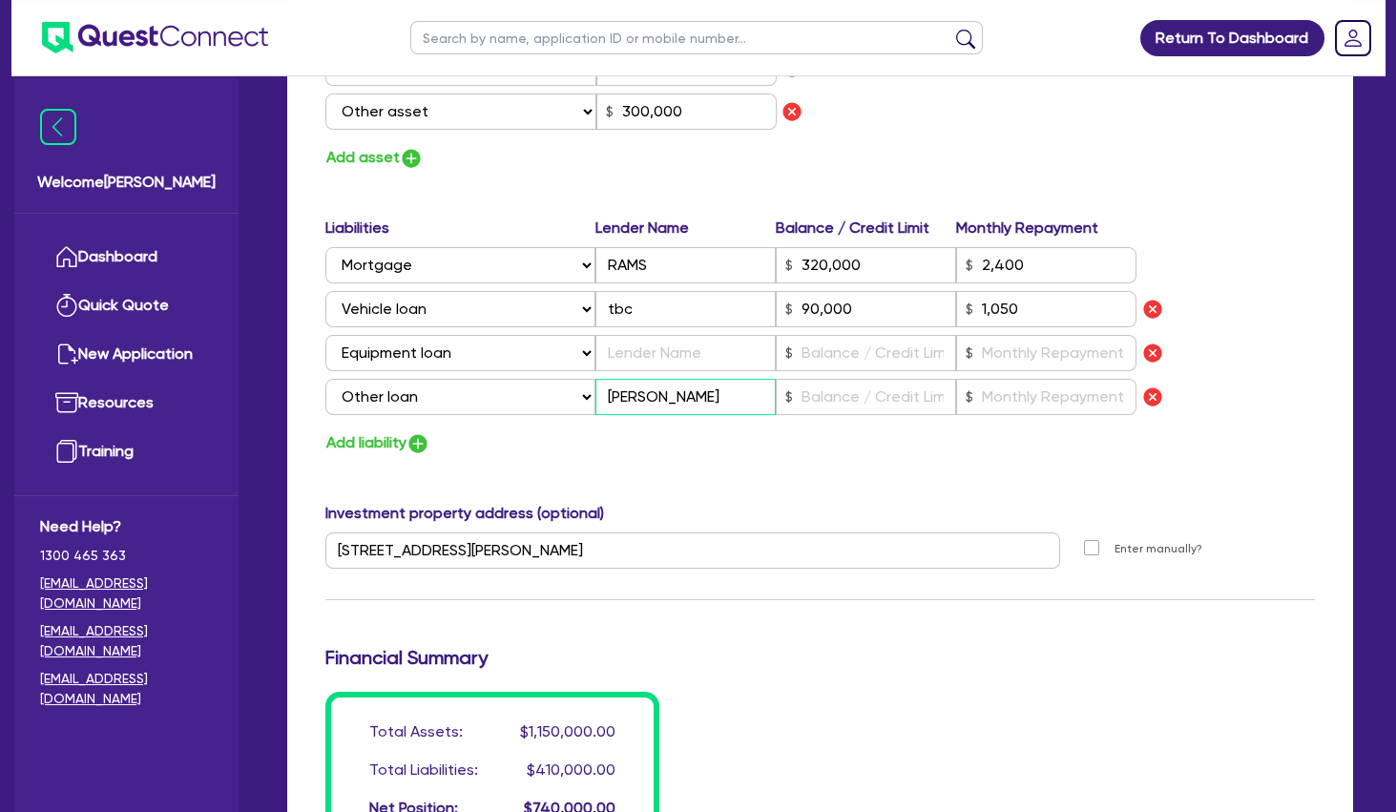
type input "0456 699 843"
type input "650,000"
type input "80,000"
type input "120,000"
type input "300,000"
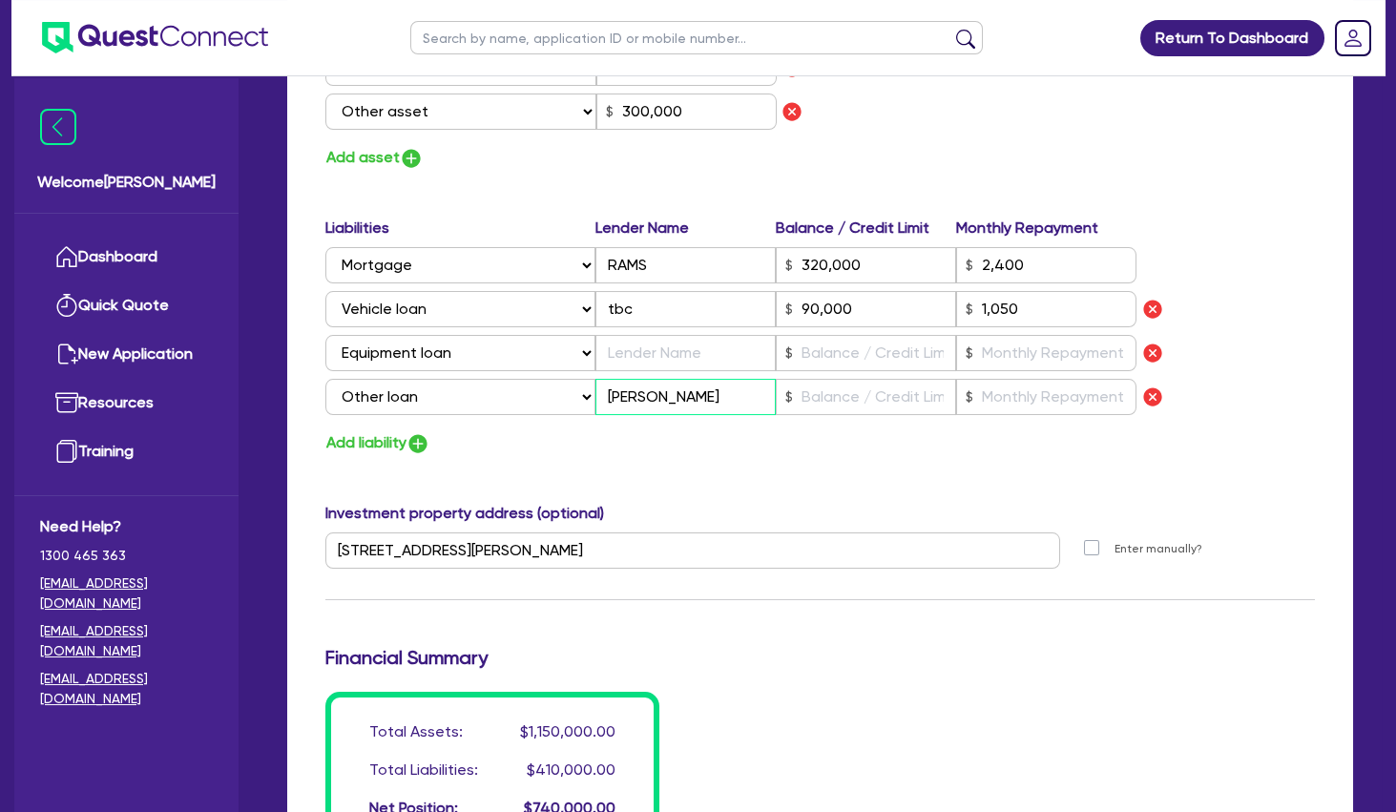
type input "320,000"
type input "2,400"
type input "90,000"
type input "1,050"
type input "[PERSON_NAME]"
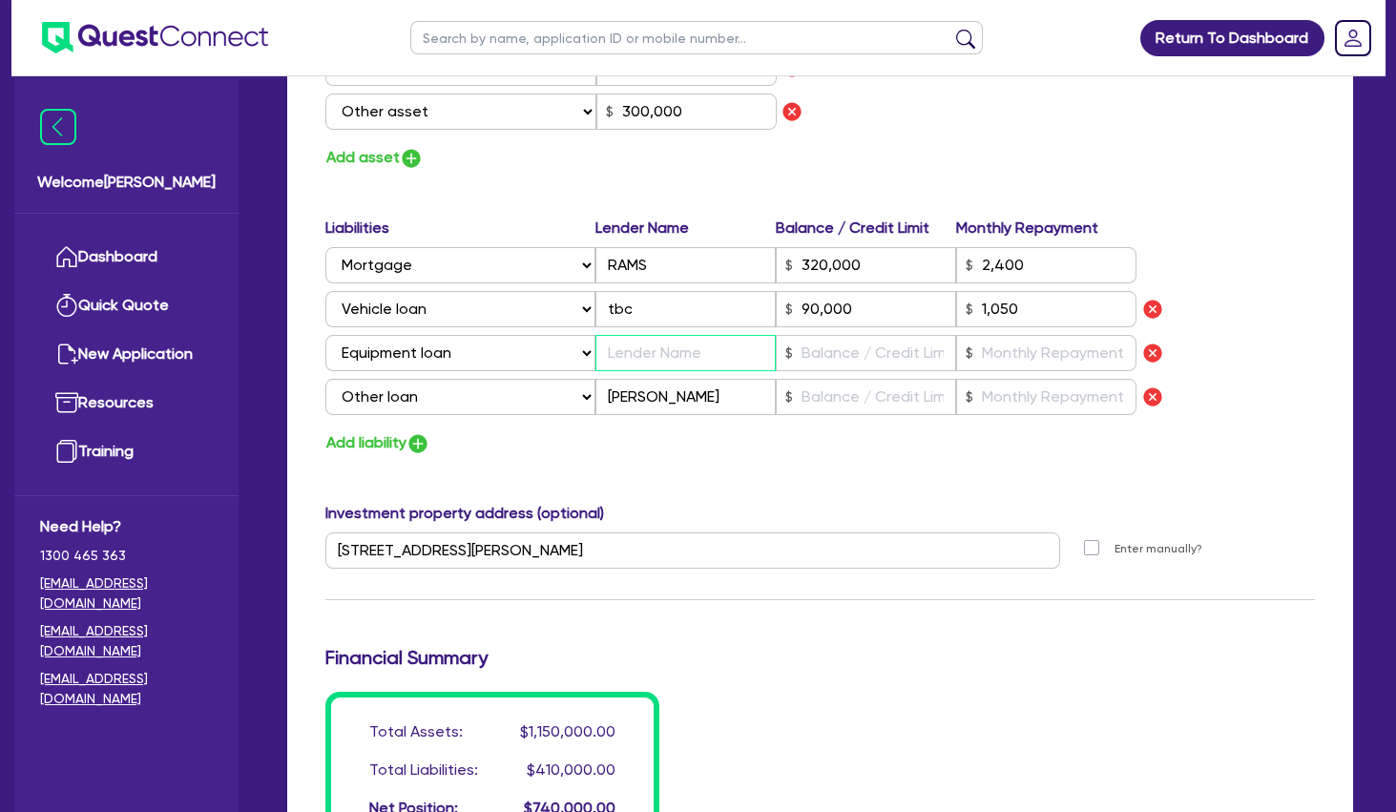
click at [700, 363] on input "text" at bounding box center [685, 353] width 180 height 36
type input "1"
type input "0456 699 843"
type input "650,000"
type input "80,000"
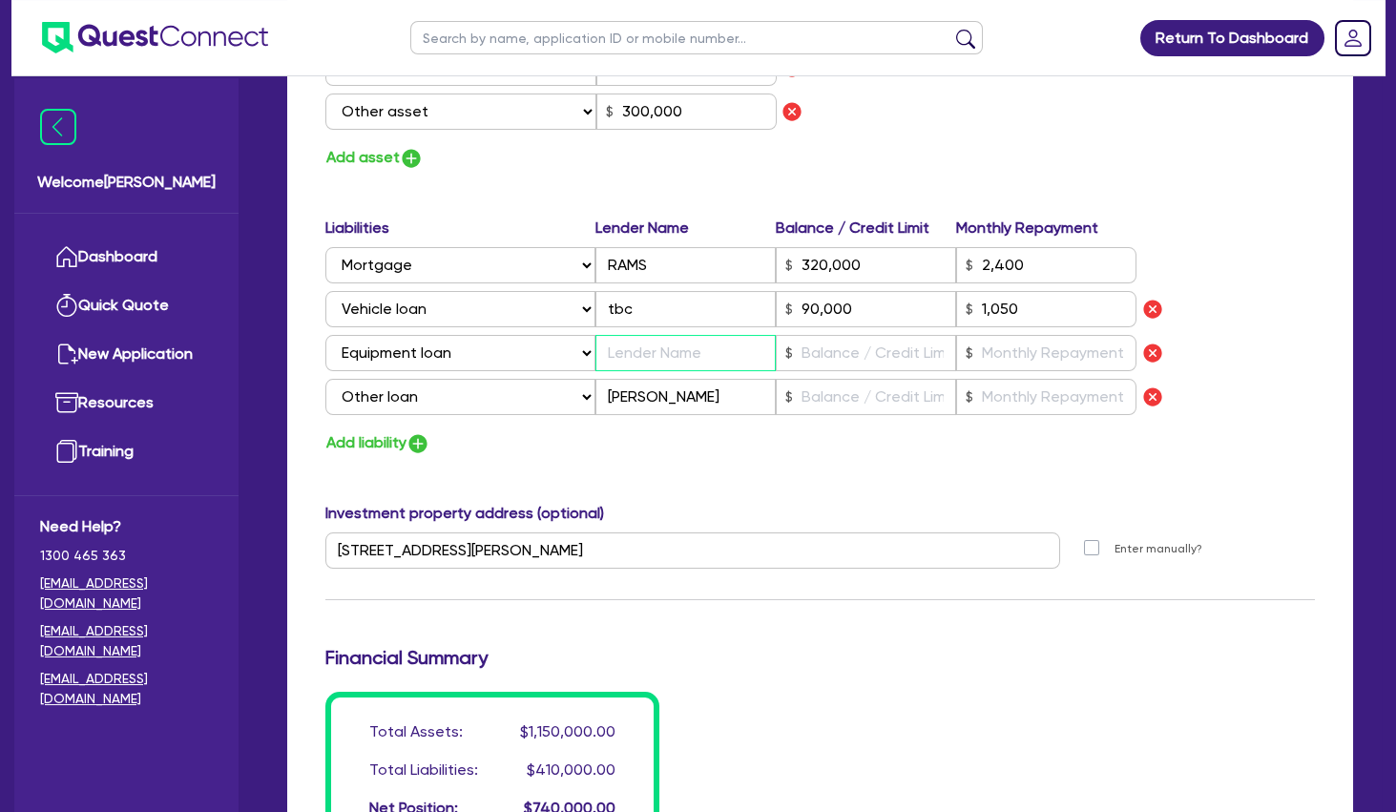
type input "120,000"
click at [821, 357] on input "text" at bounding box center [866, 353] width 180 height 36
click at [829, 406] on input "text" at bounding box center [866, 397] width 180 height 36
click at [998, 355] on input "text" at bounding box center [1046, 353] width 180 height 36
click at [1003, 403] on input "text" at bounding box center [1046, 397] width 180 height 36
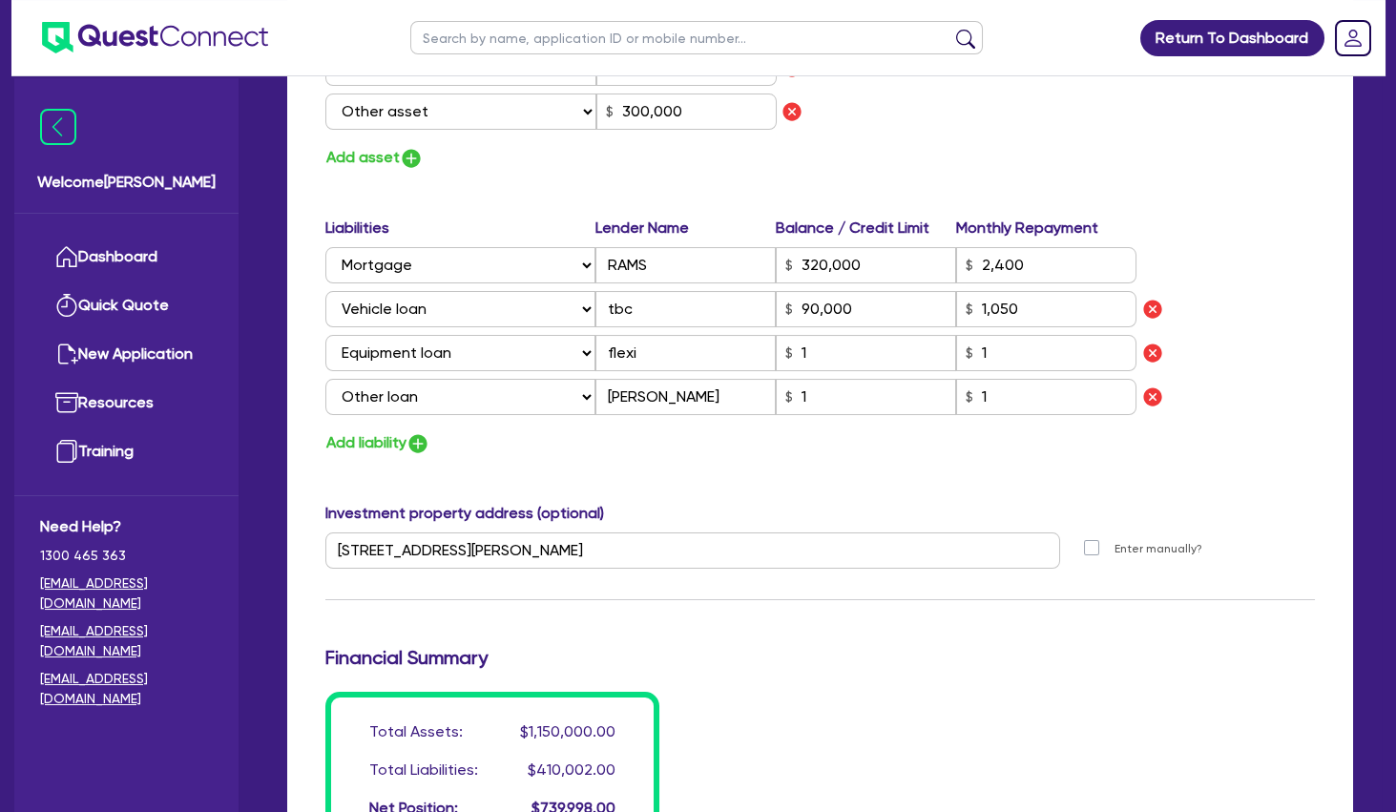
click at [596, 434] on div "Add liability" at bounding box center [820, 443] width 1018 height 26
click at [345, 441] on button "Add liability" at bounding box center [377, 443] width 105 height 26
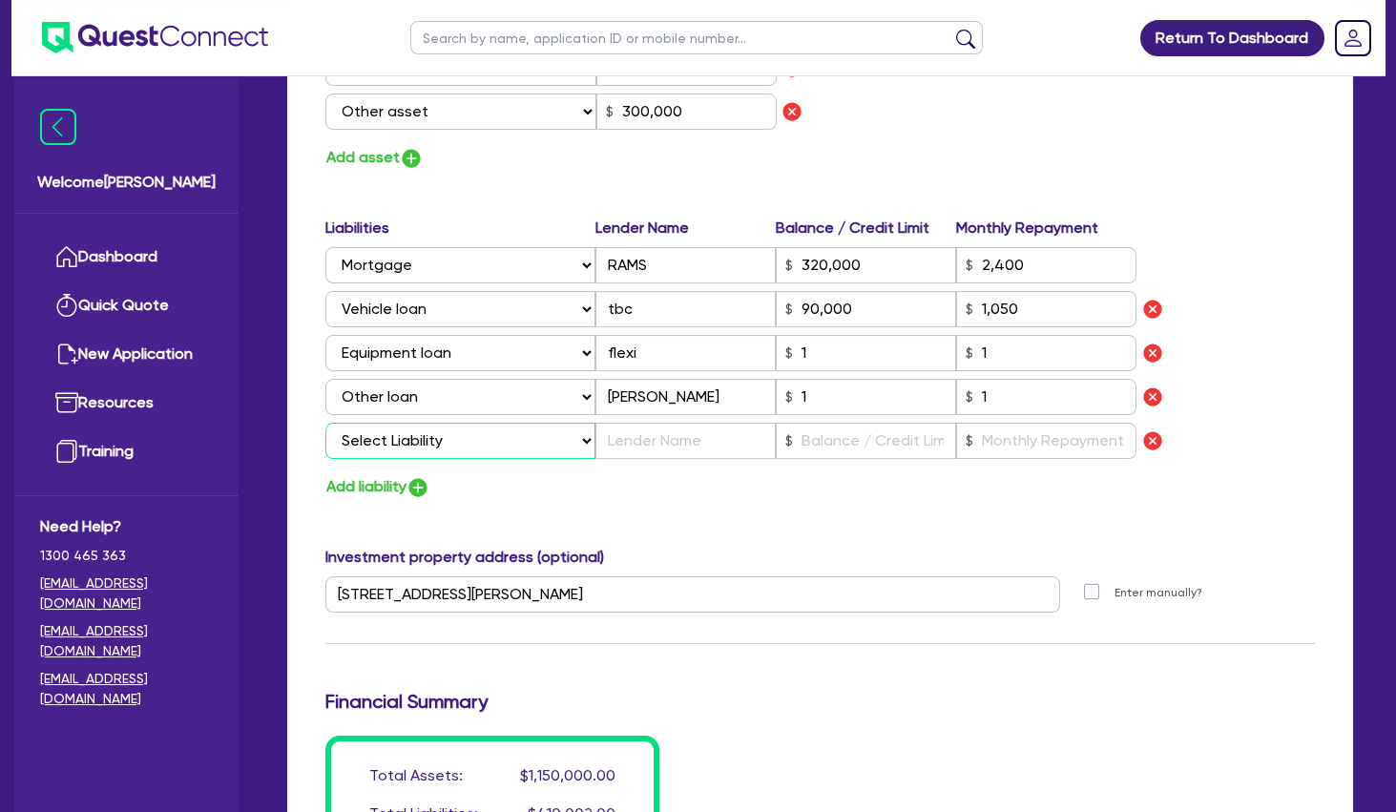
click at [325, 423] on select "Select Liability Credit card Mortgage Investment property loan Vehicle loan Tru…" at bounding box center [460, 441] width 270 height 36
click option "Other loan" at bounding box center [0, 0] width 0 height 0
click at [693, 444] on input "text" at bounding box center [685, 441] width 180 height 36
click at [828, 438] on input "text" at bounding box center [866, 441] width 180 height 36
click at [989, 445] on input "text" at bounding box center [1046, 441] width 180 height 36
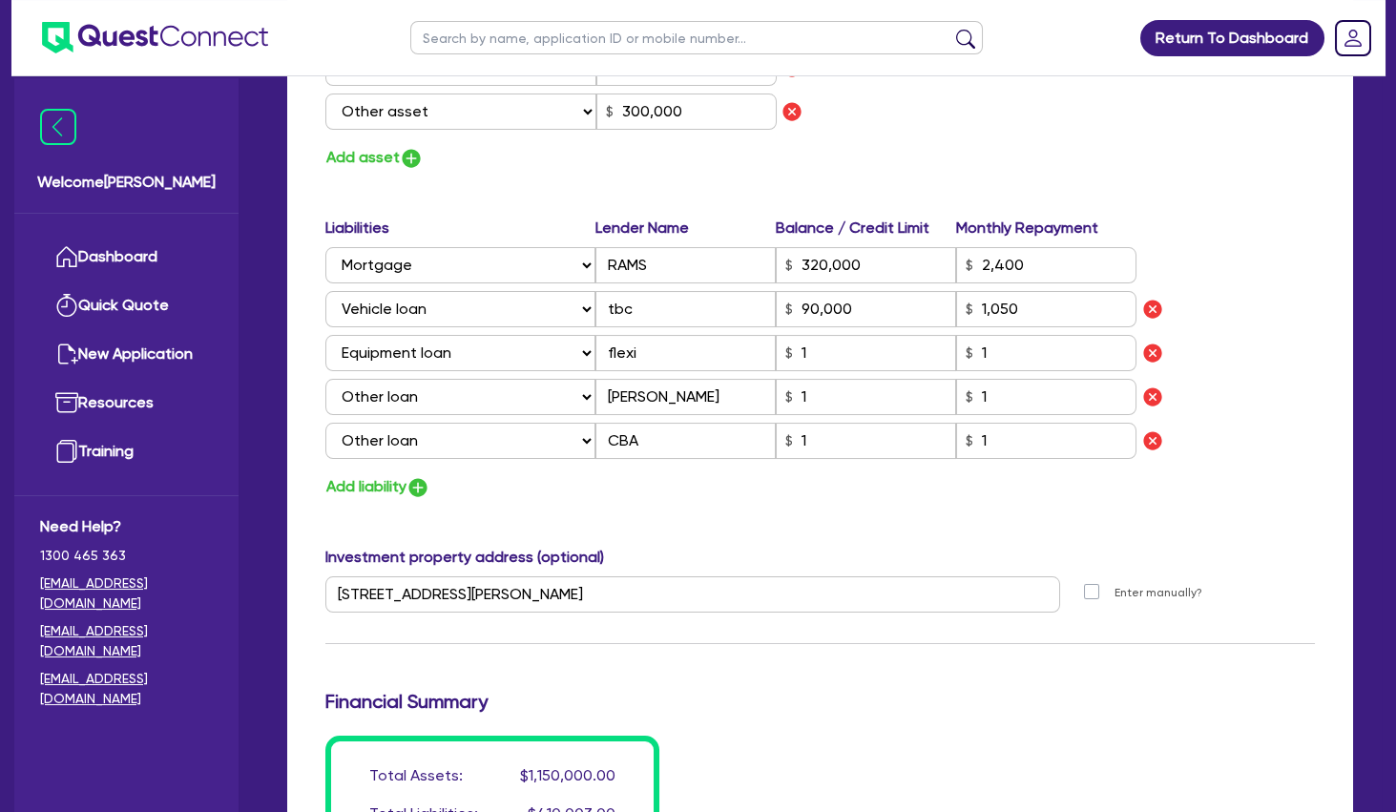
click at [774, 486] on div "Add liability" at bounding box center [820, 487] width 1018 height 26
click at [376, 485] on button "Add liability" at bounding box center [377, 487] width 105 height 26
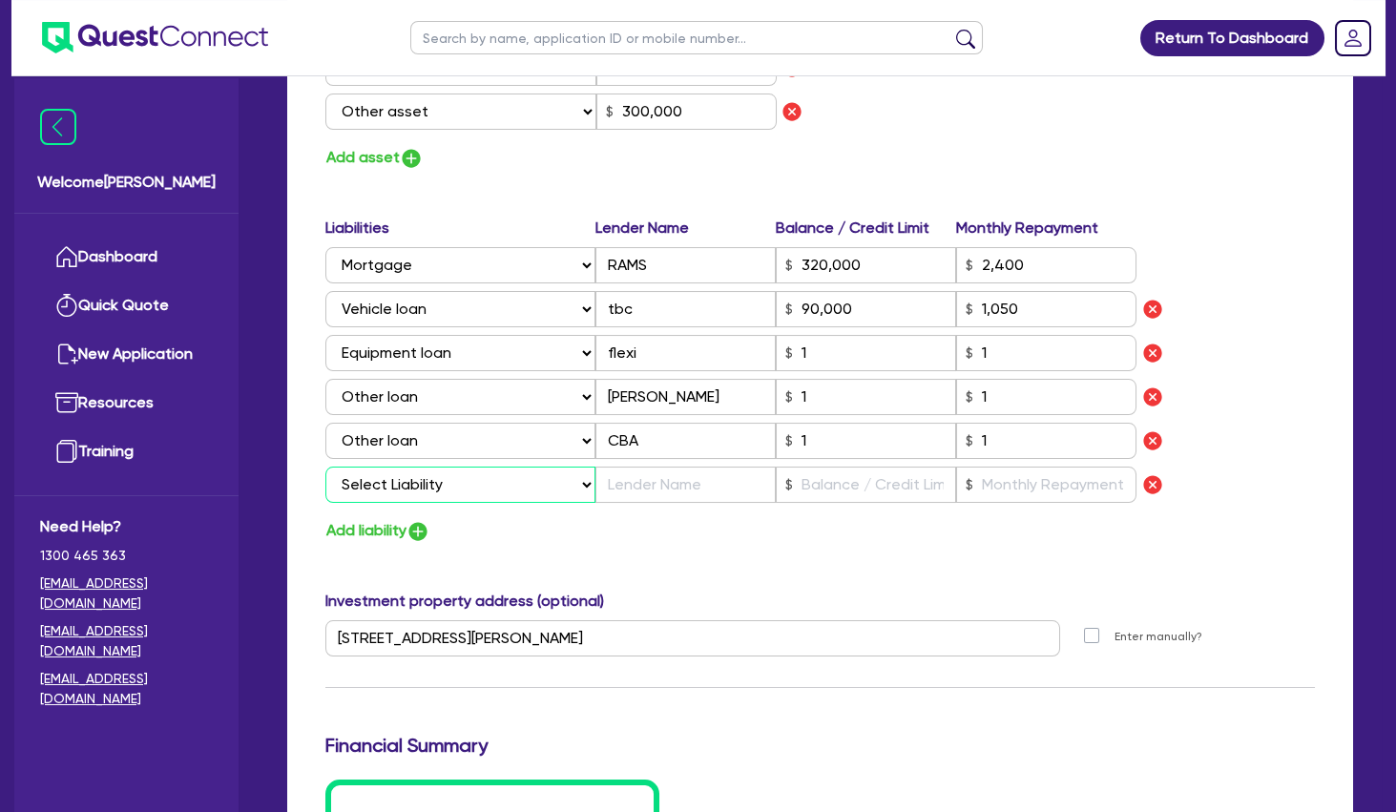
click at [325, 467] on select "Select Liability Credit card Mortgage Investment property loan Vehicle loan Tru…" at bounding box center [460, 485] width 270 height 36
click option "Equipment loan" at bounding box center [0, 0] width 0 height 0
click at [683, 476] on input "text" at bounding box center [685, 485] width 180 height 36
click at [875, 485] on input "text" at bounding box center [866, 485] width 180 height 36
click at [1003, 490] on input "text" at bounding box center [1046, 485] width 180 height 36
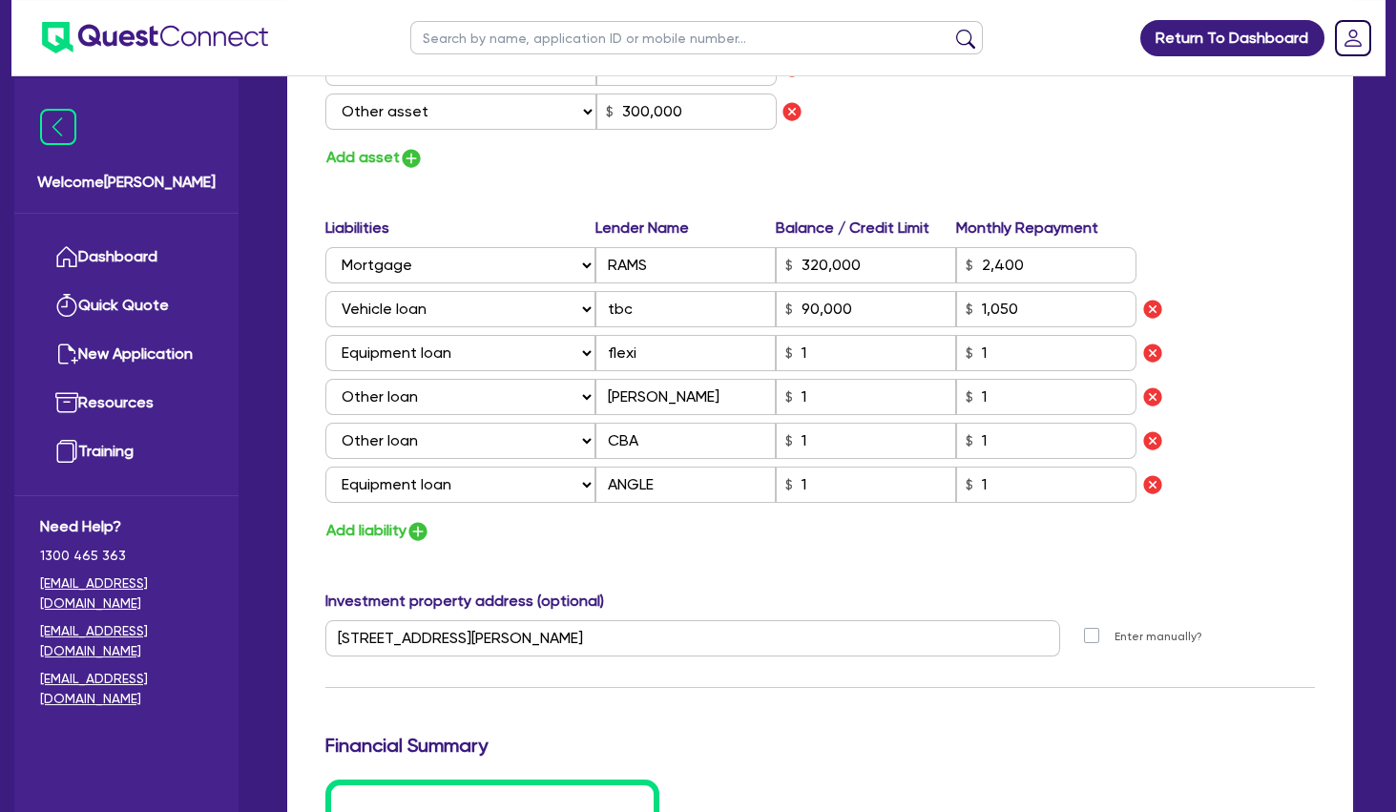
click at [899, 539] on div "Add liability" at bounding box center [820, 531] width 1018 height 26
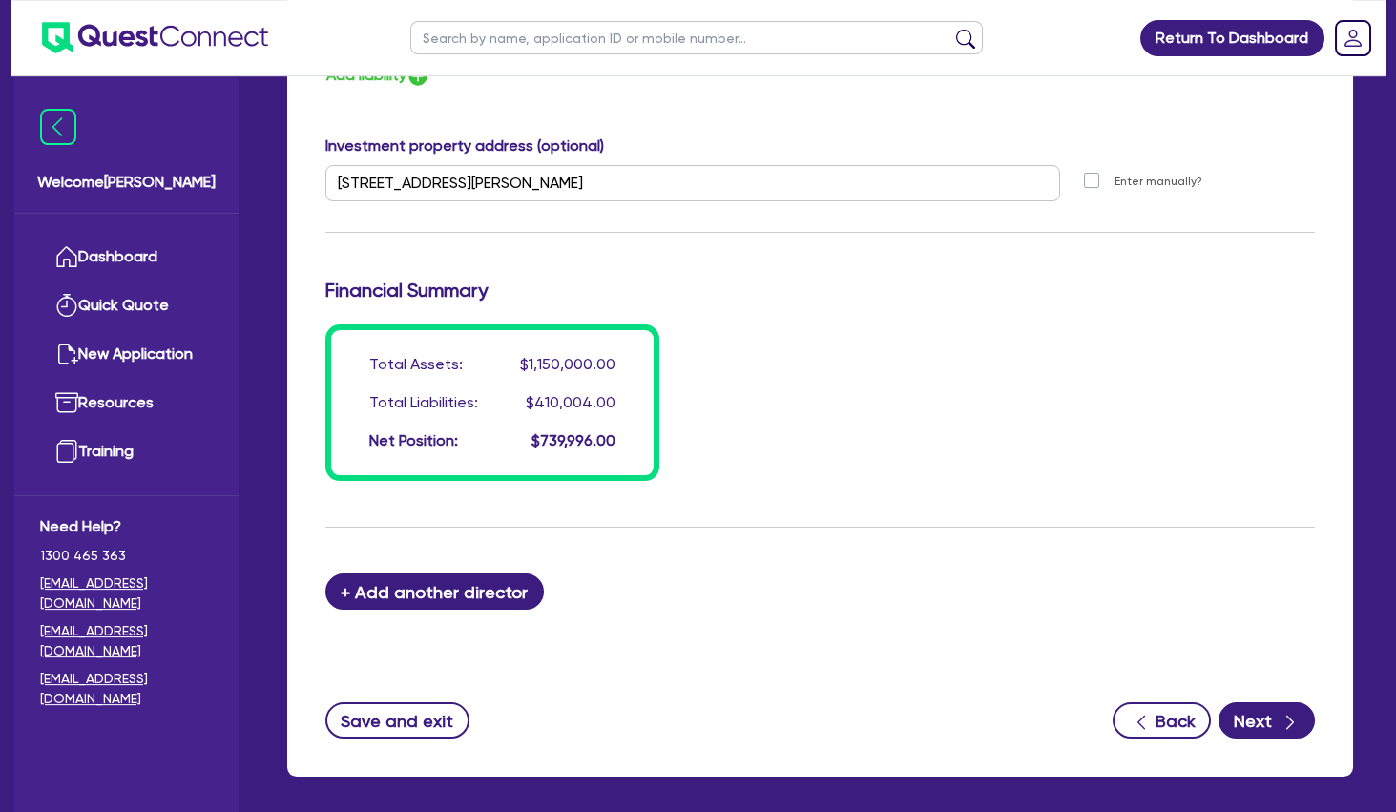
scroll to position [1862, 0]
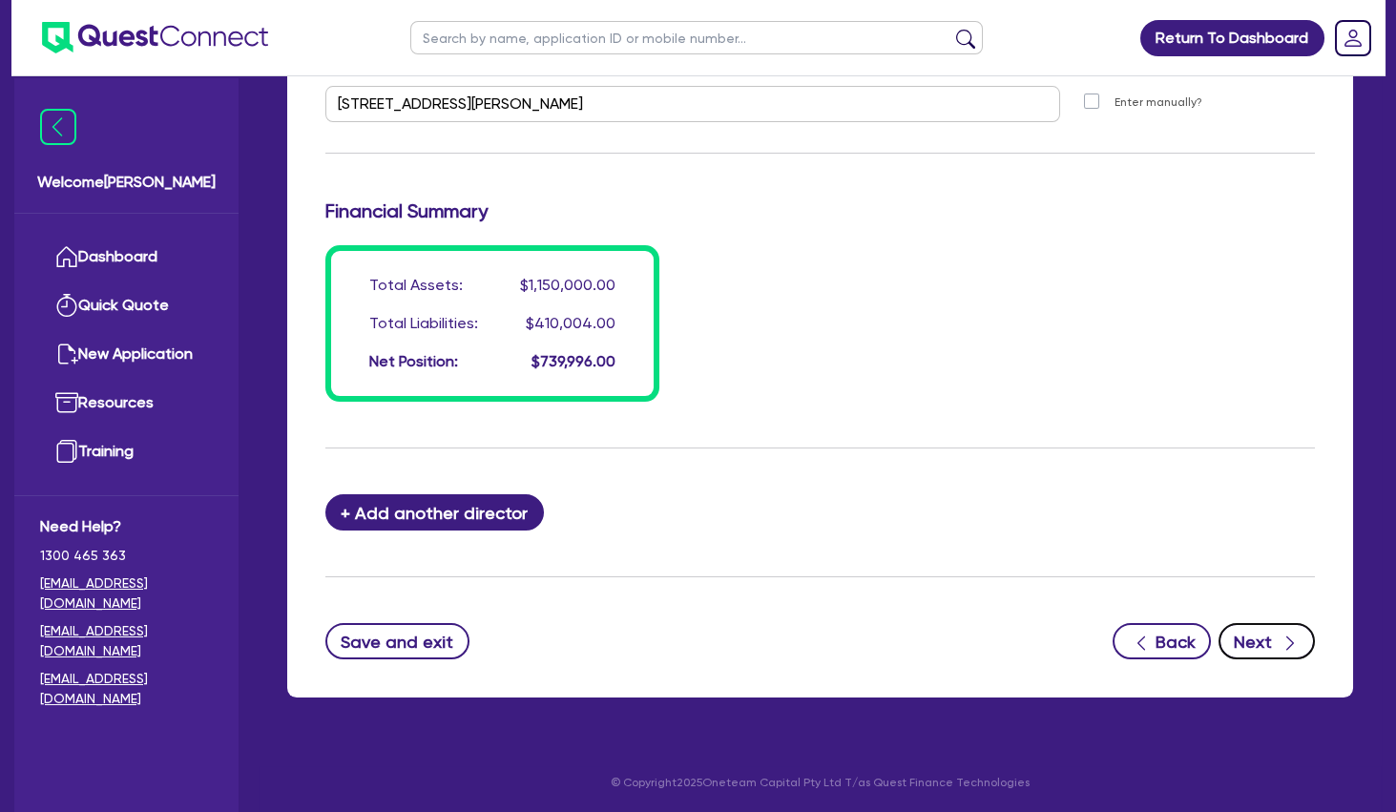
click at [1259, 631] on button "Next" at bounding box center [1267, 641] width 96 height 36
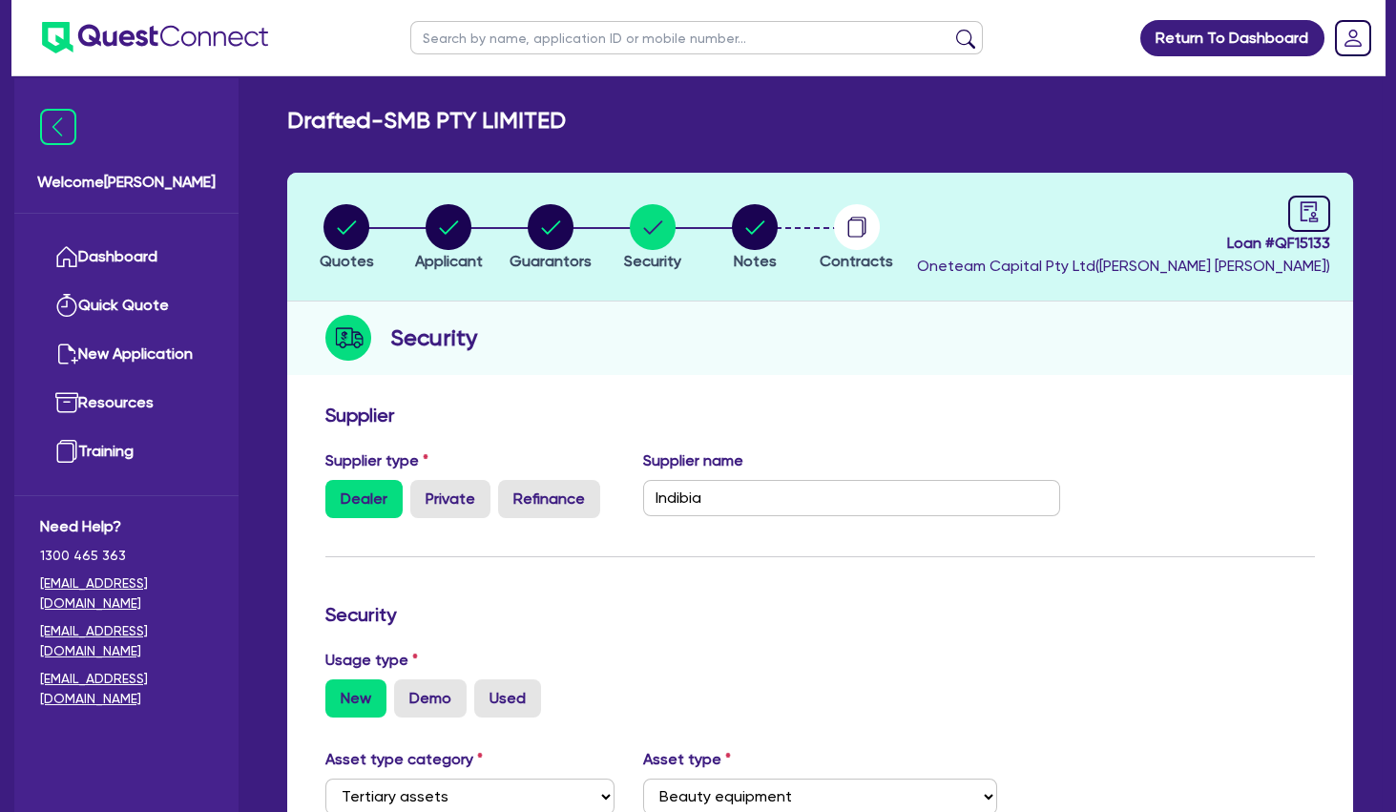
drag, startPoint x: 600, startPoint y: 115, endPoint x: 396, endPoint y: 124, distance: 204.4
click at [396, 124] on div "Drafted - SMB PTY LIMITED" at bounding box center [820, 121] width 1095 height 28
copy h2 "SMB PTY LIMITED"
click at [511, 116] on h2 "Drafted - SMB PTY LIMITED" at bounding box center [426, 121] width 279 height 28
drag, startPoint x: 587, startPoint y: 118, endPoint x: 404, endPoint y: 117, distance: 183.2
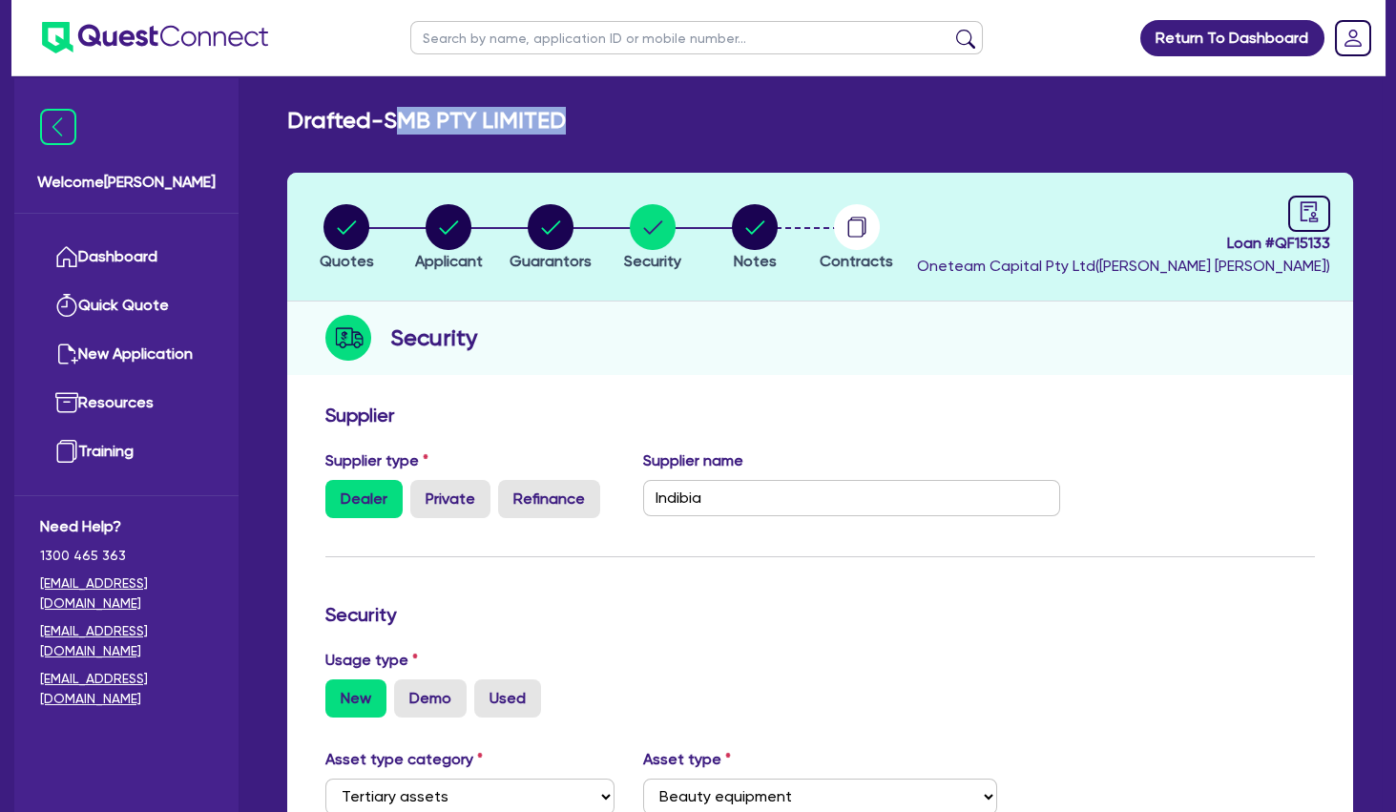
click at [404, 117] on div "Drafted - SMB PTY LIMITED" at bounding box center [820, 121] width 1095 height 28
click at [445, 224] on circle "button" at bounding box center [449, 227] width 46 height 46
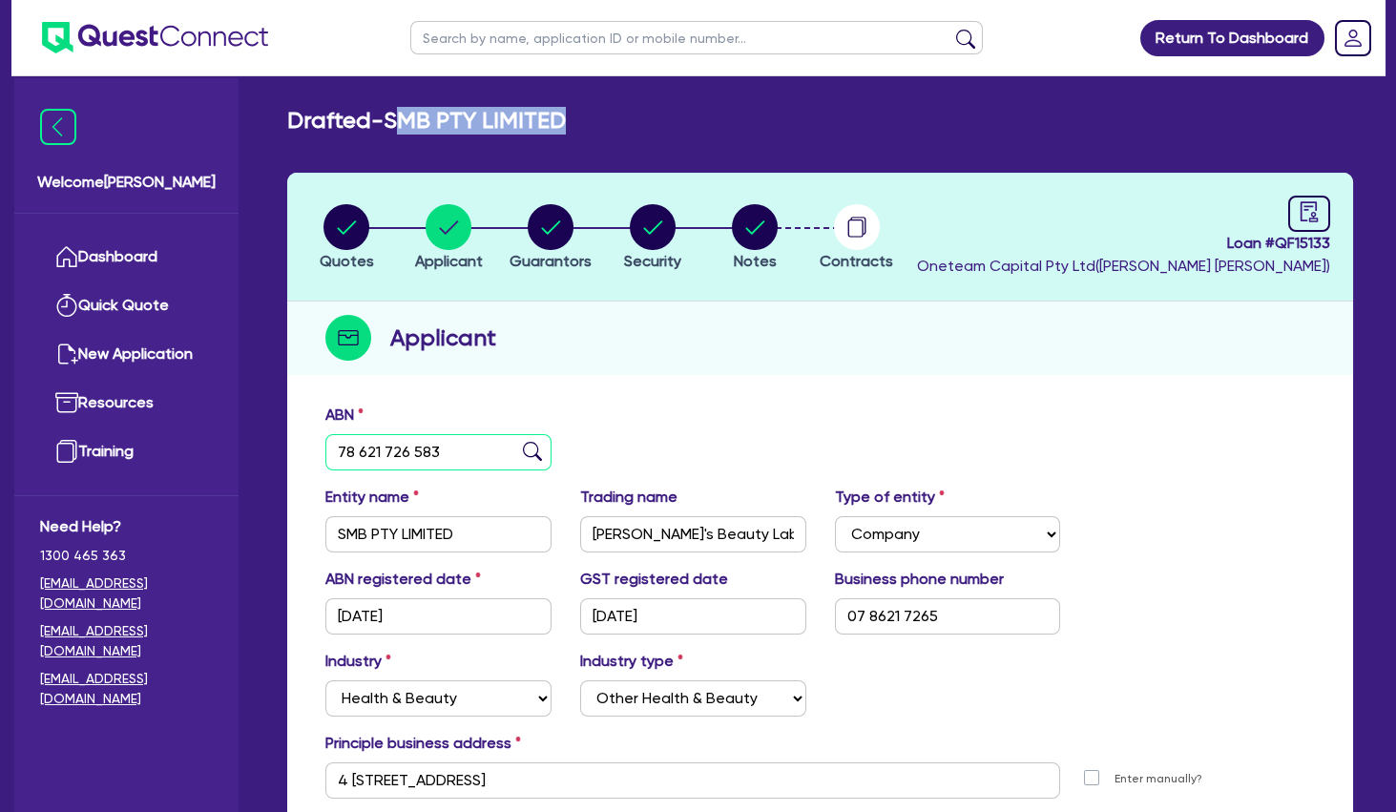
click at [416, 455] on input "78 621 726 583" at bounding box center [438, 452] width 226 height 36
